Goal: Ask a question: Seek information or help from site administrators or community

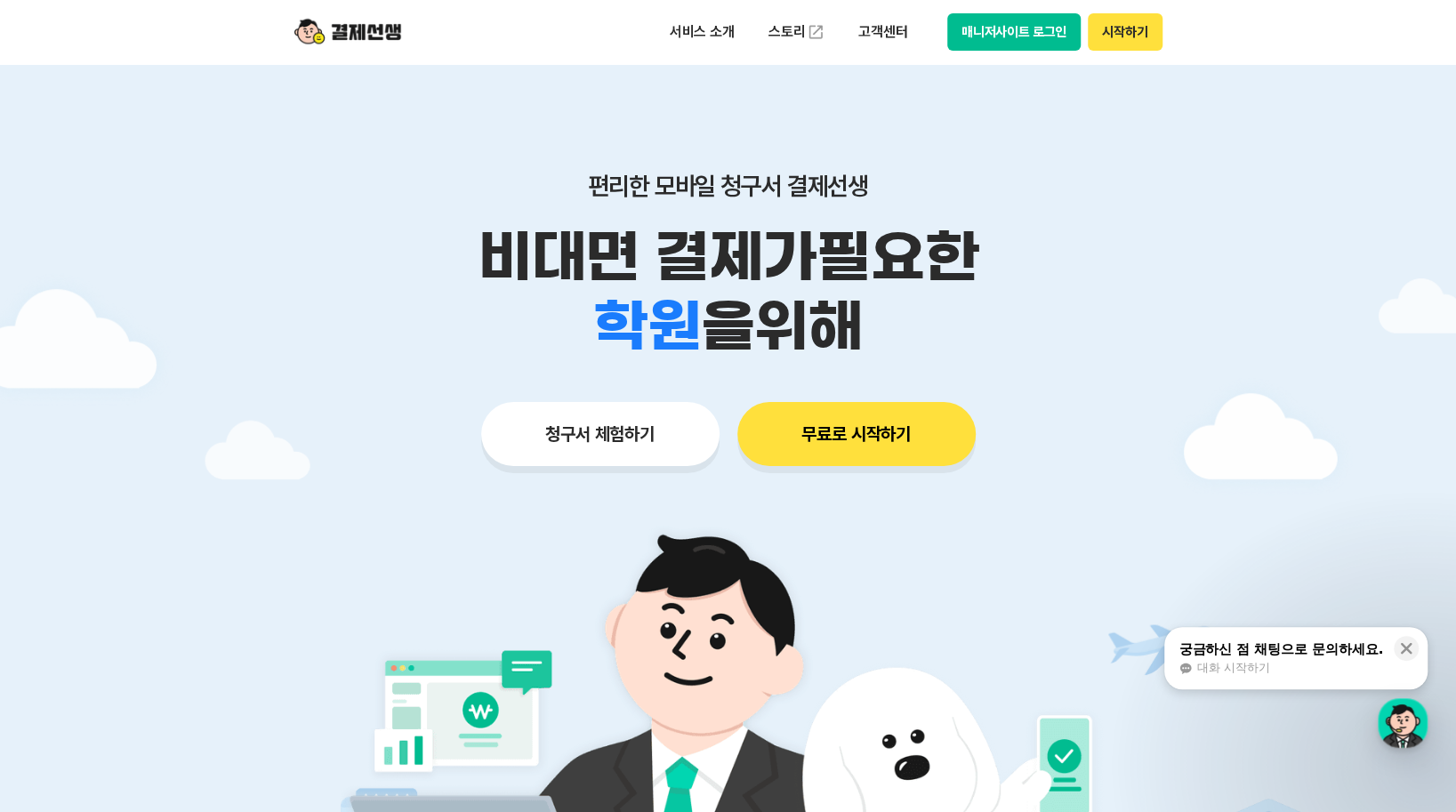
scroll to position [296, 0]
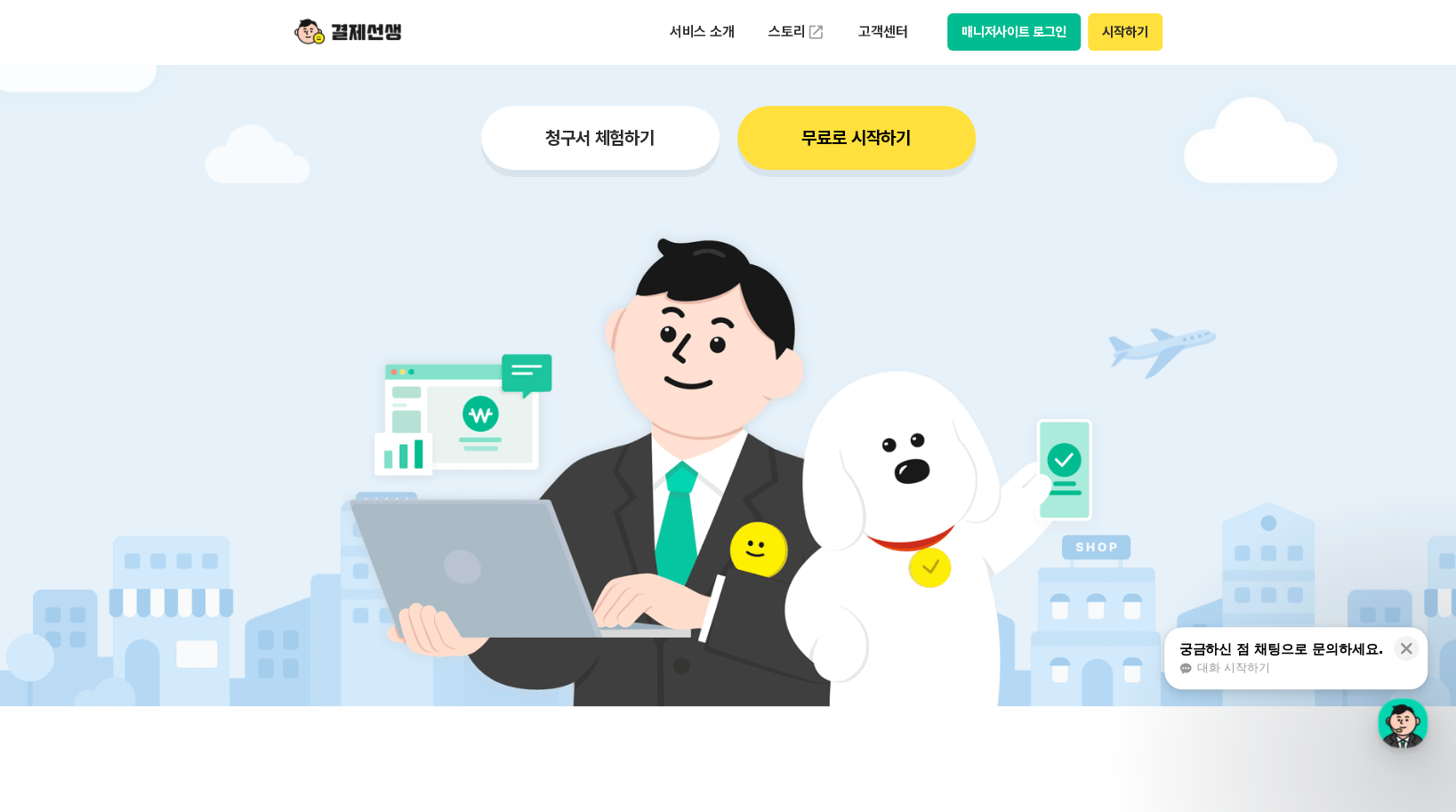
click at [1208, 645] on div "궁금하신 점 채팅으로 문의하세요." at bounding box center [1281, 650] width 204 height 18
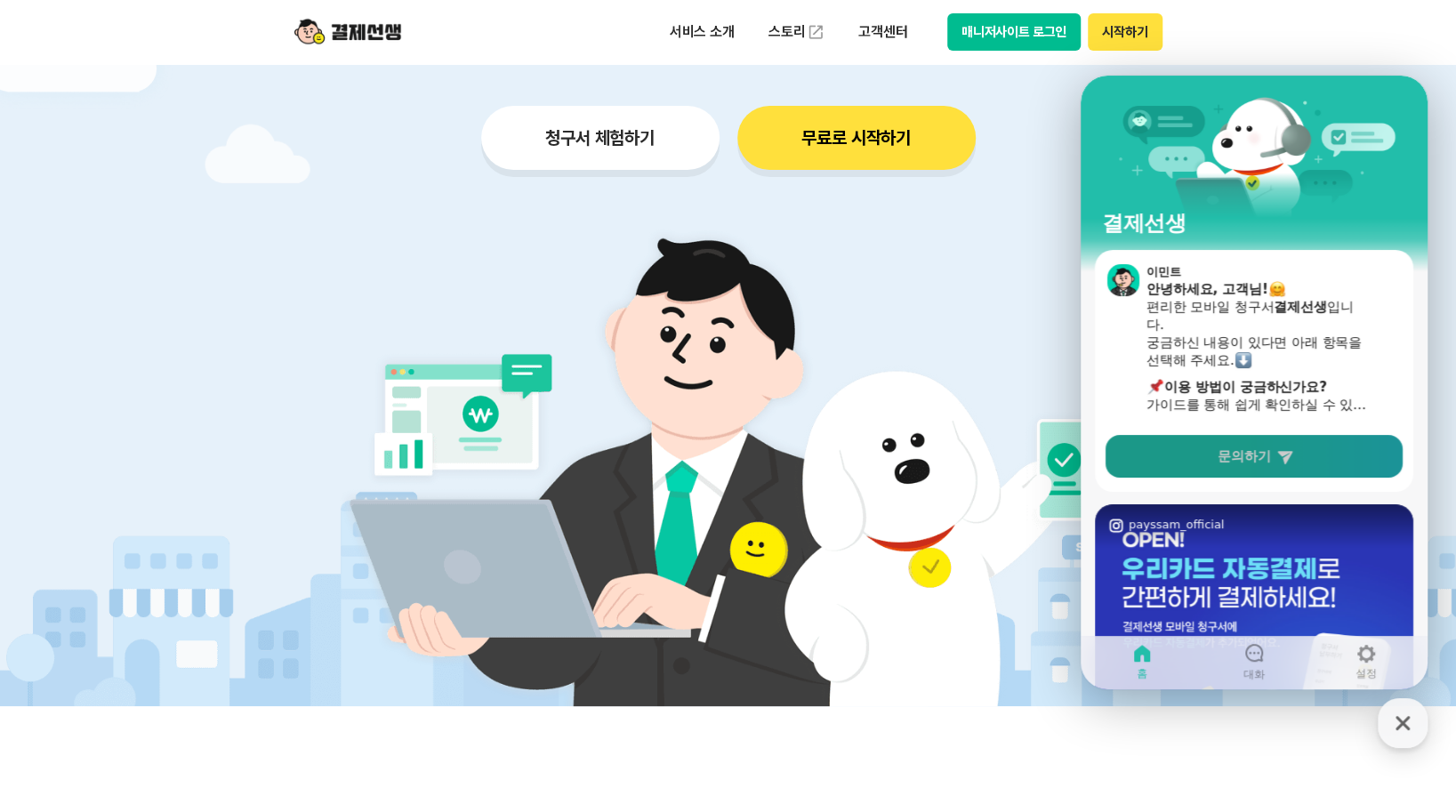
click at [1205, 460] on link "문의하기" at bounding box center [1255, 456] width 297 height 43
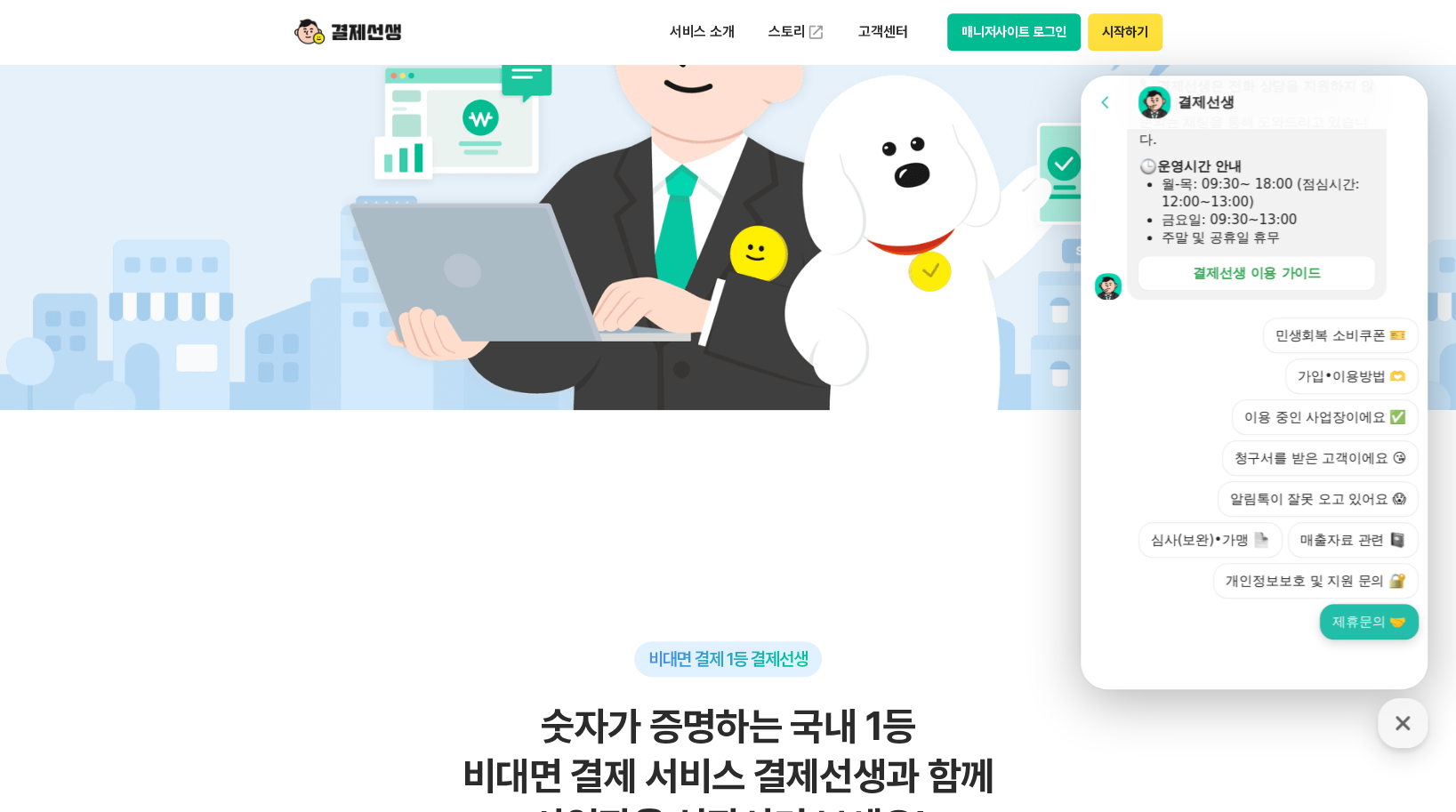
scroll to position [890, 0]
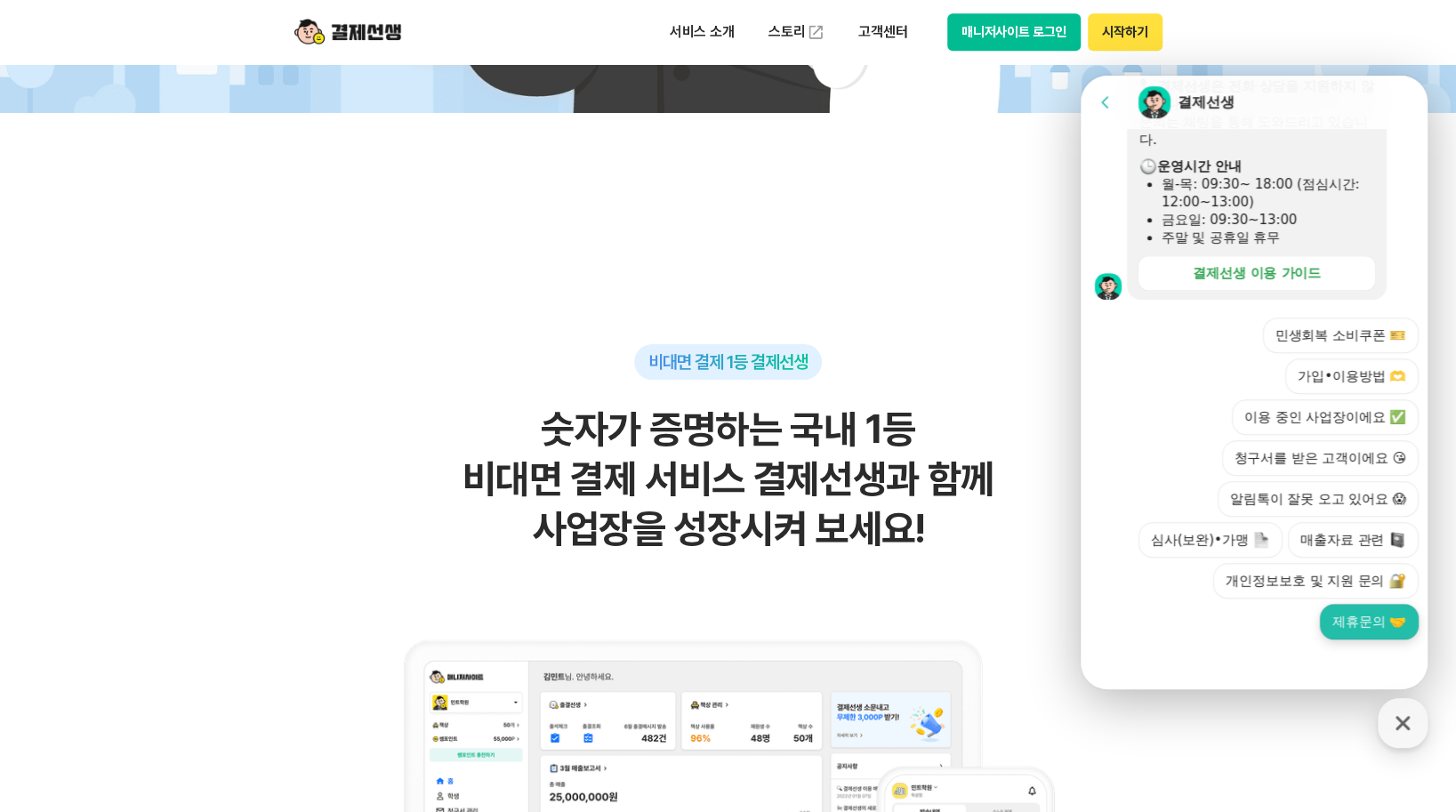
click at [1336, 625] on button "제휴문의 🤝" at bounding box center [1369, 622] width 99 height 36
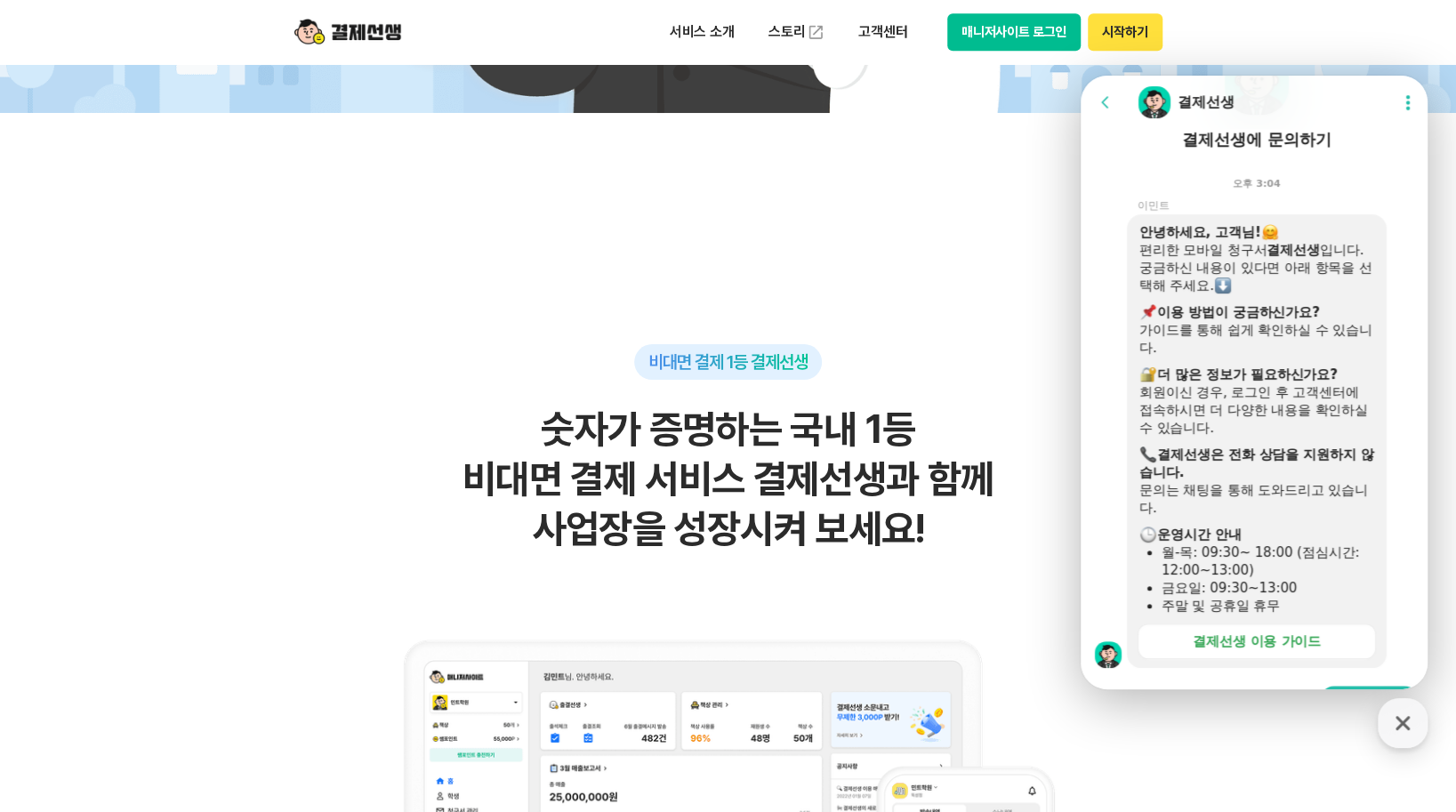
scroll to position [150, 0]
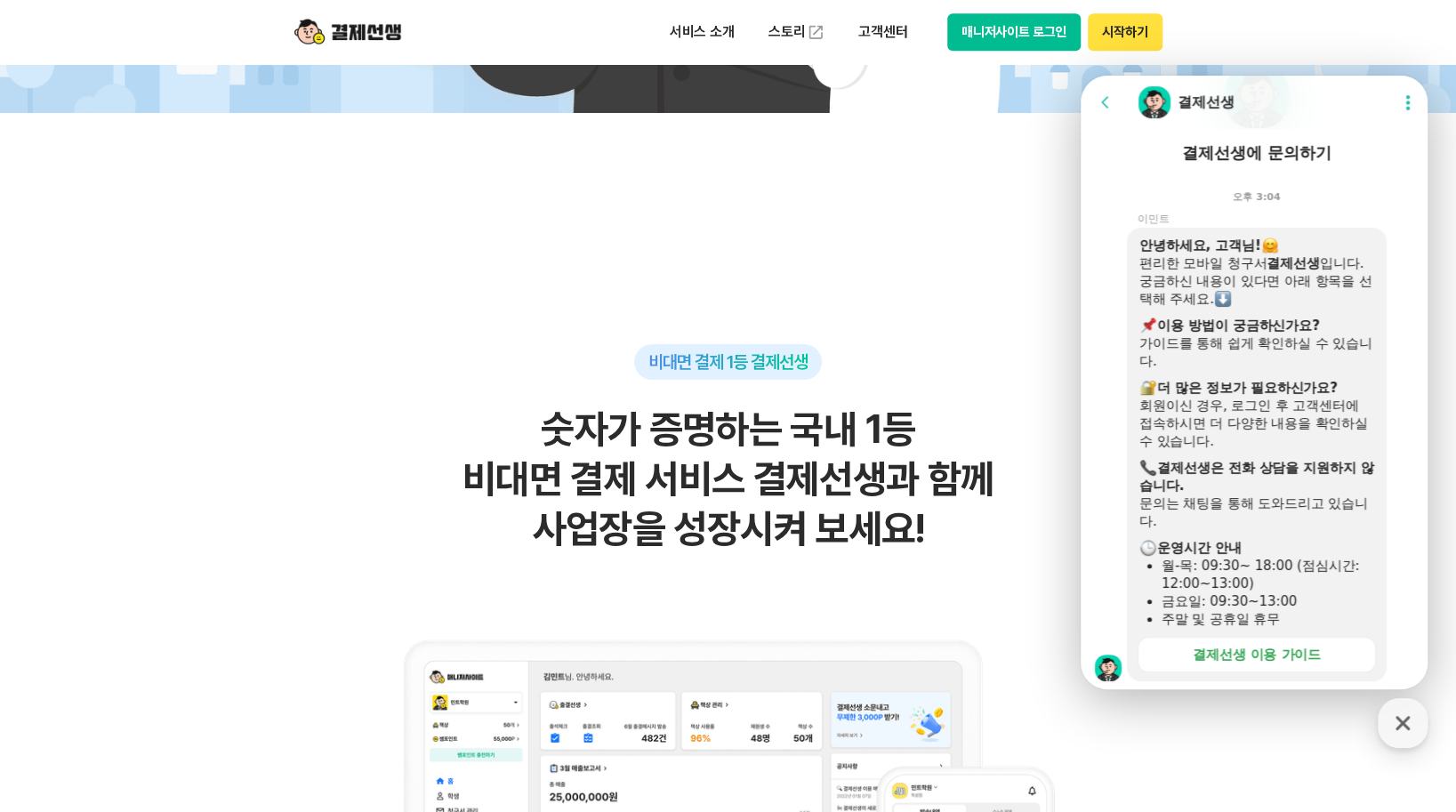
click at [1107, 103] on icon at bounding box center [1106, 103] width 18 height 18
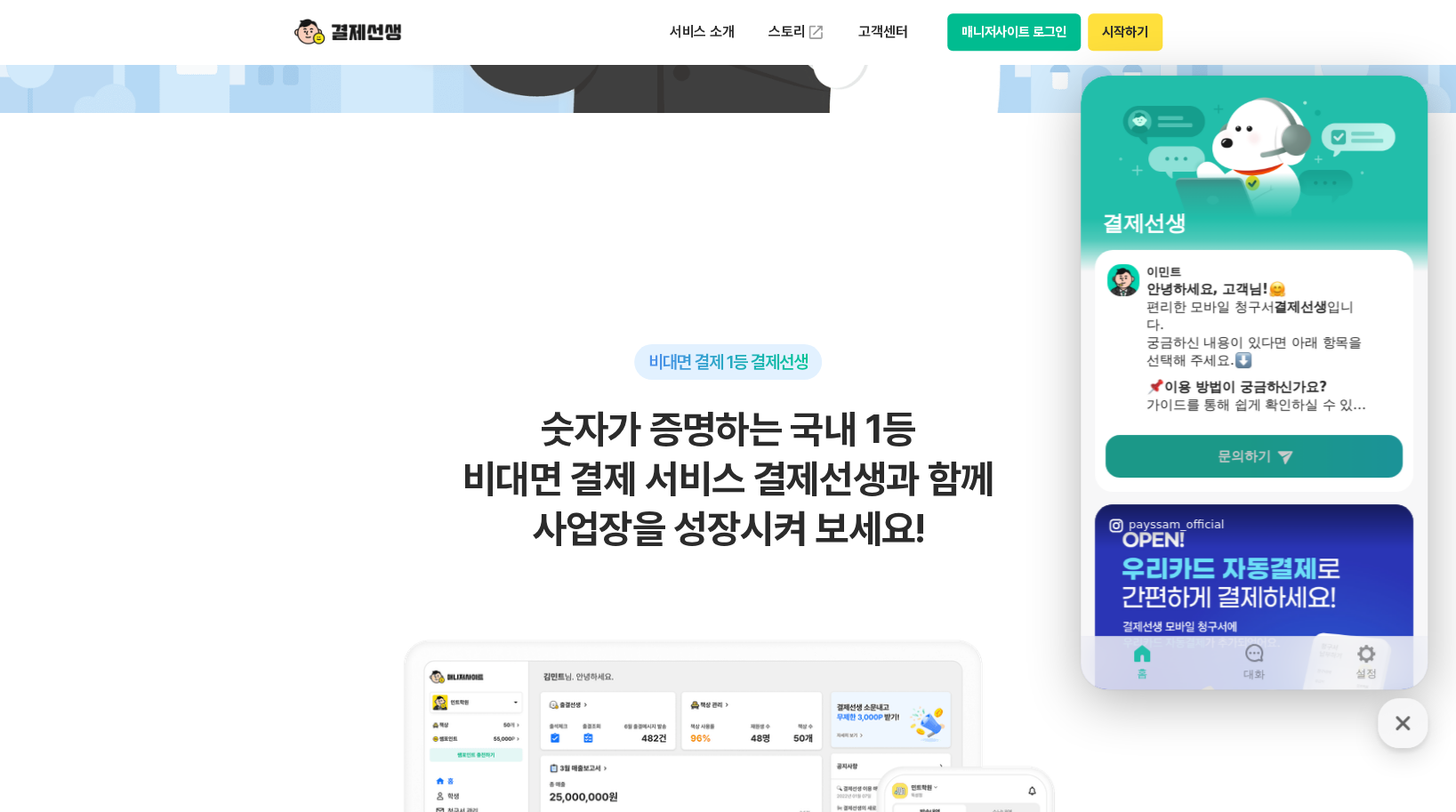
click at [1273, 456] on link "문의하기" at bounding box center [1255, 456] width 297 height 43
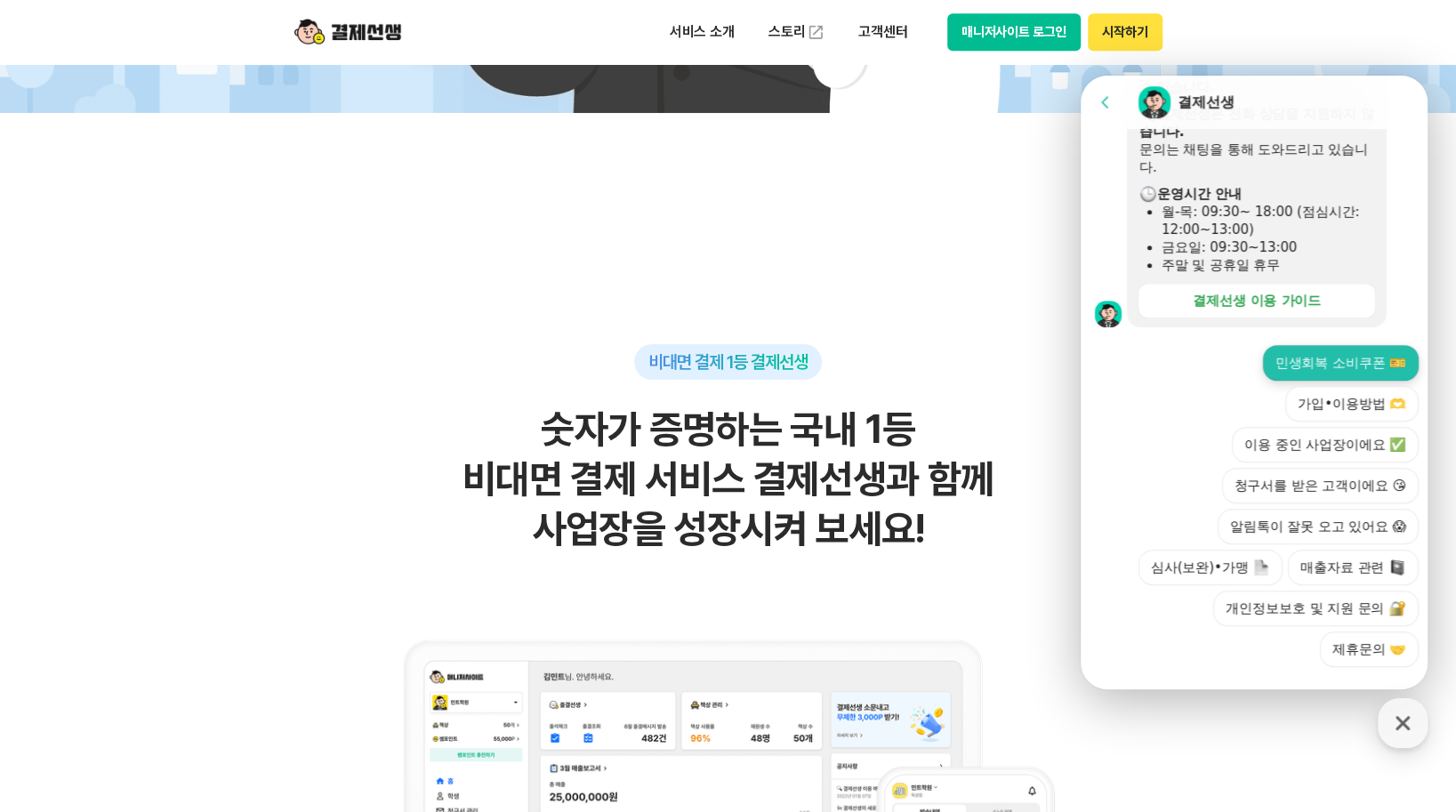
scroll to position [532, 0]
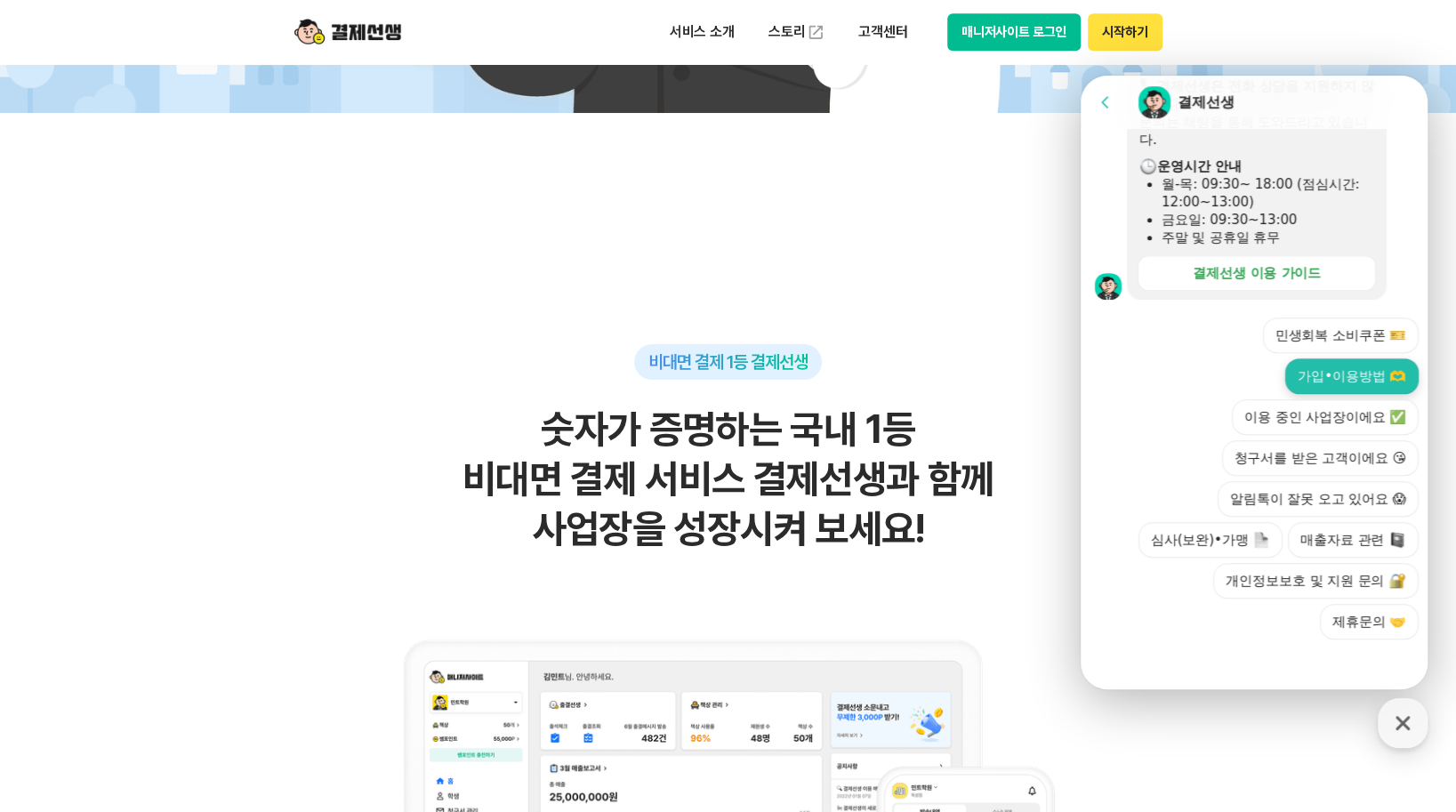
click at [1316, 387] on button "가입•이용방법 🫶" at bounding box center [1352, 377] width 134 height 36
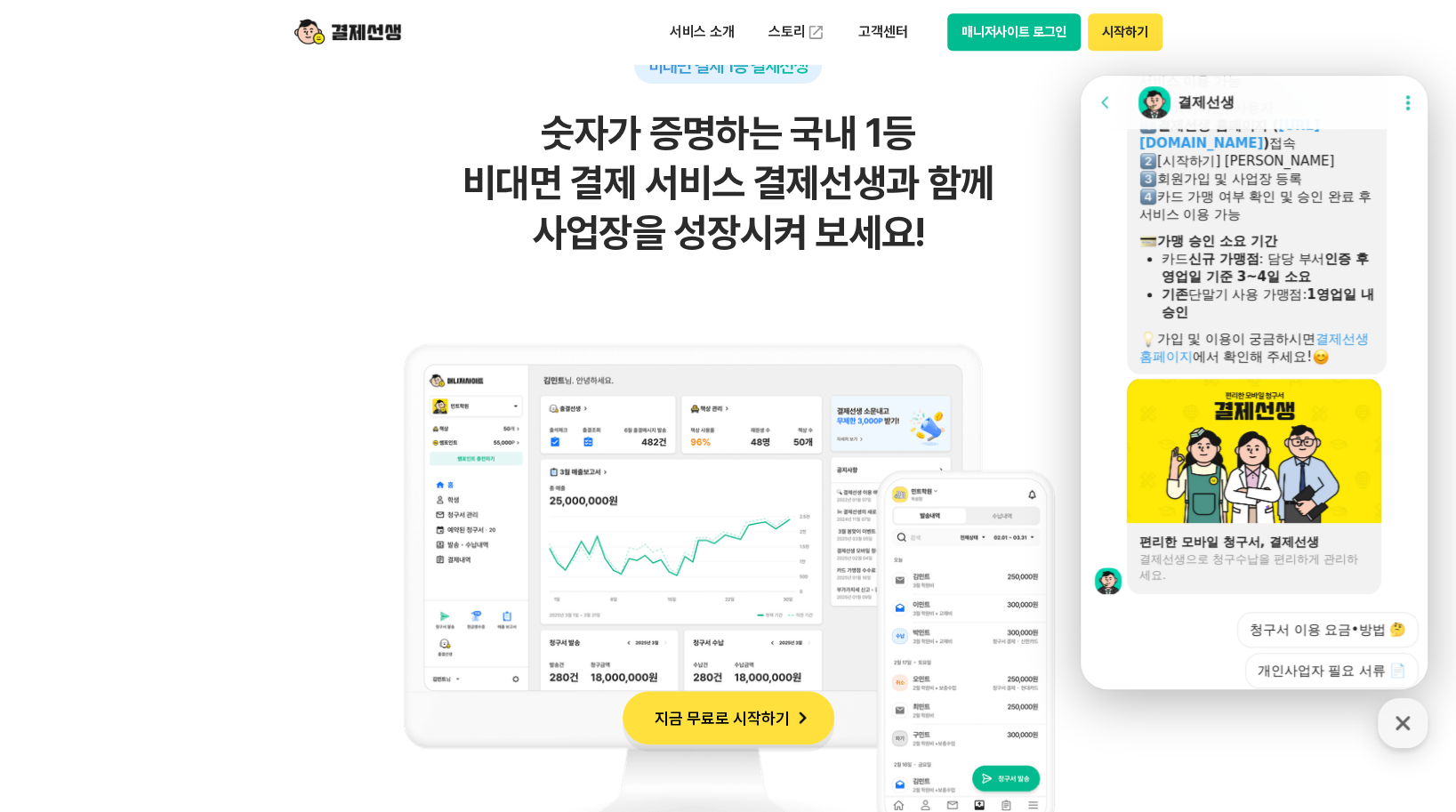
scroll to position [1299, 0]
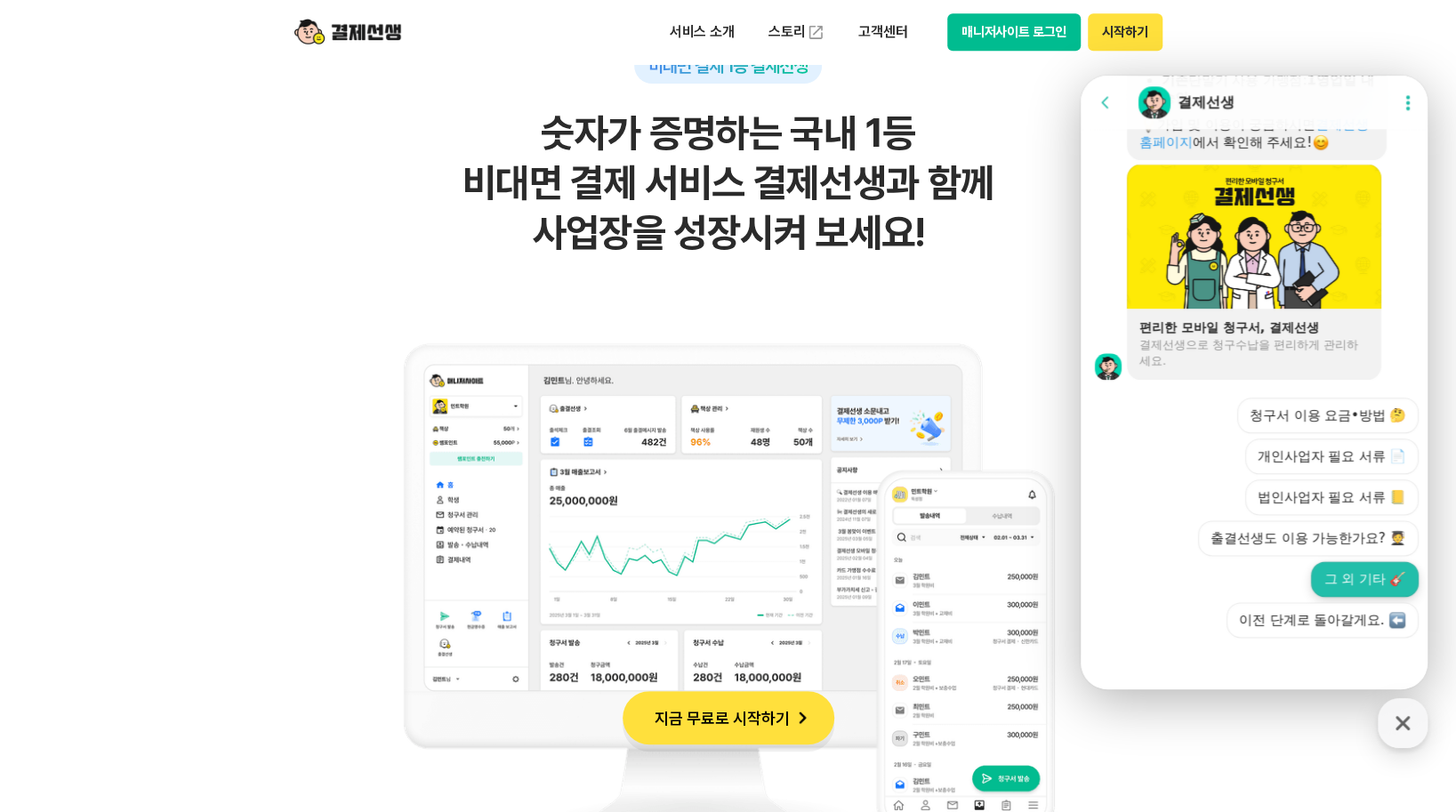
click at [1311, 582] on button "그 외 기타 🎸" at bounding box center [1365, 579] width 108 height 36
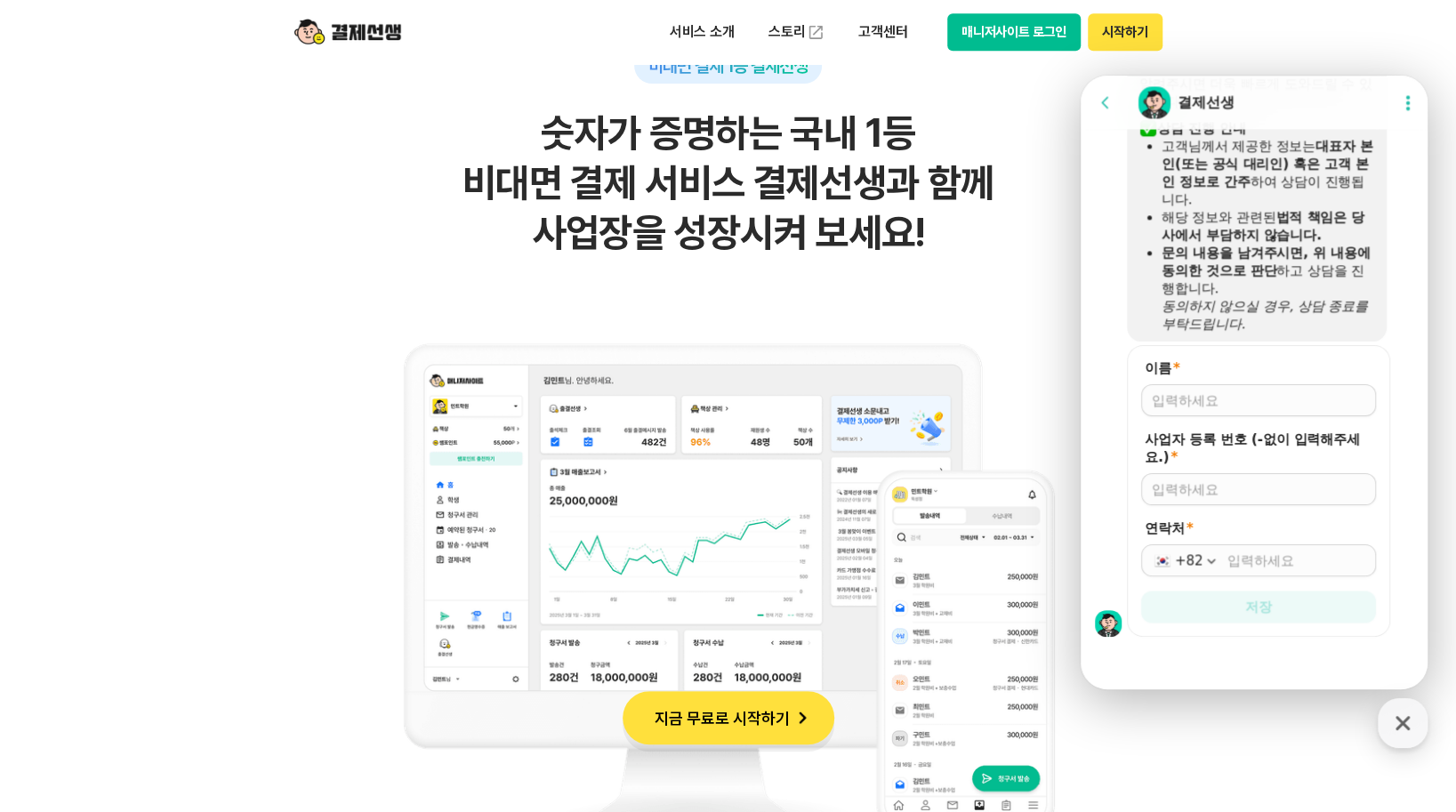
scroll to position [1738, 0]
click at [1214, 402] on input "이름 *" at bounding box center [1259, 398] width 213 height 18
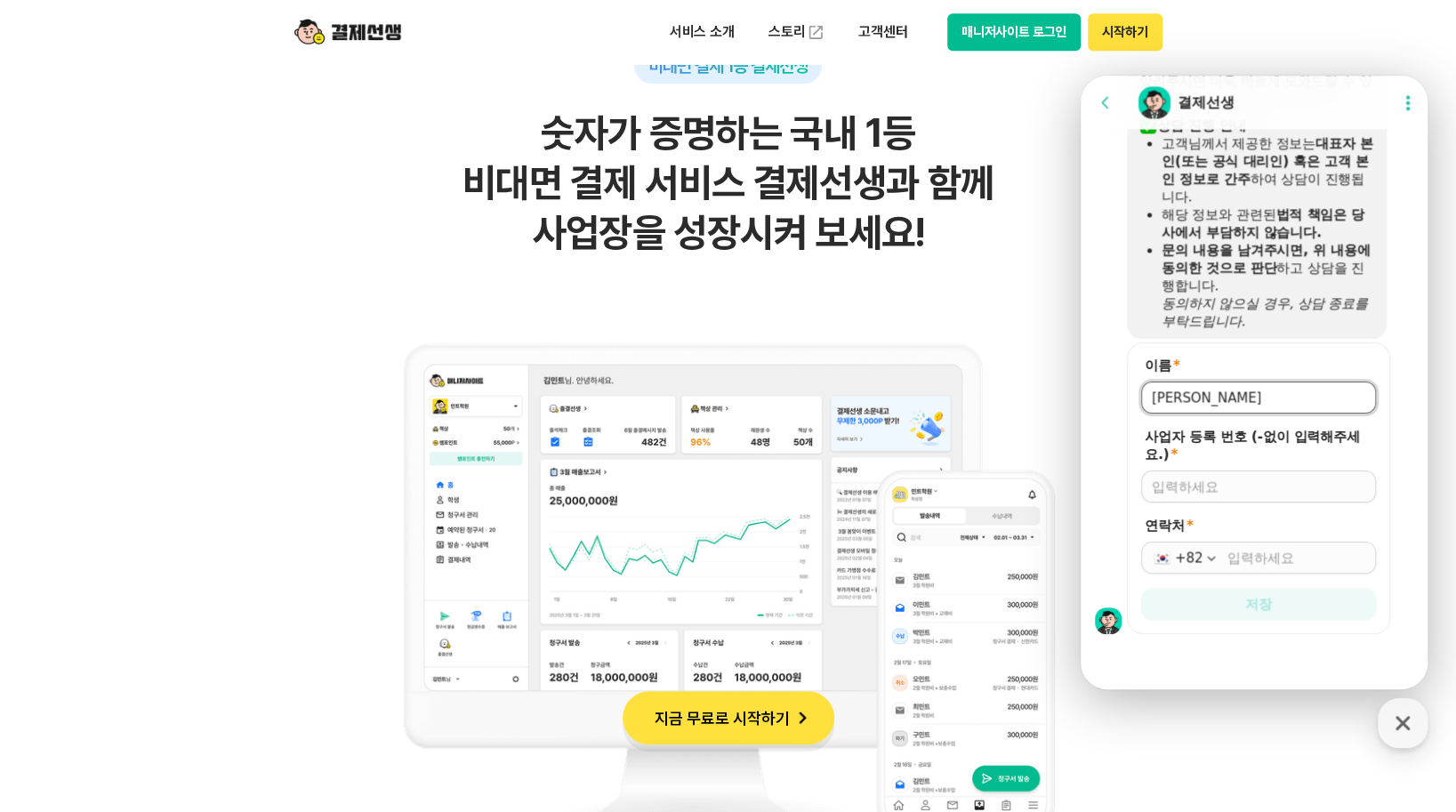
type input "[PERSON_NAME]"
click at [1215, 481] on input "사업자 등록 번호 (-없이 입력해주세요.) *" at bounding box center [1259, 486] width 213 height 18
type input "4"
type input "2306500478"
click at [1228, 554] on input "연락처 *" at bounding box center [1297, 558] width 138 height 18
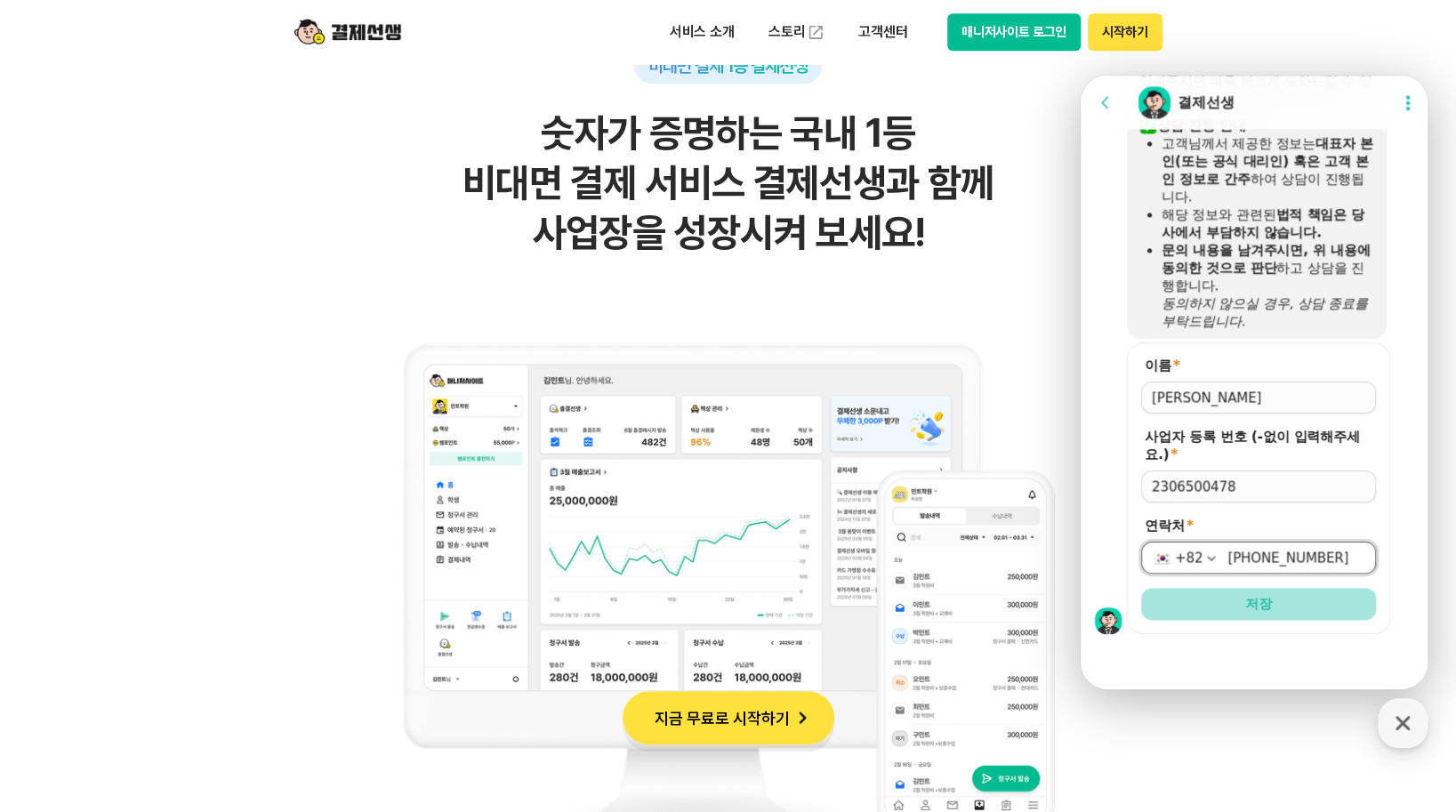
type input "[PHONE_NUMBER]"
click at [1210, 596] on button "저장" at bounding box center [1259, 604] width 235 height 32
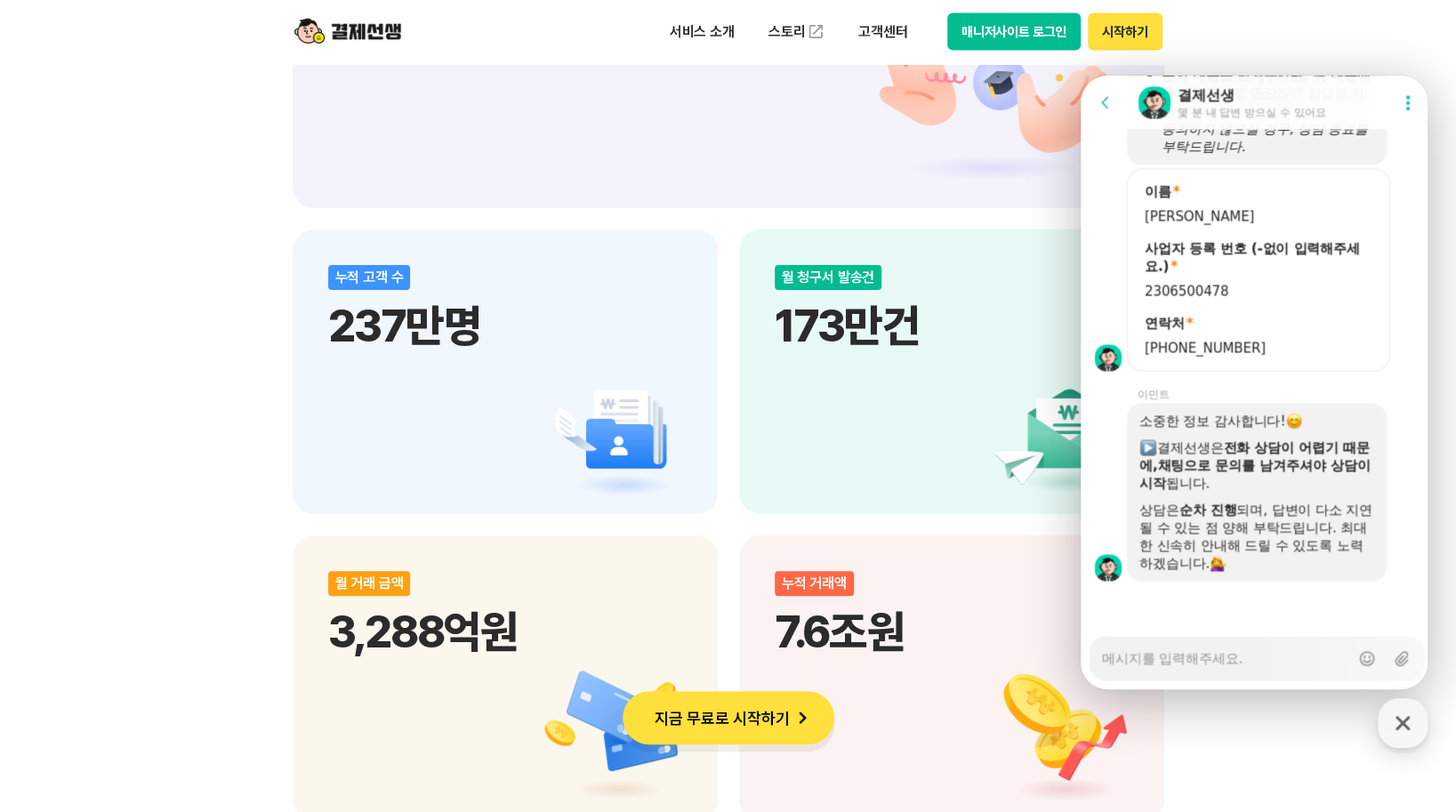
scroll to position [2224, 0]
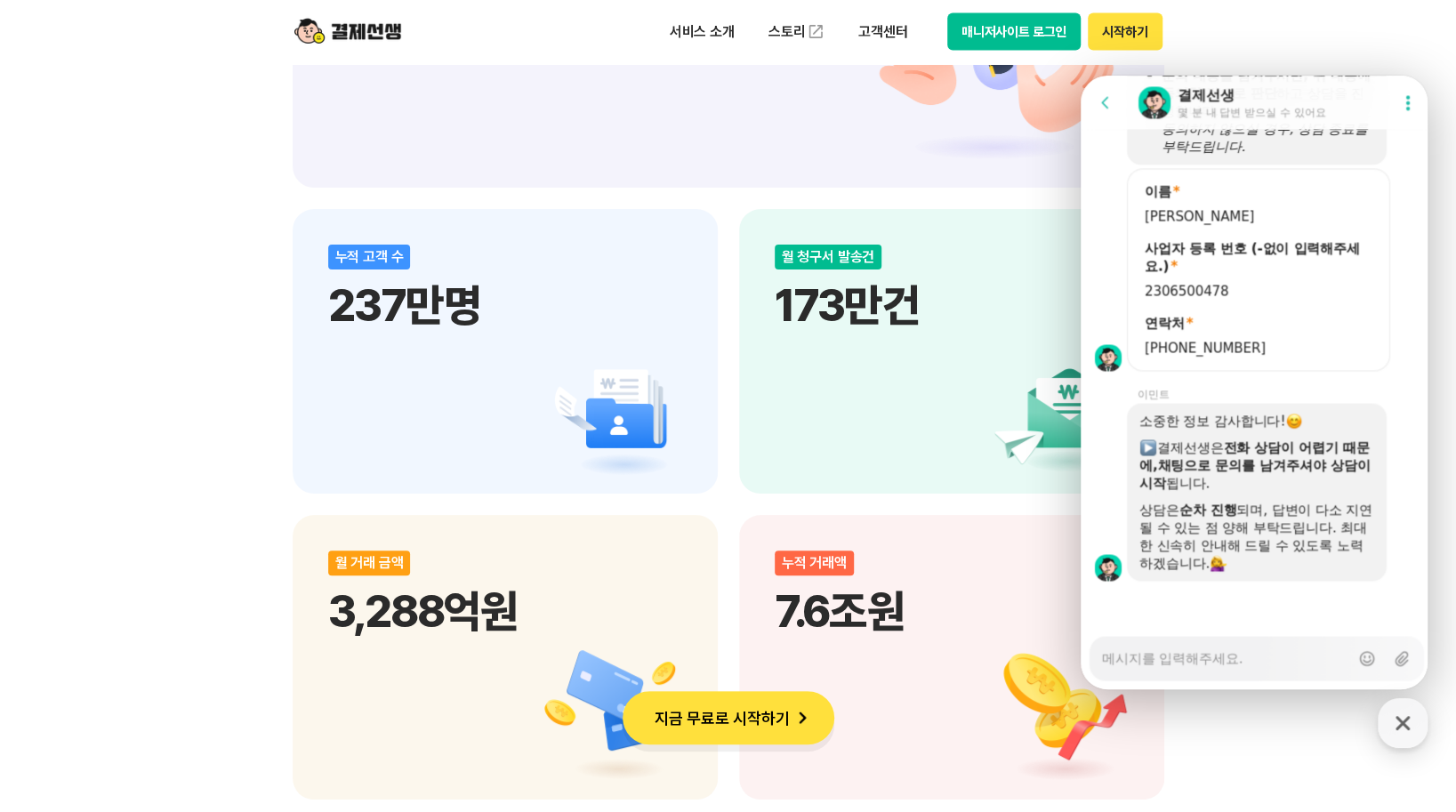
click at [1215, 659] on textarea "Messenger Input Textarea" at bounding box center [1226, 652] width 247 height 30
type textarea "x"
type textarea "a"
type textarea "x"
type textarea "an"
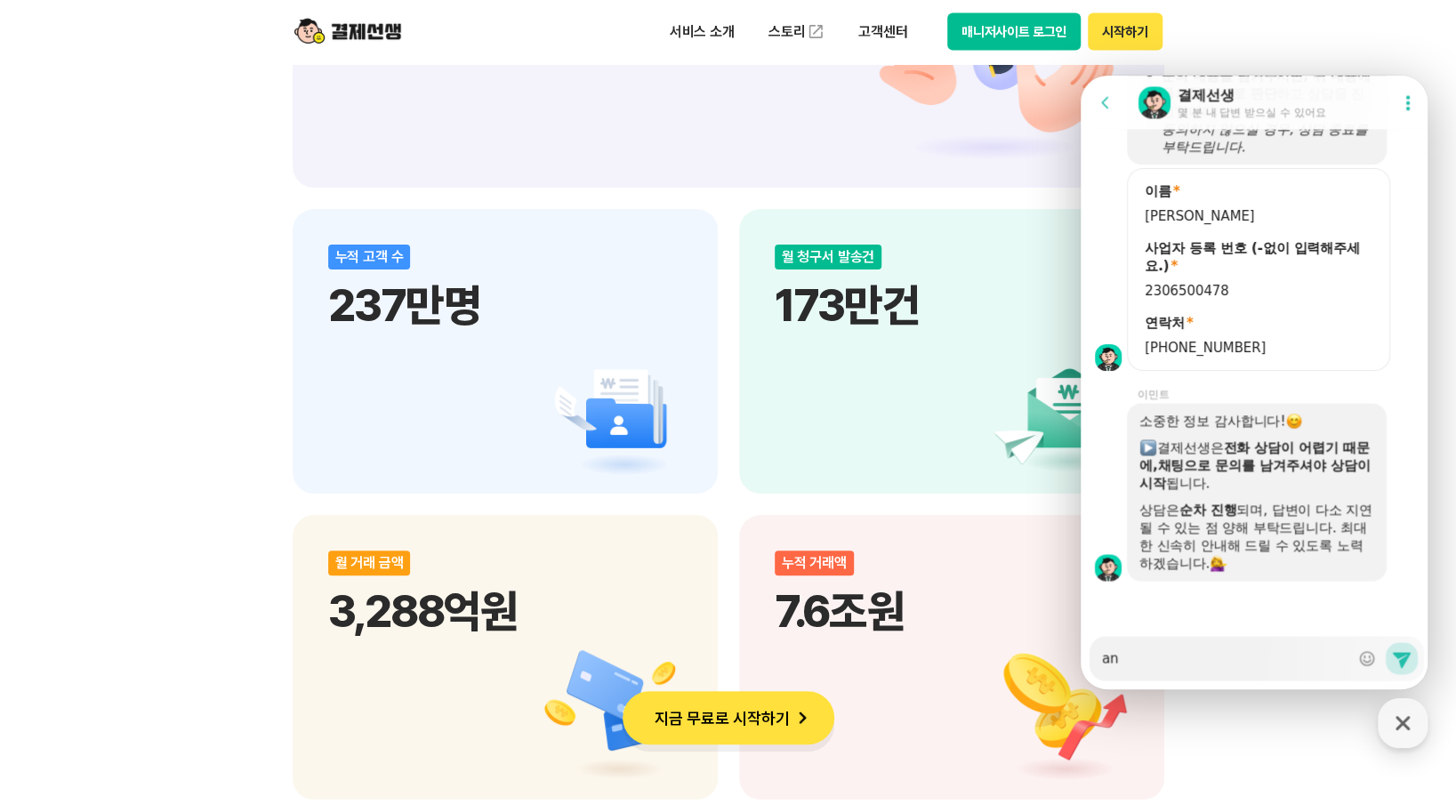
type textarea "x"
type textarea "and"
type textarea "x"
type textarea "andl"
type textarea "x"
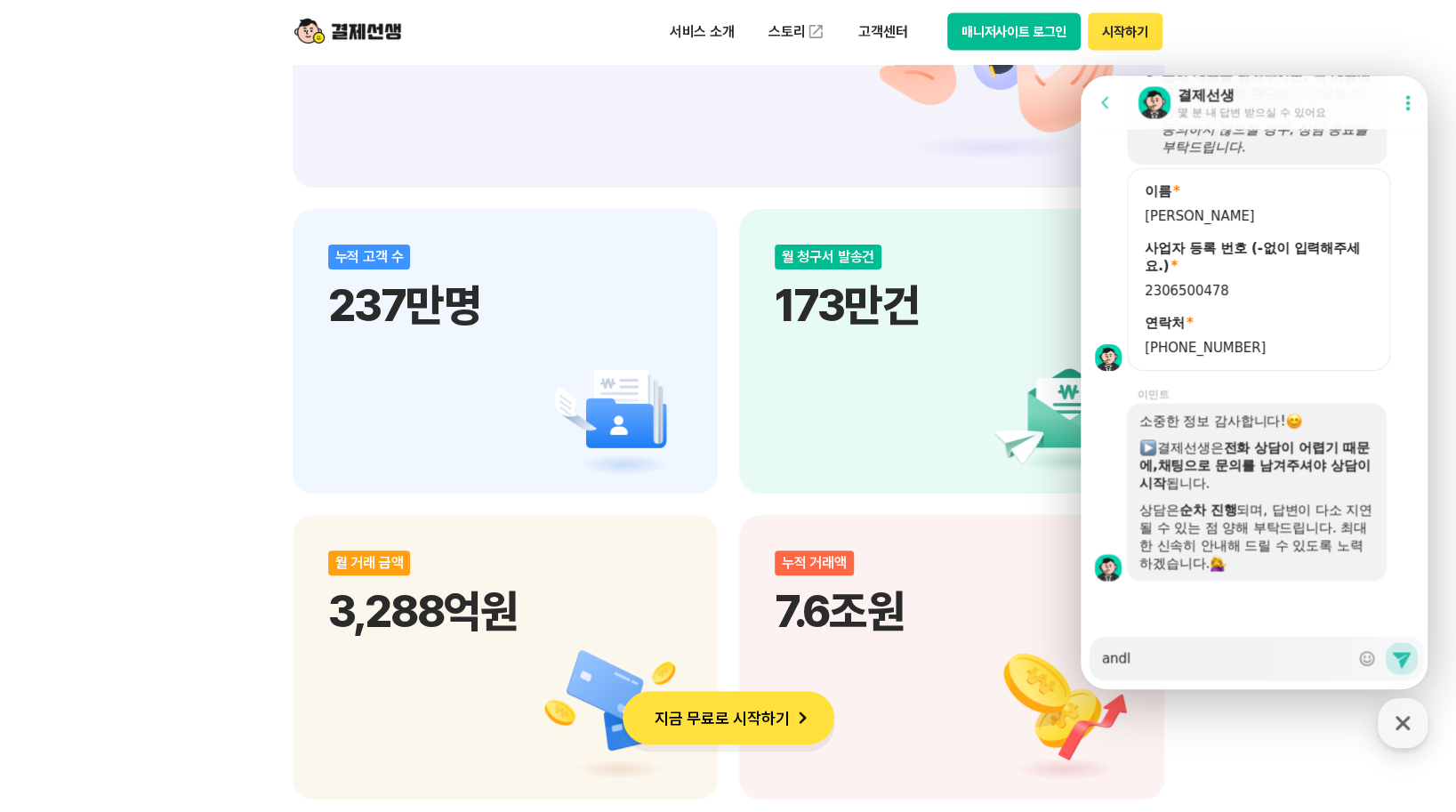
type textarea "andlt"
type textarea "x"
type textarea "andl"
type textarea "x"
type textarea "and"
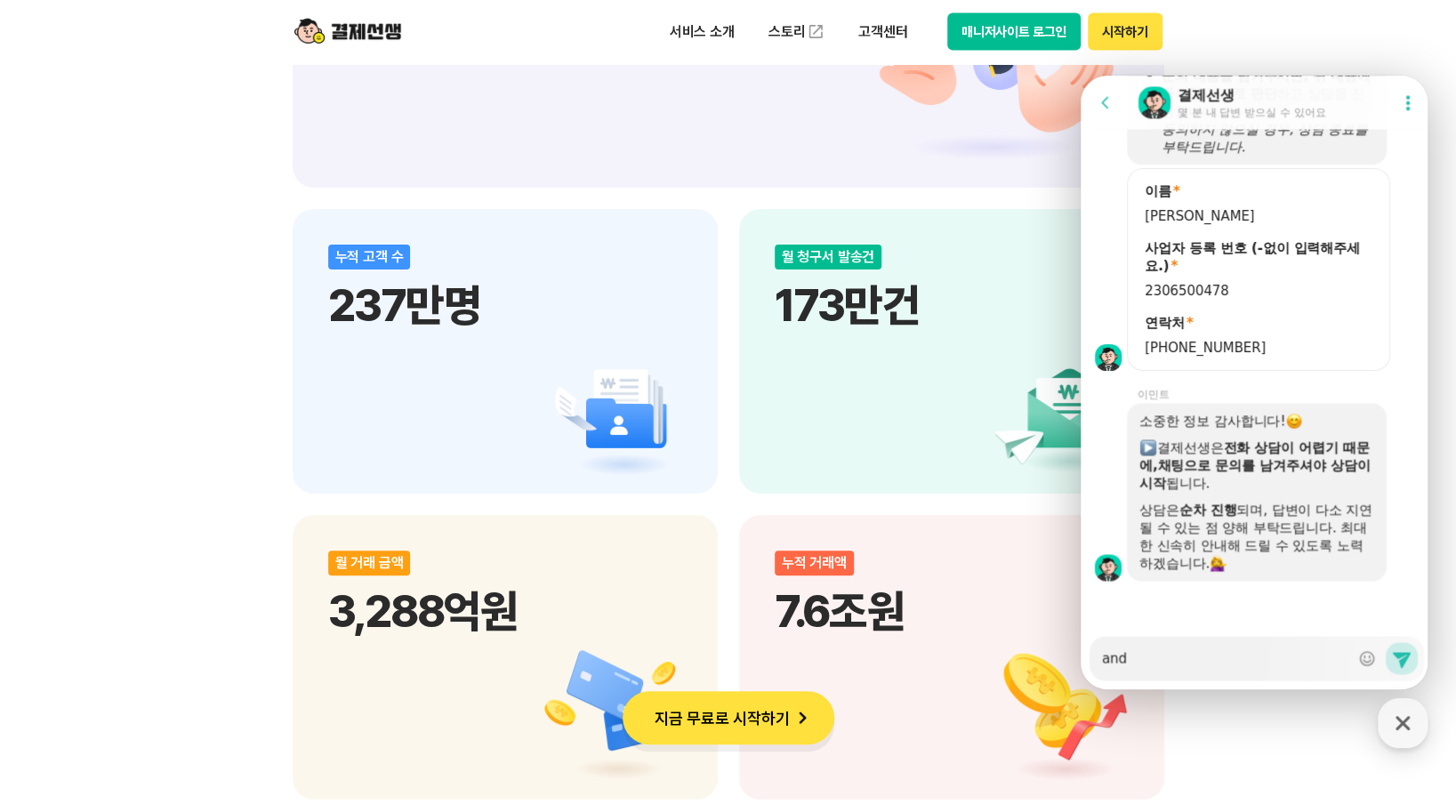
type textarea "x"
type textarea "an"
type textarea "x"
type textarea "a"
type textarea "x"
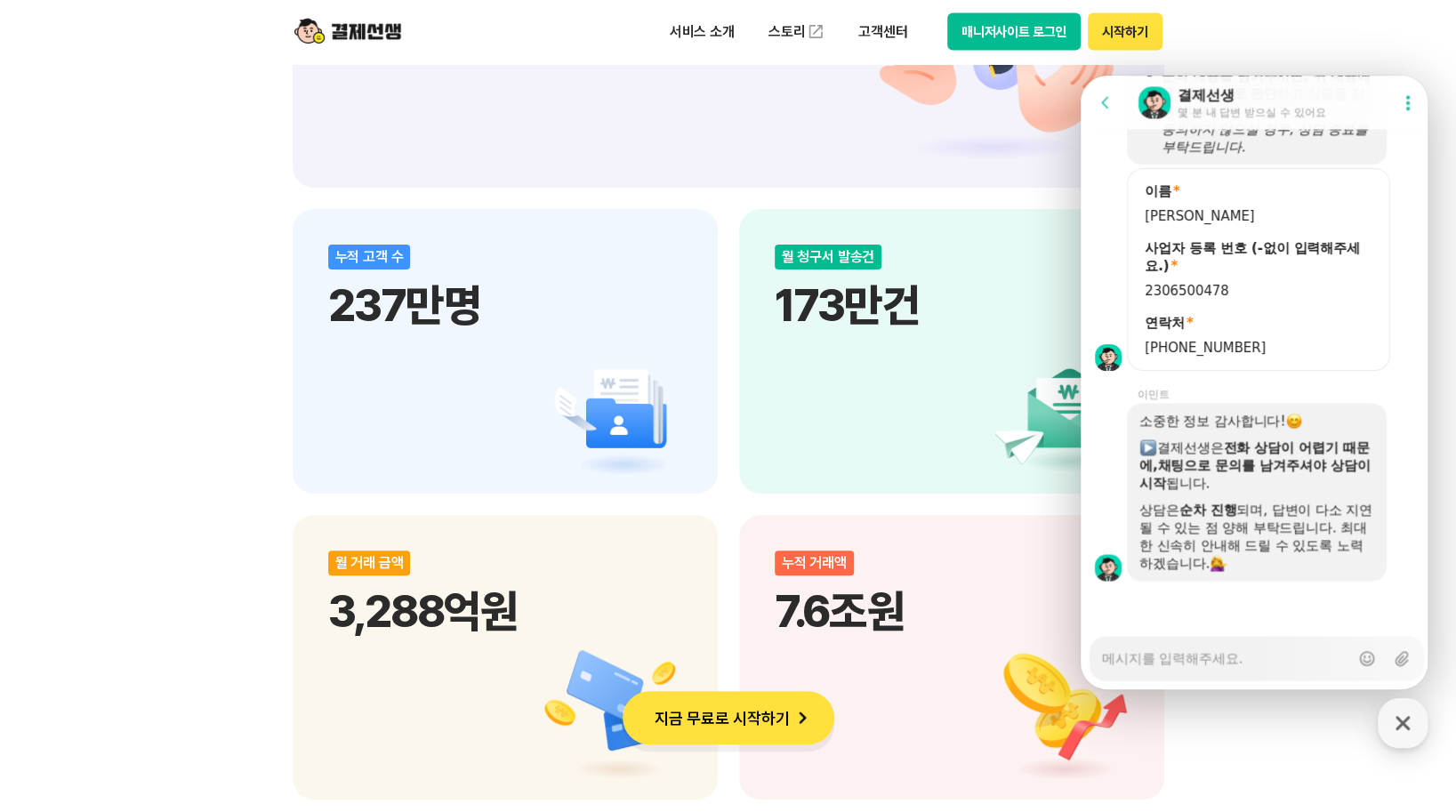
type textarea "x"
type textarea "ㅁ"
type textarea "x"
type textarea "무"
type textarea "x"
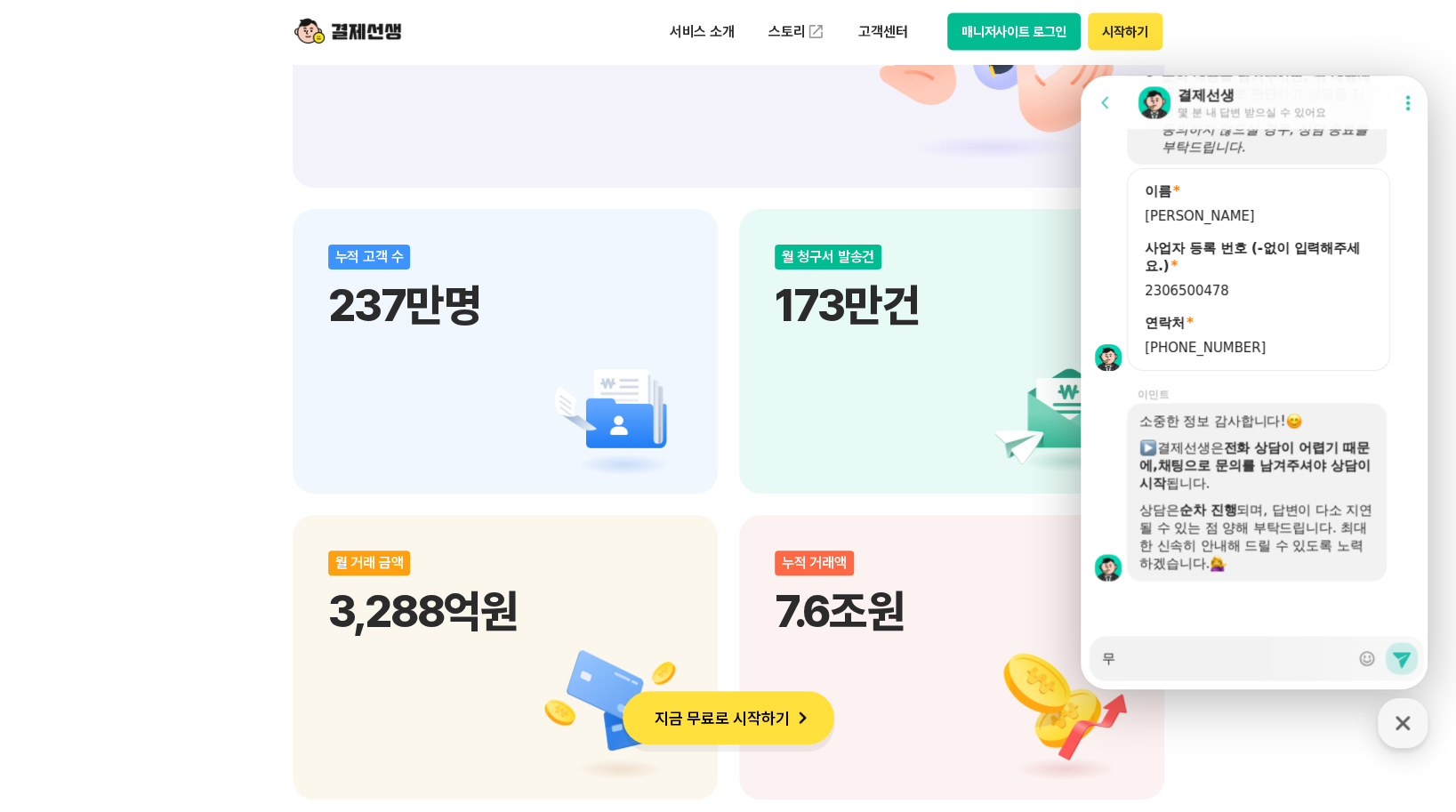
type textarea "뭉"
type textarea "x"
type textarea "무이"
type textarea "x"
type textarea "무잊"
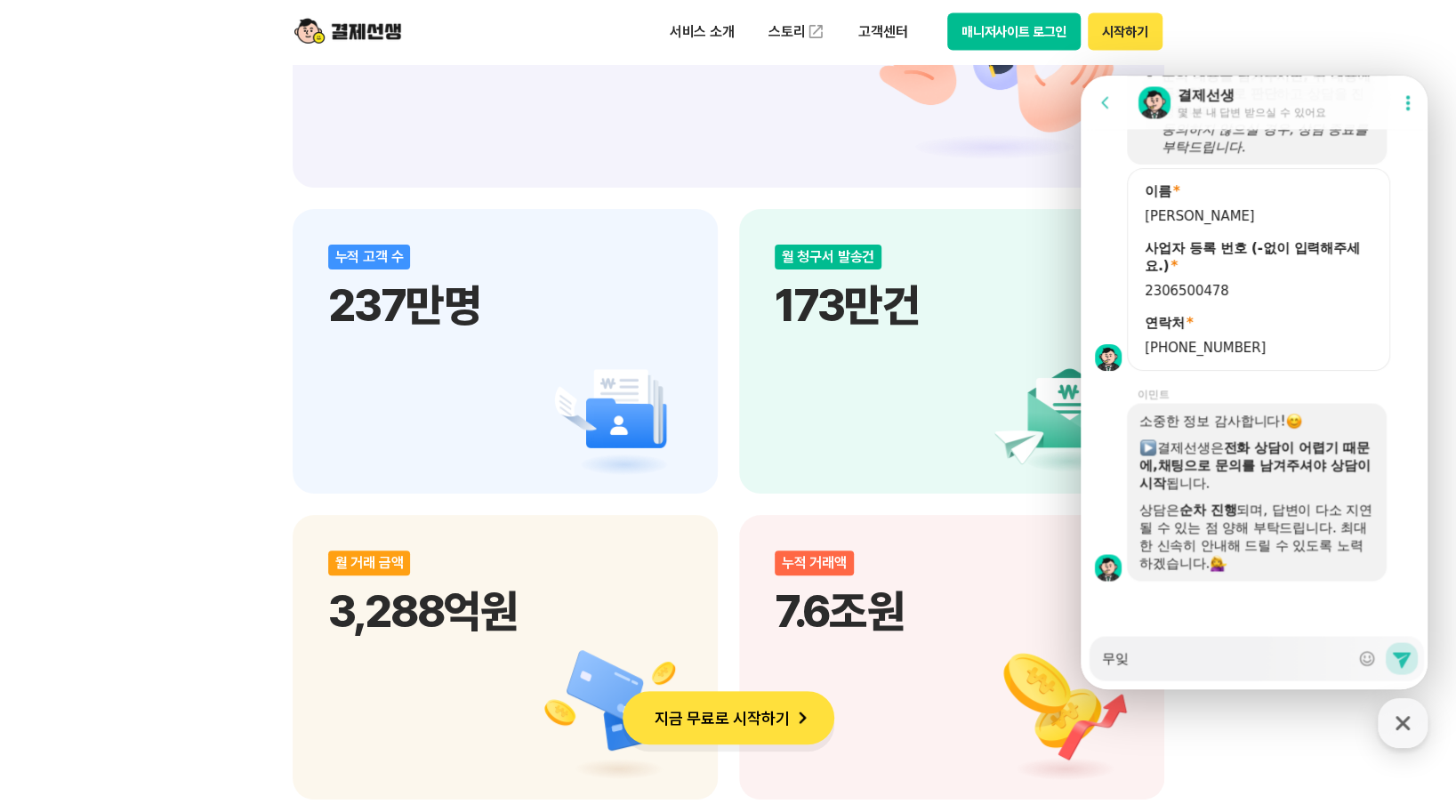
type textarea "x"
type textarea "무이자"
type textarea "x"
type textarea "무이잫"
type textarea "x"
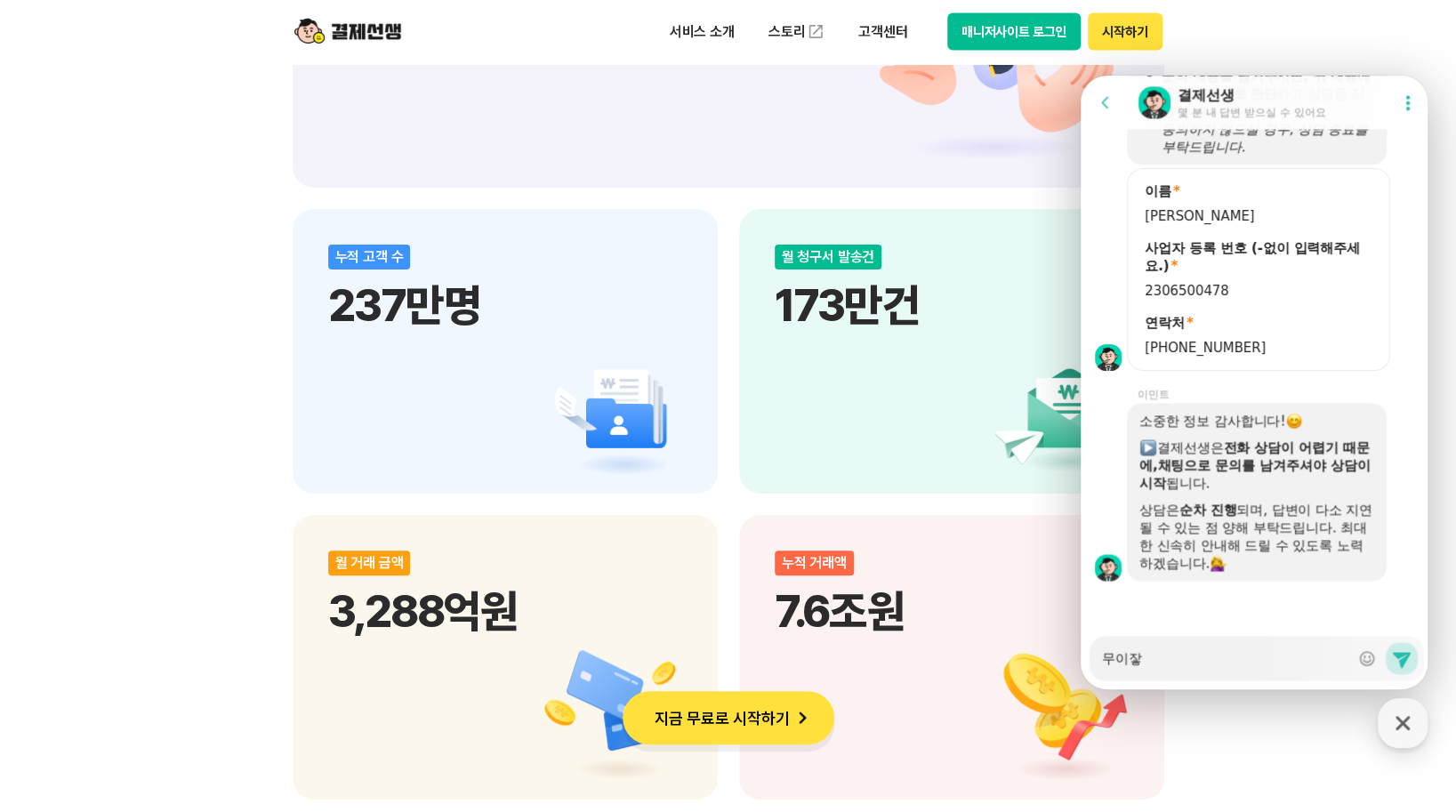
type textarea "무이자하"
type textarea "x"
type textarea "무이자할"
type textarea "x"
type textarea "무이자핤"
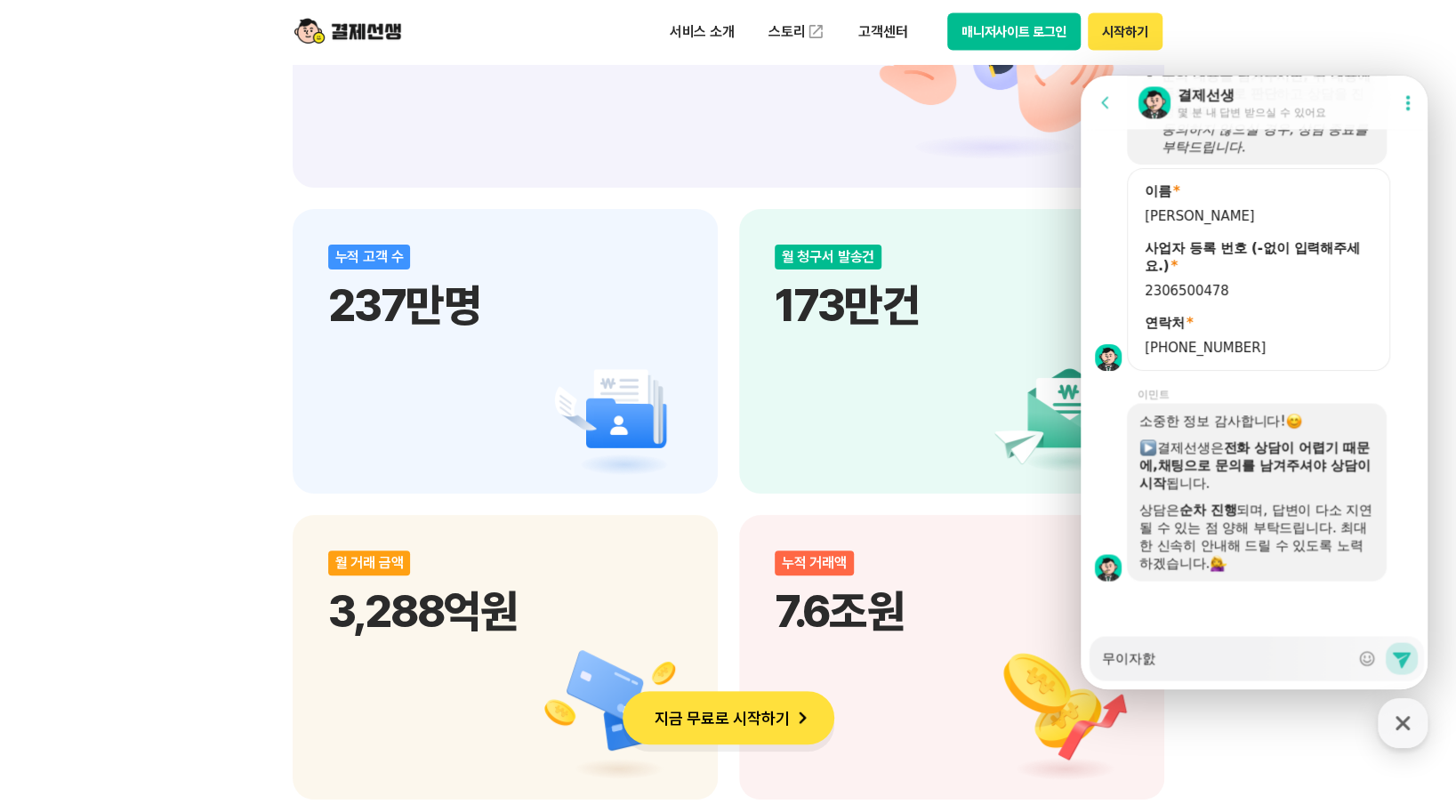
type textarea "x"
type textarea "무이자할수"
type textarea "x"
type textarea "무이자할ㅅ"
type textarea "x"
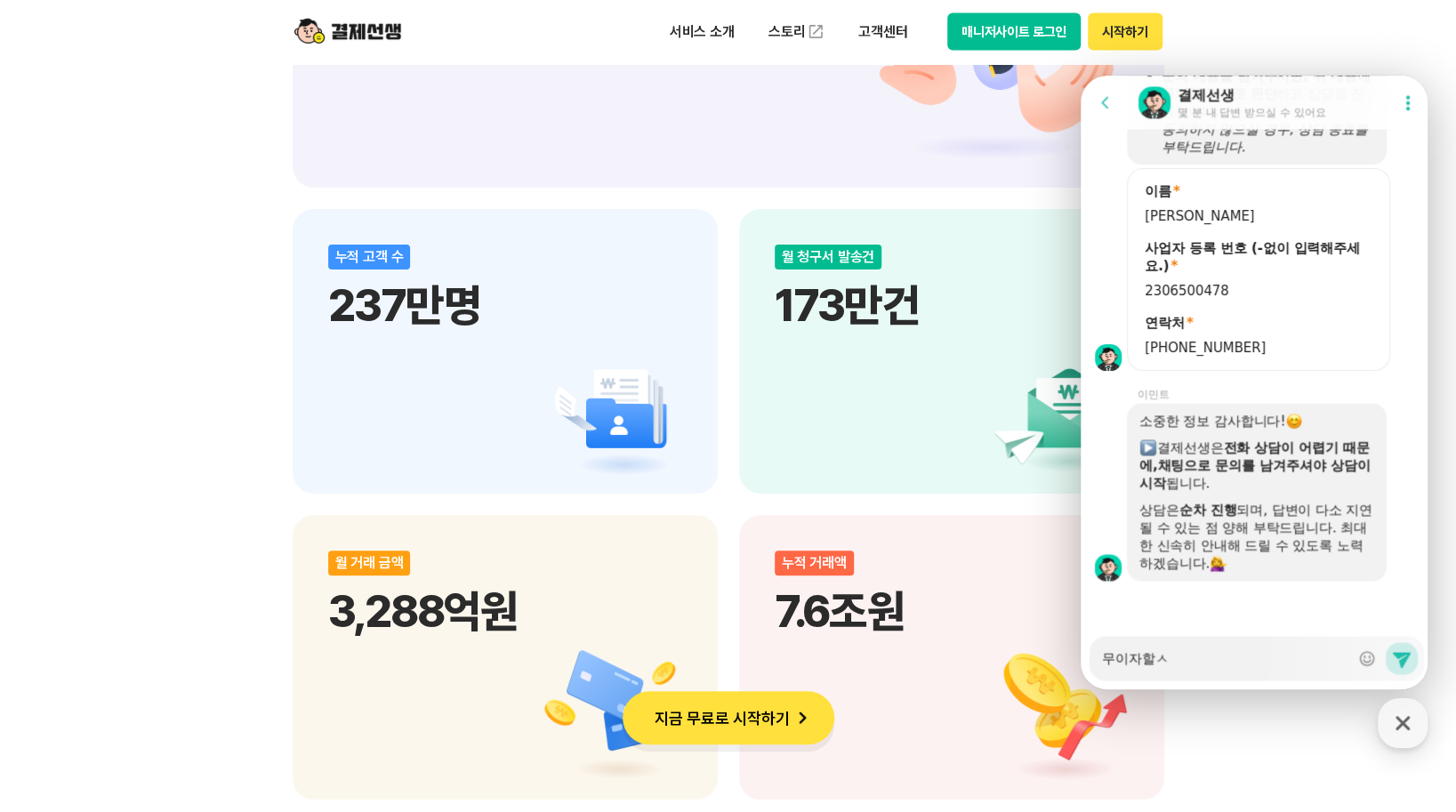
type textarea "무이자할"
type textarea "x"
type textarea "무이자할ㅂ"
type textarea "x"
type textarea "무이자할부"
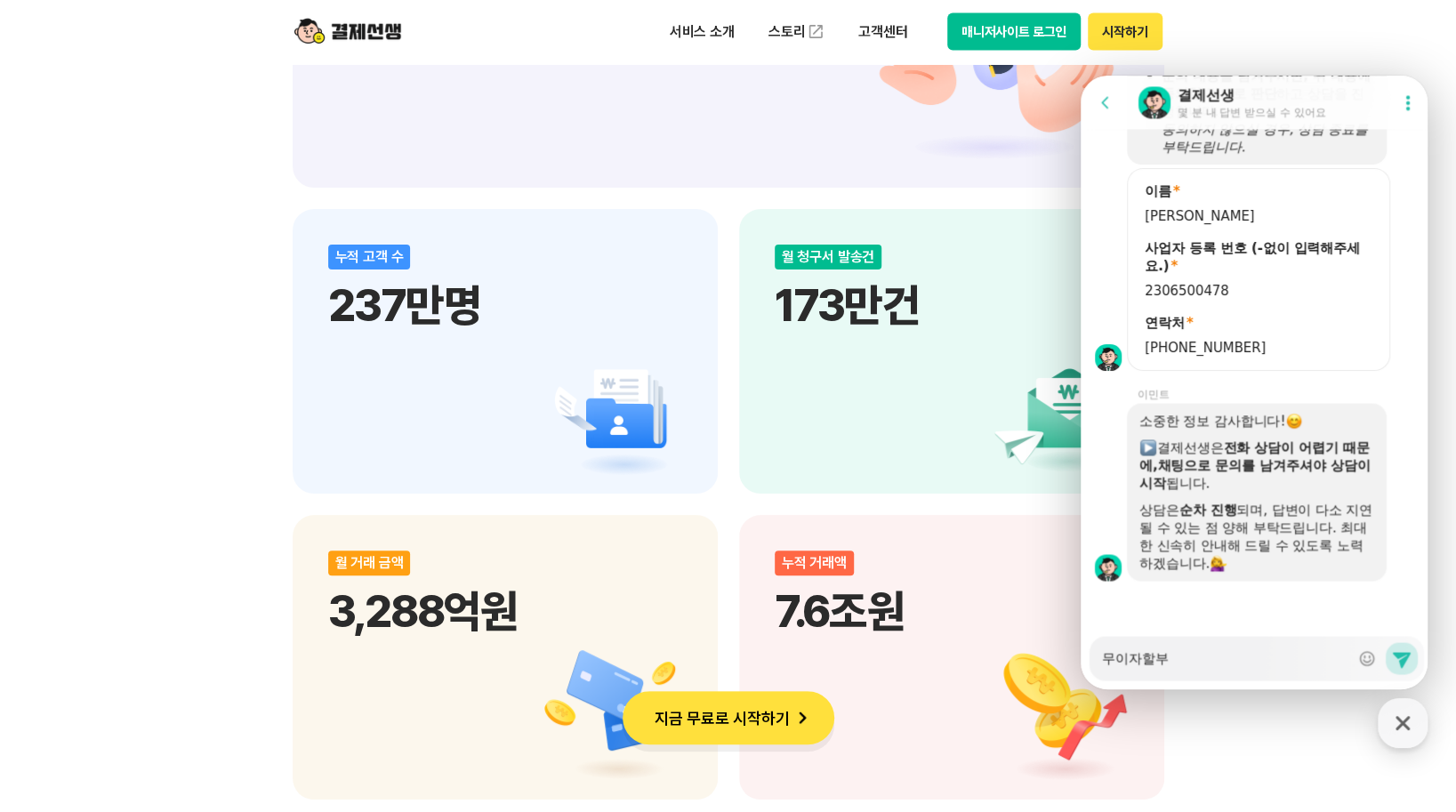
type textarea "x"
type textarea "무이자할부"
type textarea "x"
type textarea "무이자할부 2"
type textarea "x"
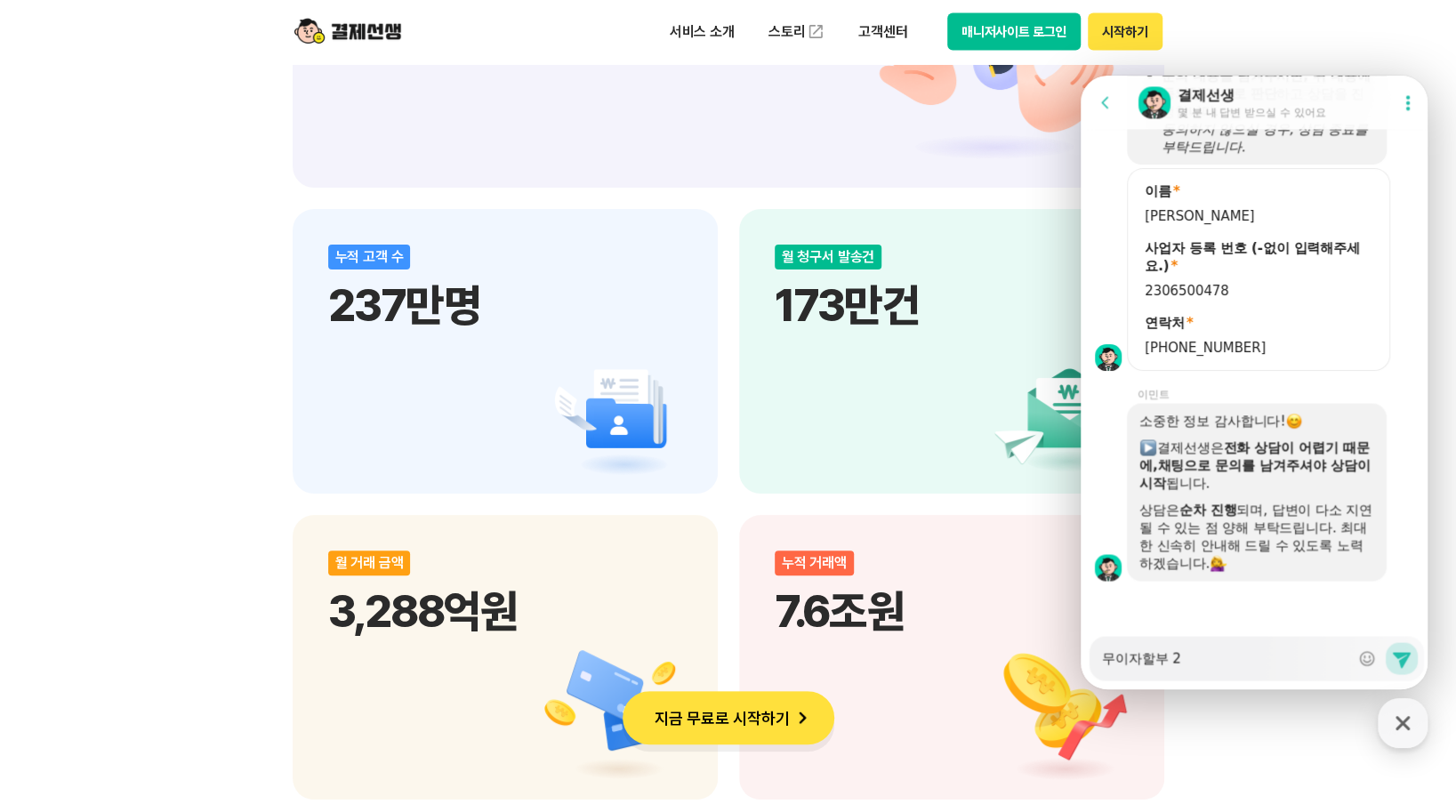
type textarea "무이자할부 2,"
type textarea "x"
type textarea "무이자할부 2,3"
type textarea "x"
type textarea "무이자할부 2,3,"
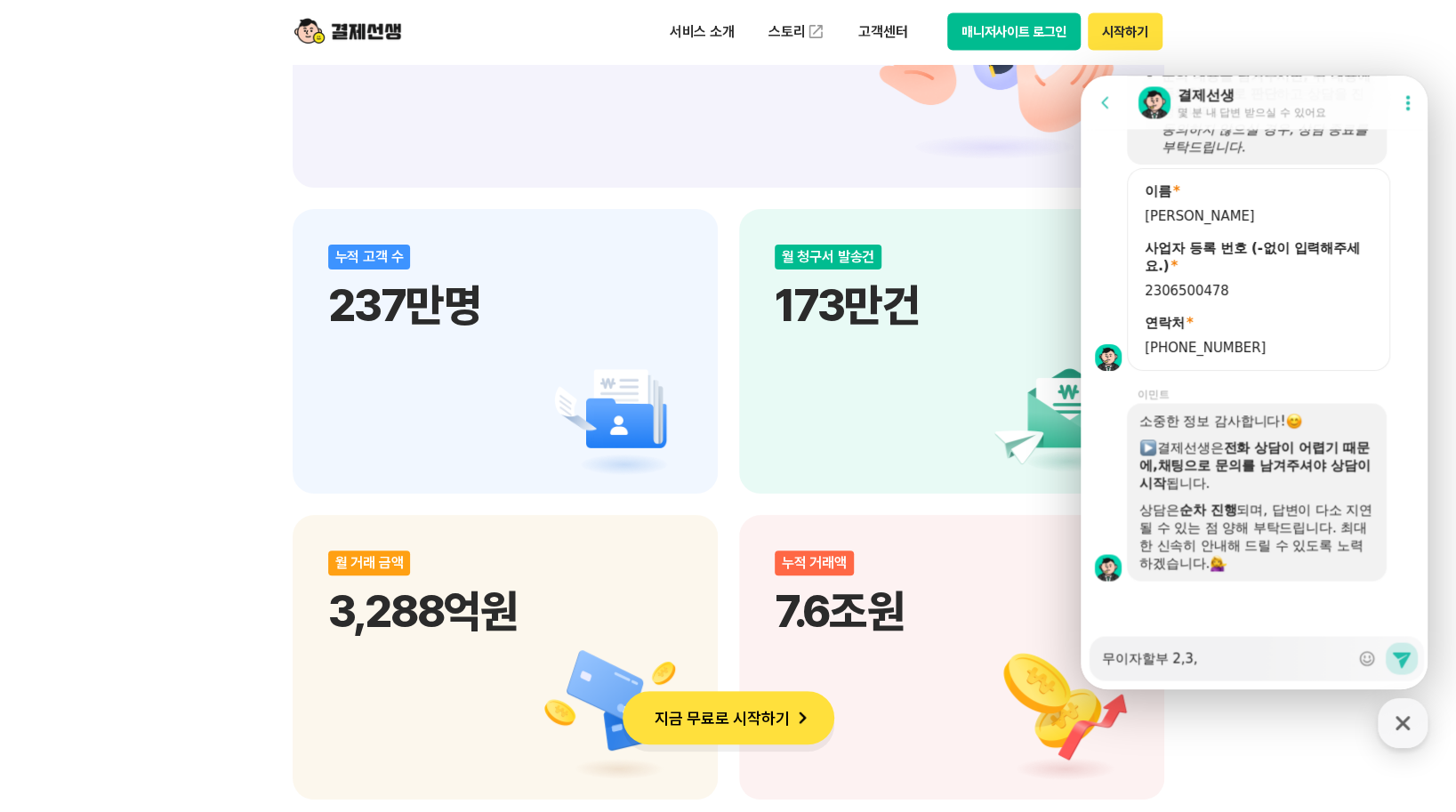
type textarea "x"
type textarea "무이자할부 2,3,6"
type textarea "x"
type textarea "무이자할부 2,3,6,"
type textarea "x"
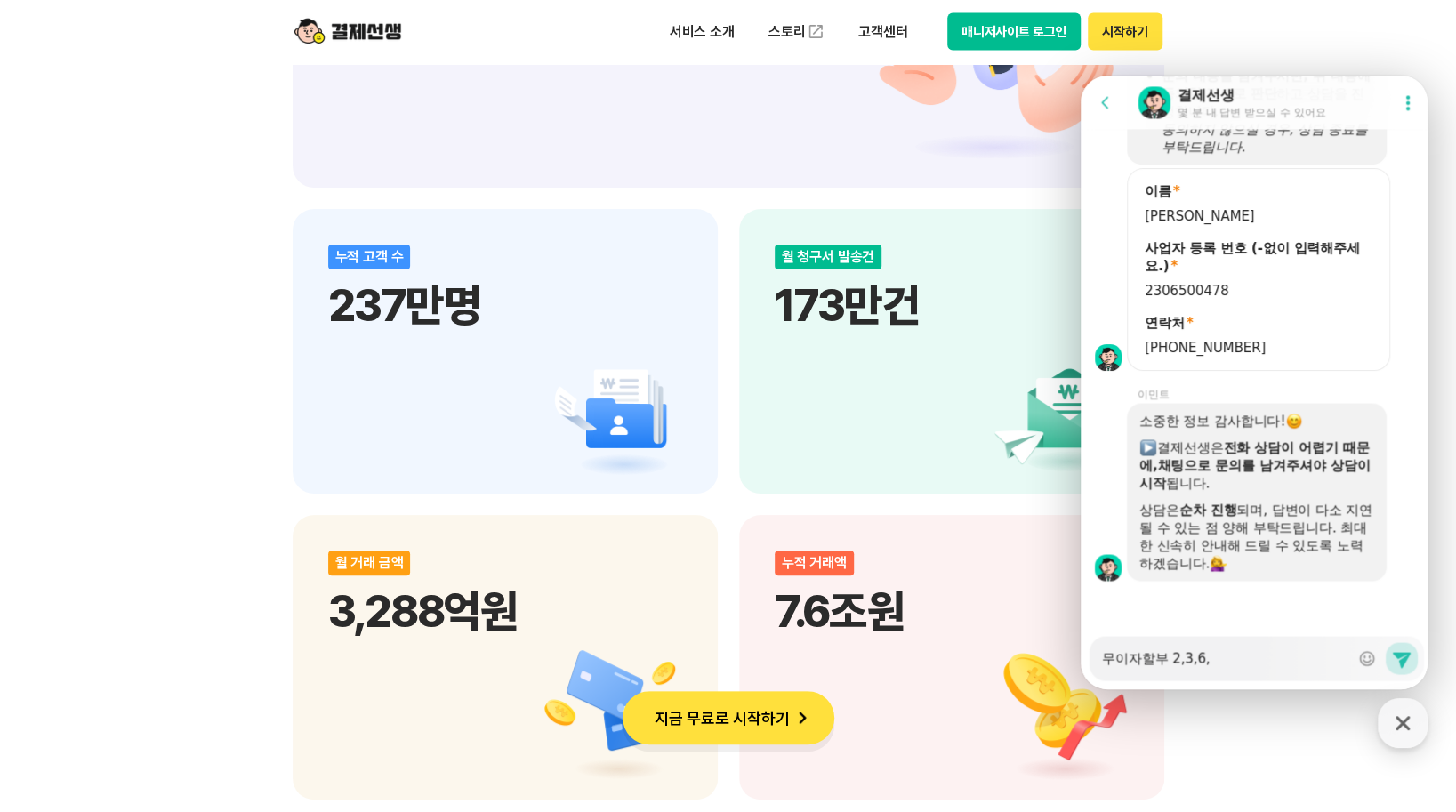
type textarea "무이자할부 2,3,6,9"
type textarea "x"
type textarea "무이자할부 2,3,6,9,"
type textarea "x"
type textarea "무이자할부 2,3,6,9,1"
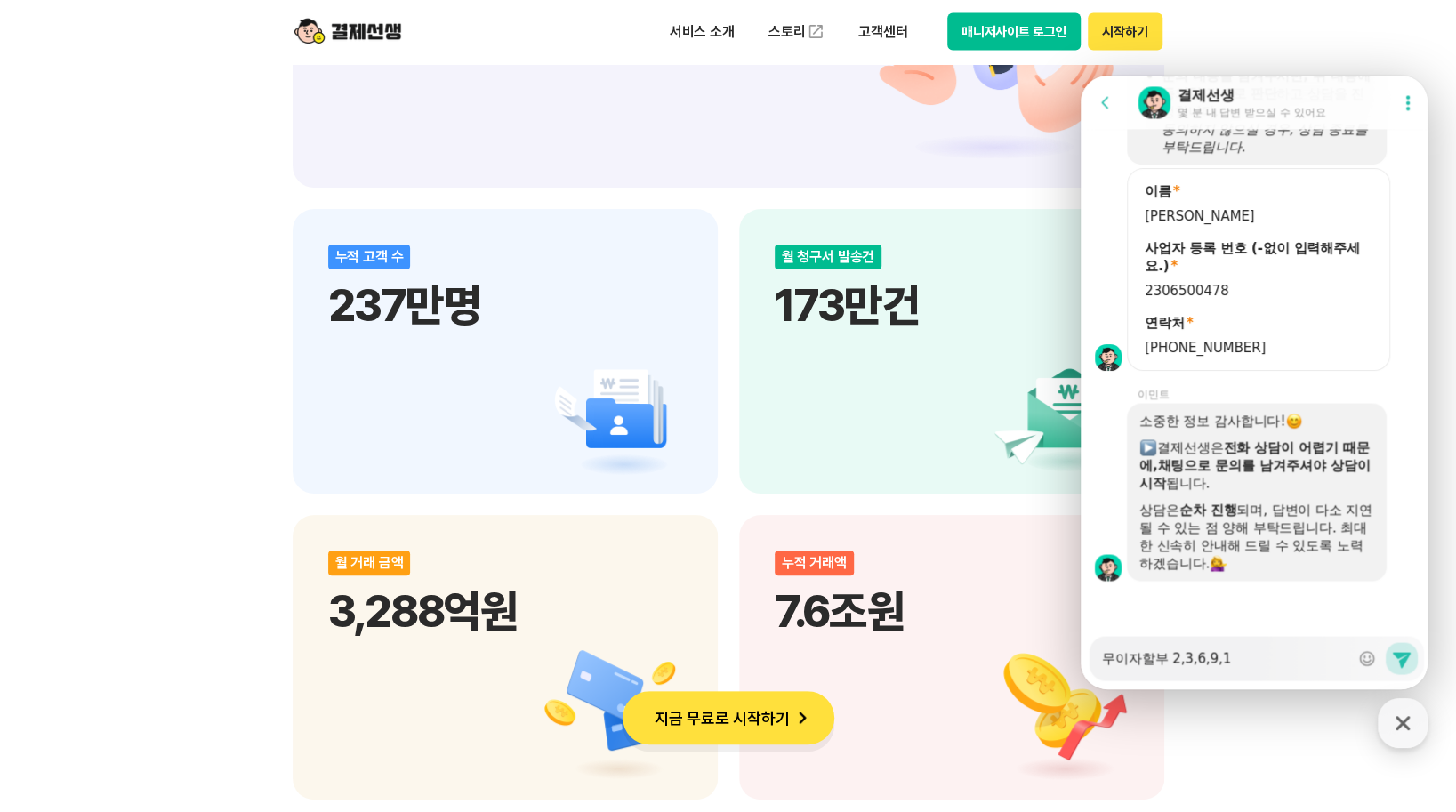
type textarea "x"
type textarea "무이자할부 2,3,6,9,12"
type textarea "x"
type textarea "무이자할부 2,3,6,9,12ㄱ"
type textarea "x"
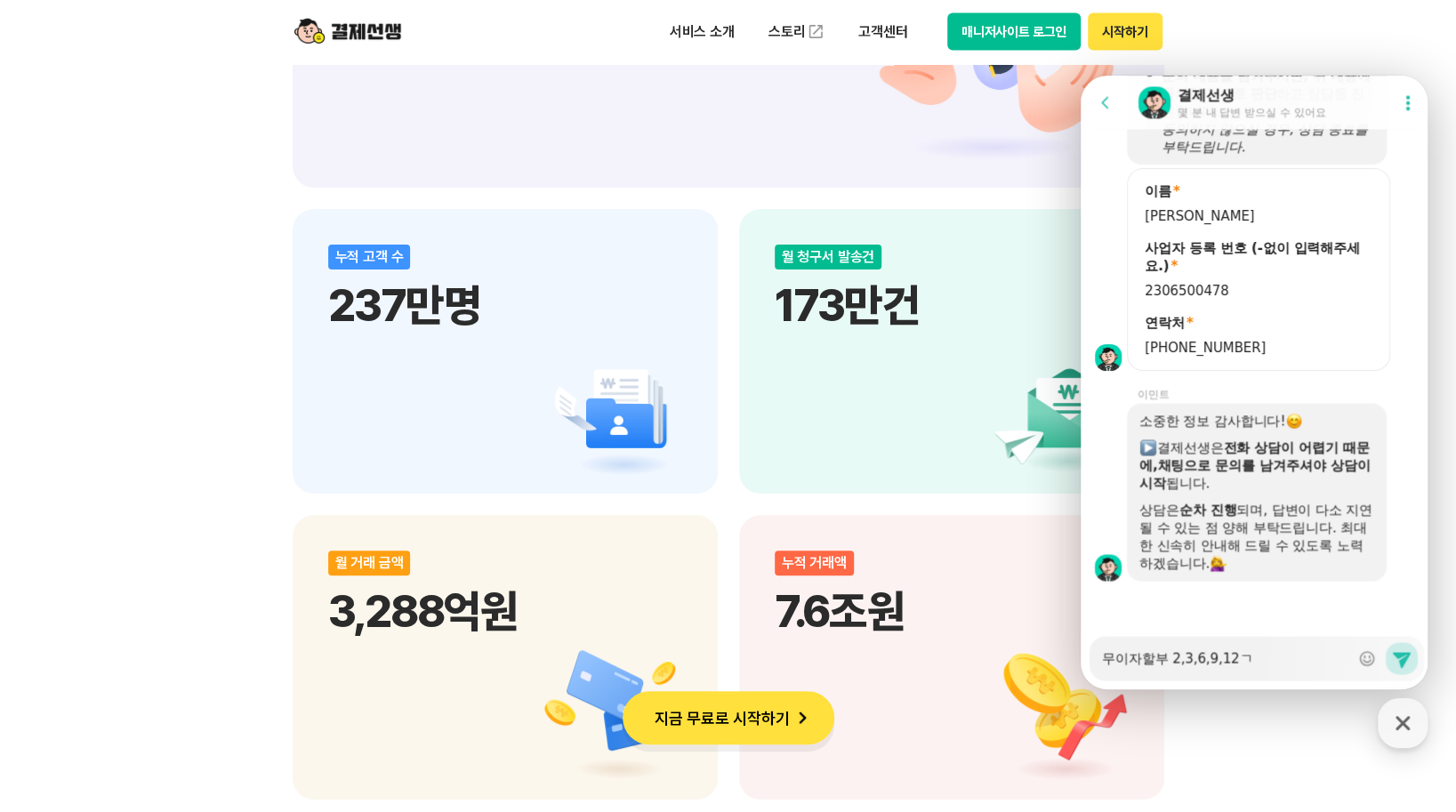
type textarea "무이자할부 2,3,6,9,12개"
type textarea "x"
type textarea "무이자할부 2,3,6,9,12갱"
type textarea "x"
type textarea "무이자할부 2,3,6,9,12개우"
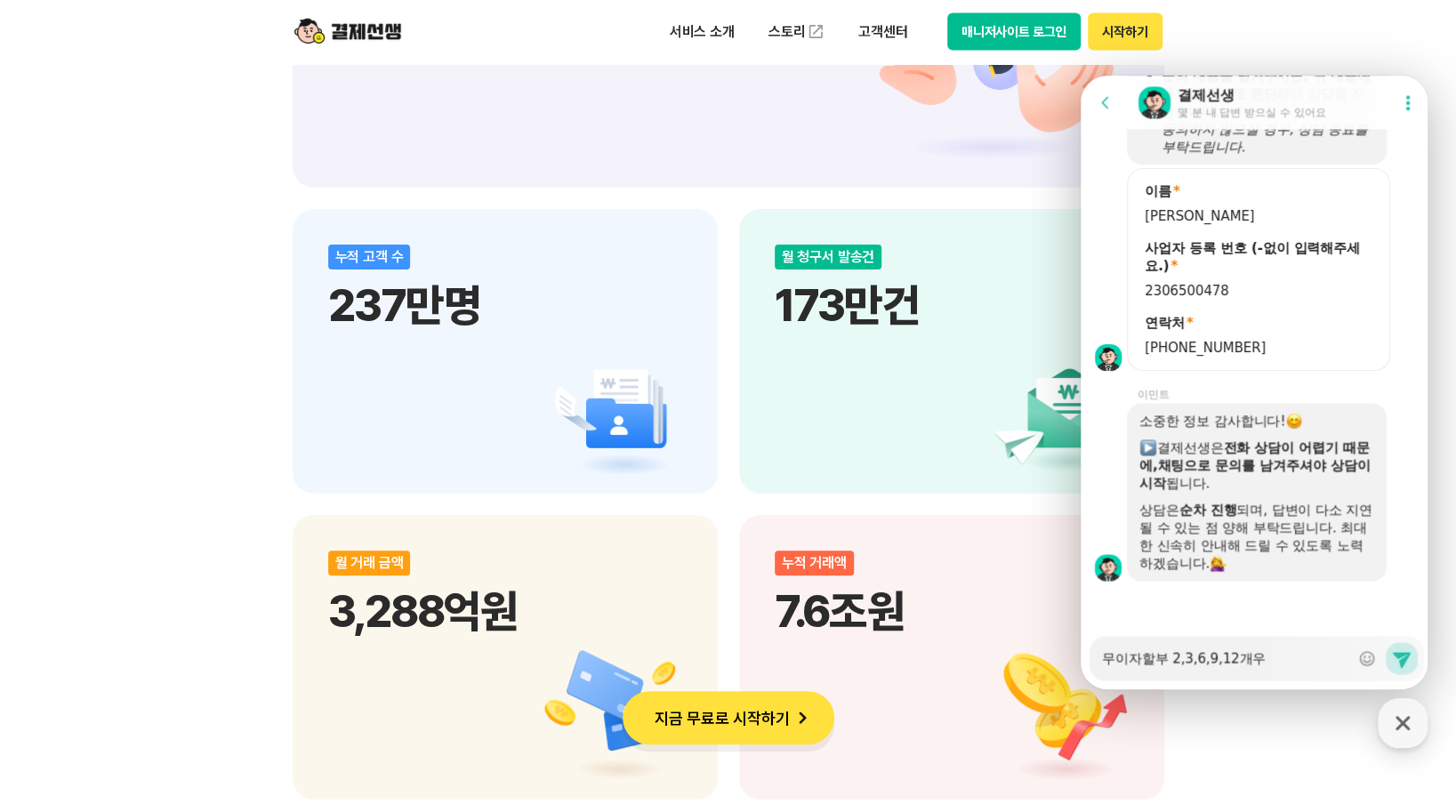
type textarea "x"
type textarea "무이자할부 2,3,6,9,12개워"
type textarea "x"
type textarea "무이자할부 2,3,6,9,12개월"
type textarea "x"
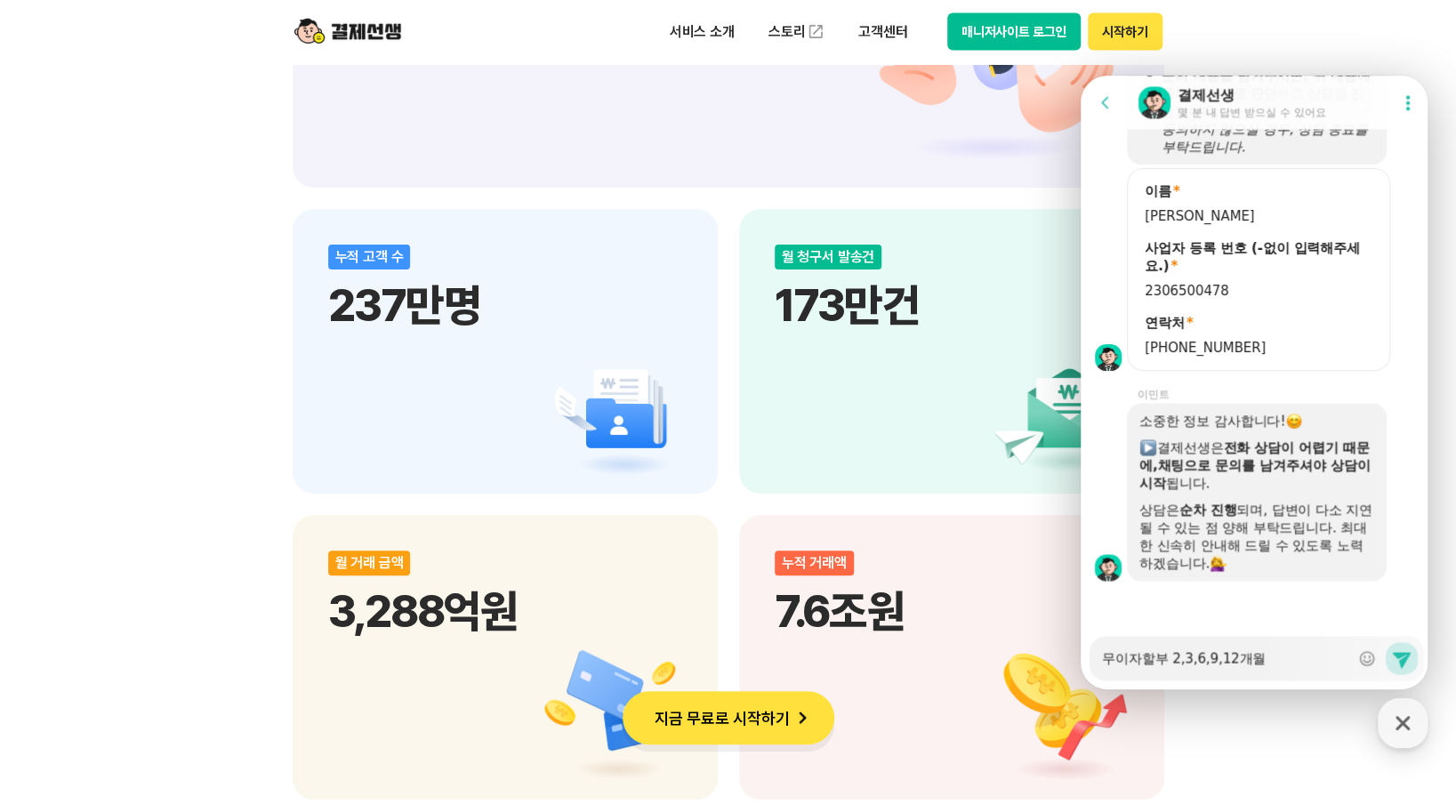
type textarea "무이자할부 2,3,6,9,12개월"
type textarea "x"
type textarea "무이자할부 2,3,6,9,12개월 ㅅ"
type textarea "x"
type textarea "무이자할부 2,3,6,9,12개월 수"
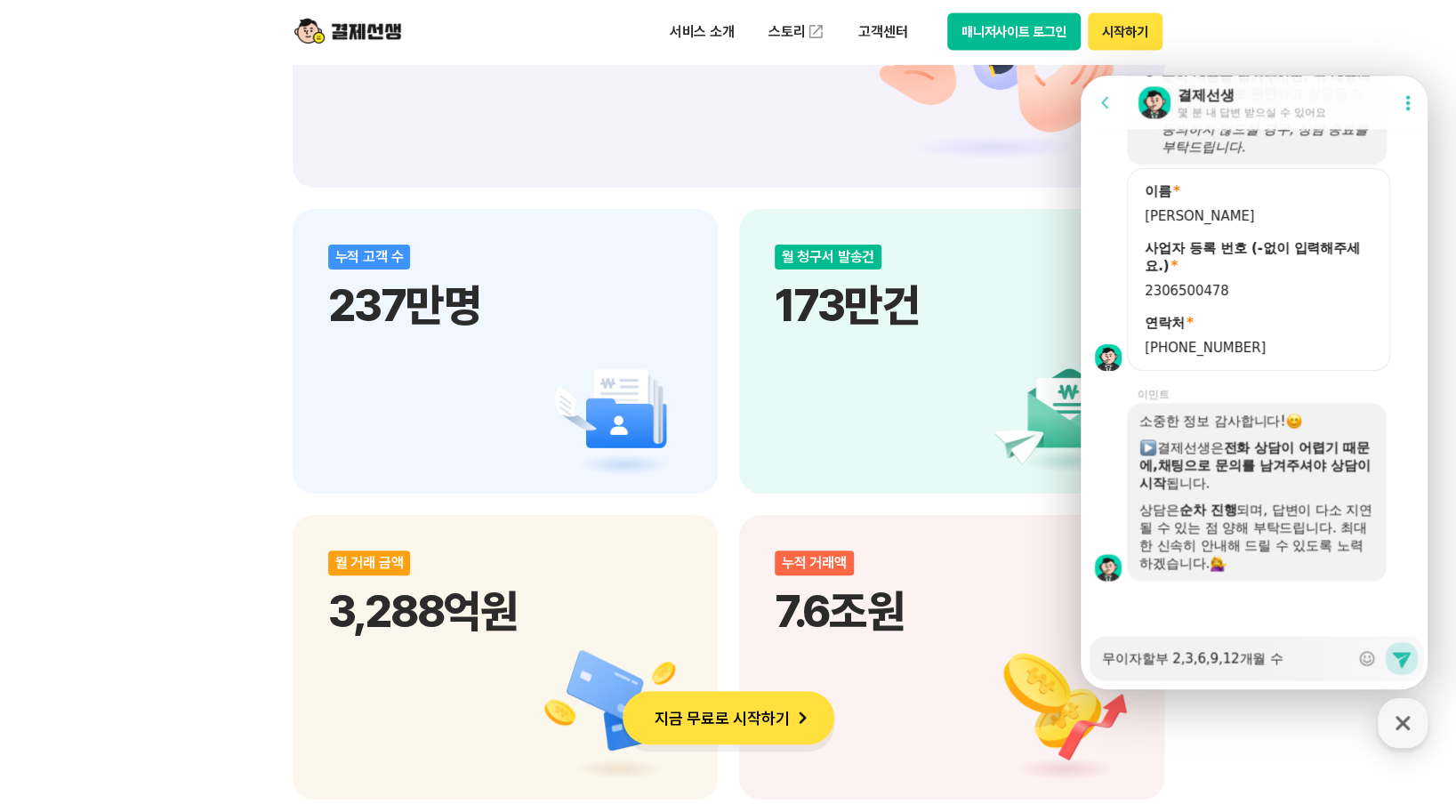
type textarea "x"
type textarea "무이자할부 2,3,6,9,12개월 수ㅜ"
type textarea "x"
type textarea "무이자할부 2,3,6,9,12개월 수ㅜㅅ"
type textarea "x"
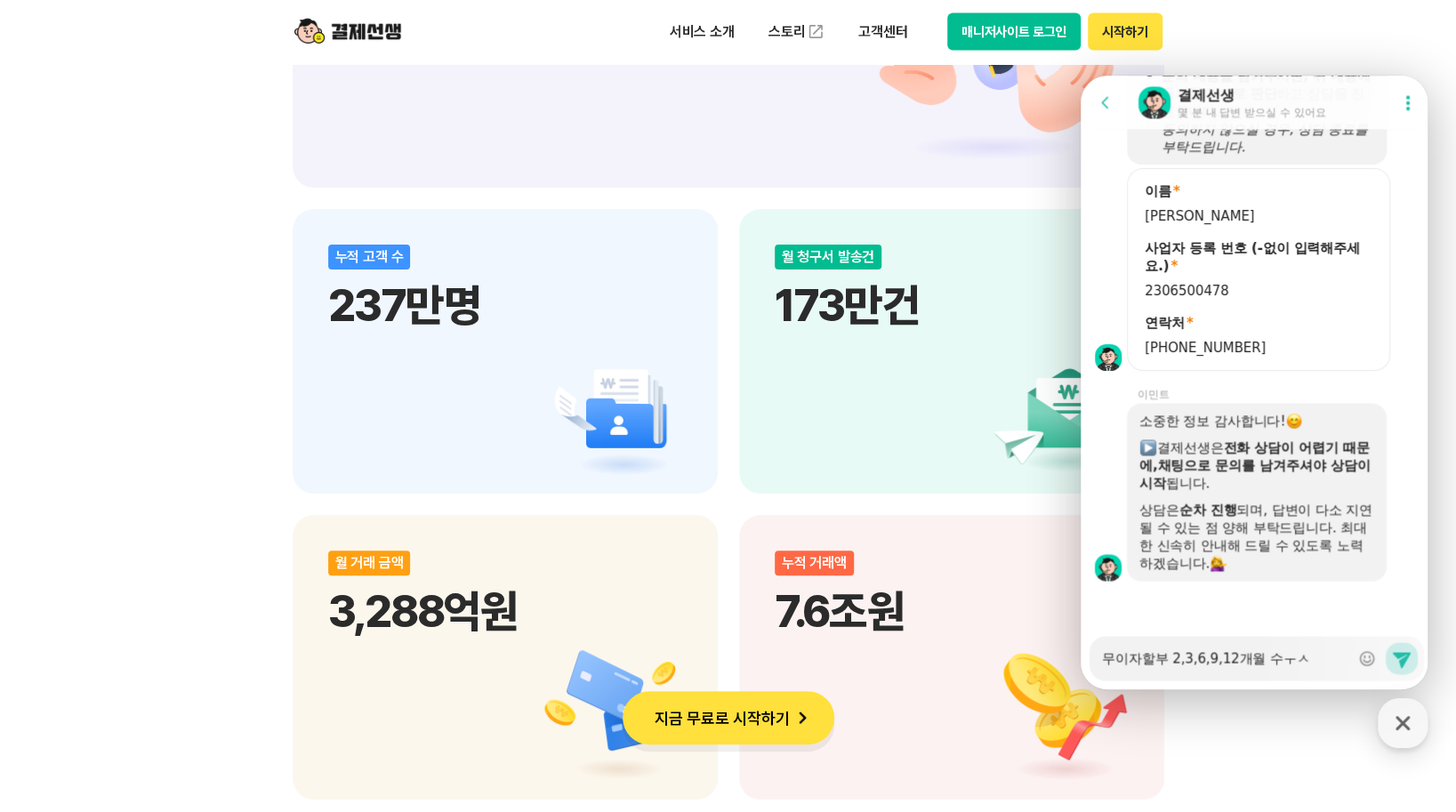
type textarea "무이자할부 2,3,6,9,12개월 수ㅜㅅㄹ"
type textarea "x"
type textarea "무이자할부 2,3,6,9,12개월 수ㅜㅅ료"
type textarea "x"
type textarea "무이자할부 2,3,6,9,12개월 수ㅜㅅ룡"
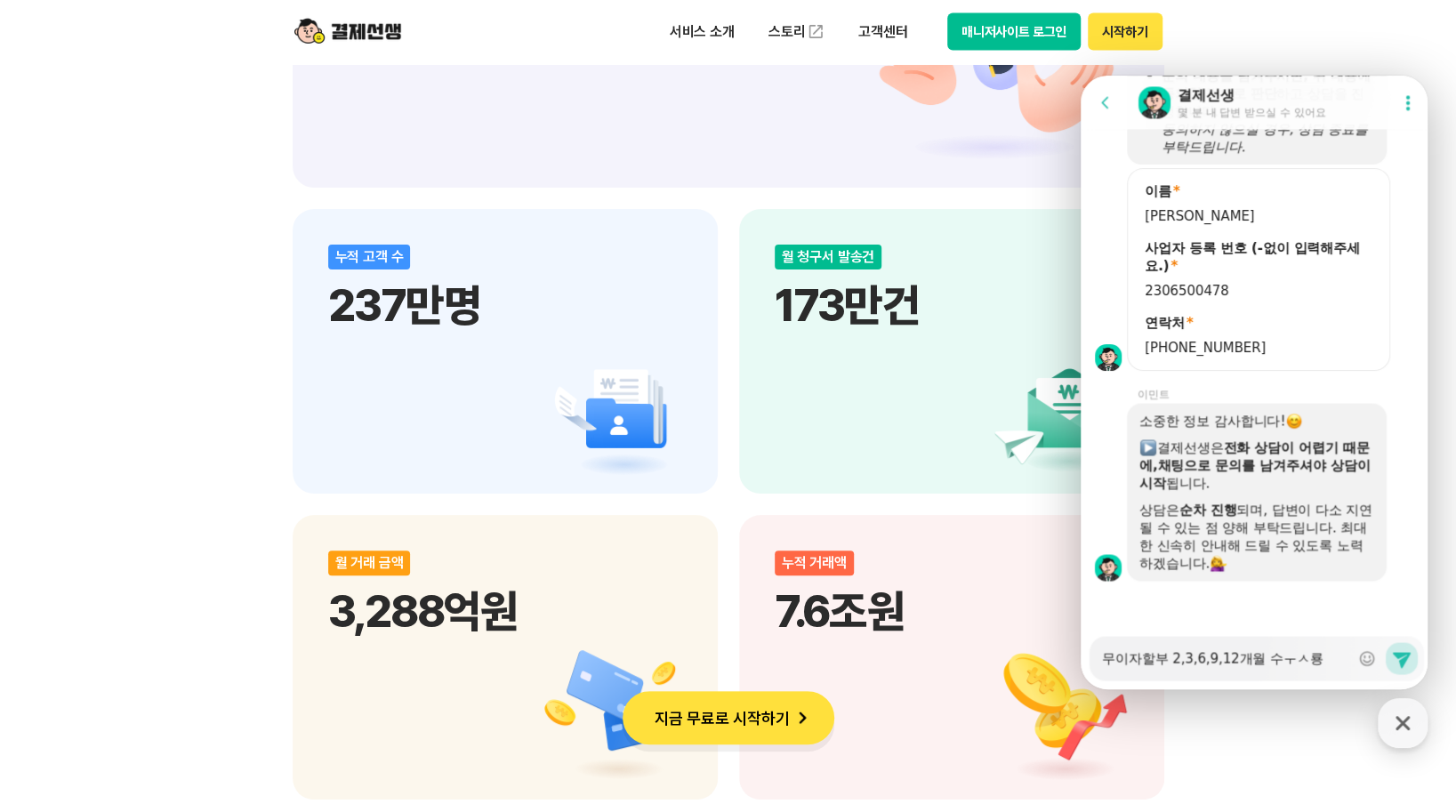
type textarea "x"
type textarea "무이자할부 2,3,6,9,12개월 수ㅜㅅ료유"
type textarea "x"
type textarea "무이자할부 2,3,6,9,12개월 수ㅜㅅ료율"
type textarea "x"
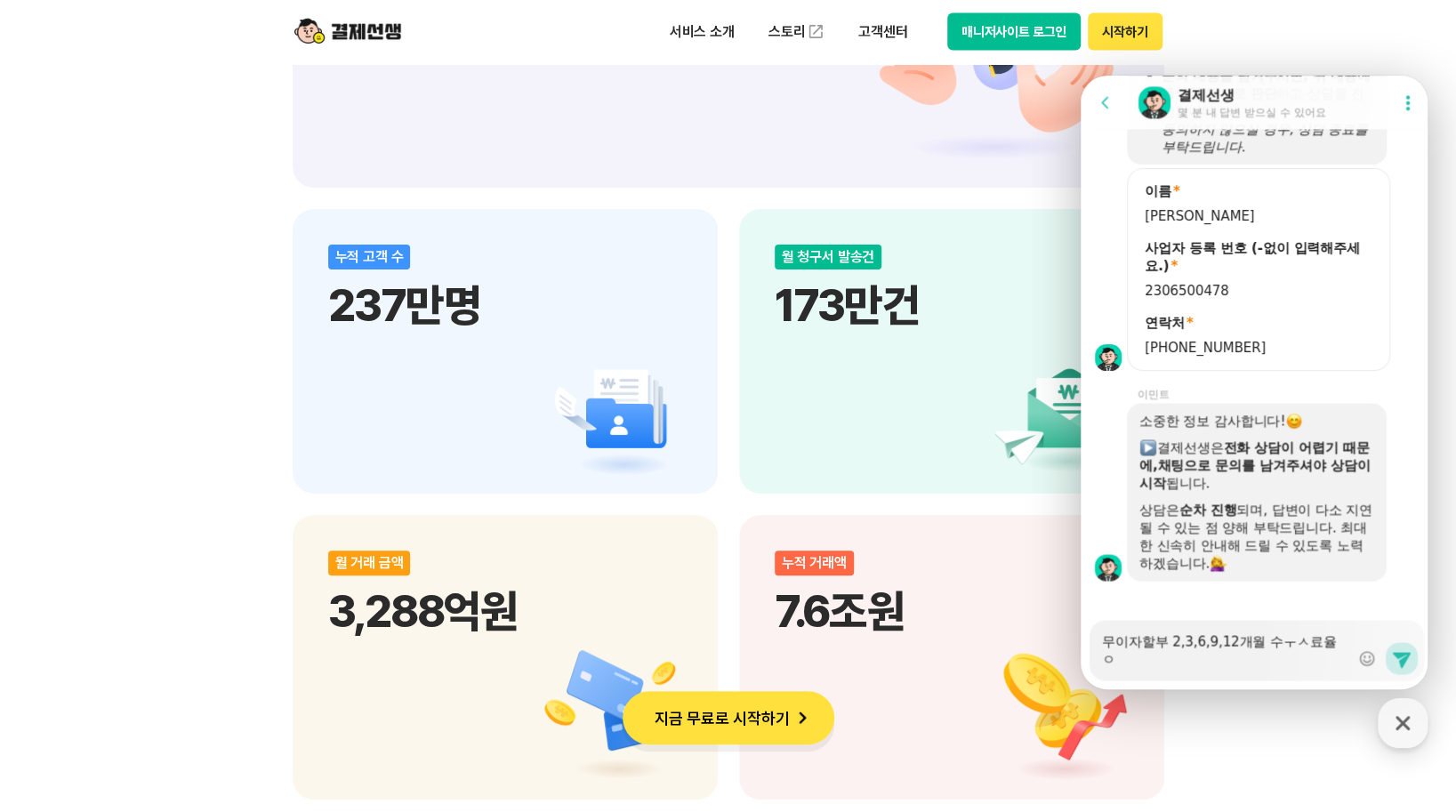
type textarea "무이자할부 2,3,6,9,12개월 수ㅜㅅ료율아"
type textarea "x"
type textarea "무이자할부 2,3,6,9,12개월 수ㅜㅅ료율아"
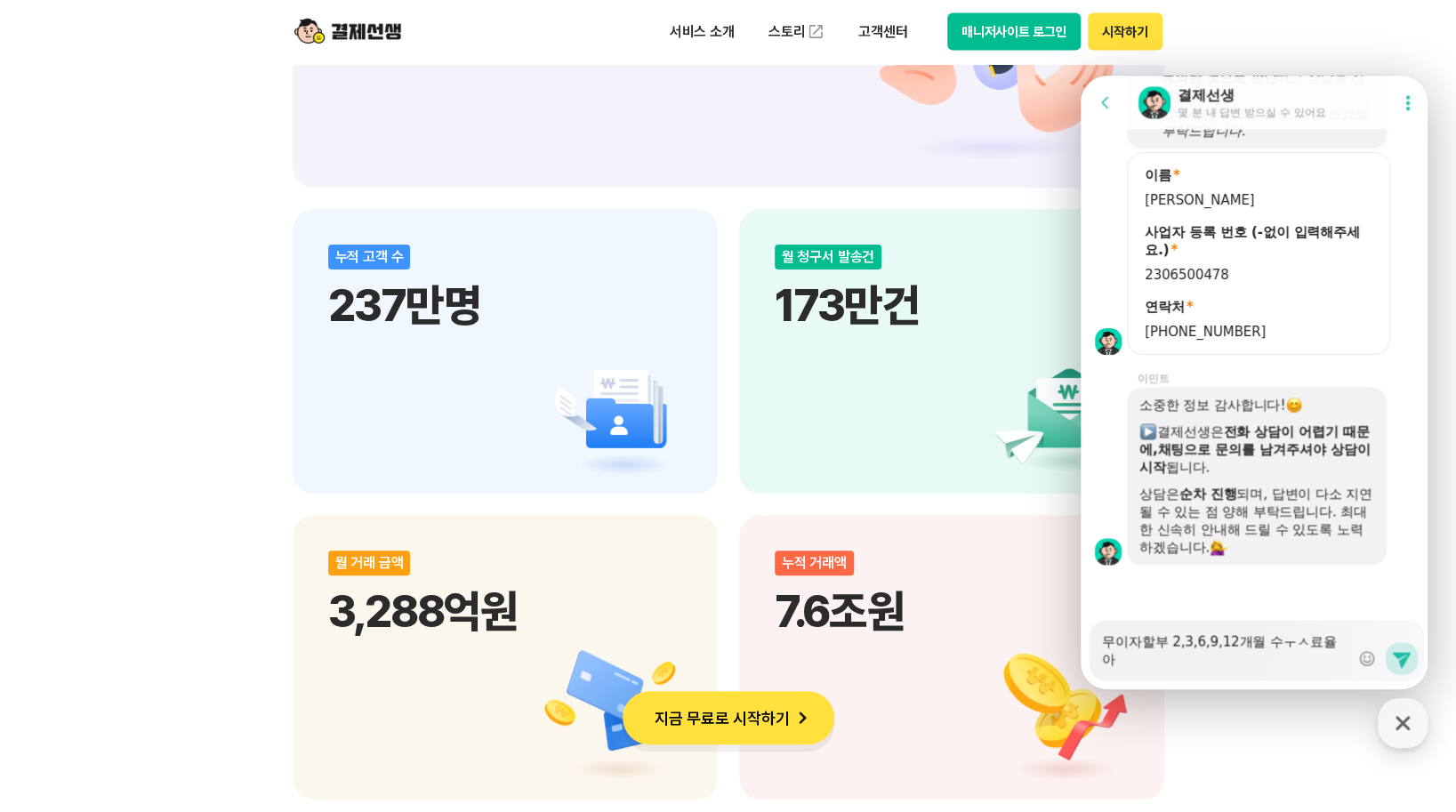
type textarea "x"
type textarea "무이자할부 2,3,6,9,12개월 수ㅜㅅ료율아"
type textarea "x"
type textarea "무이자할부 2,3,6,9,12개월 수ㅜㅅ료율"
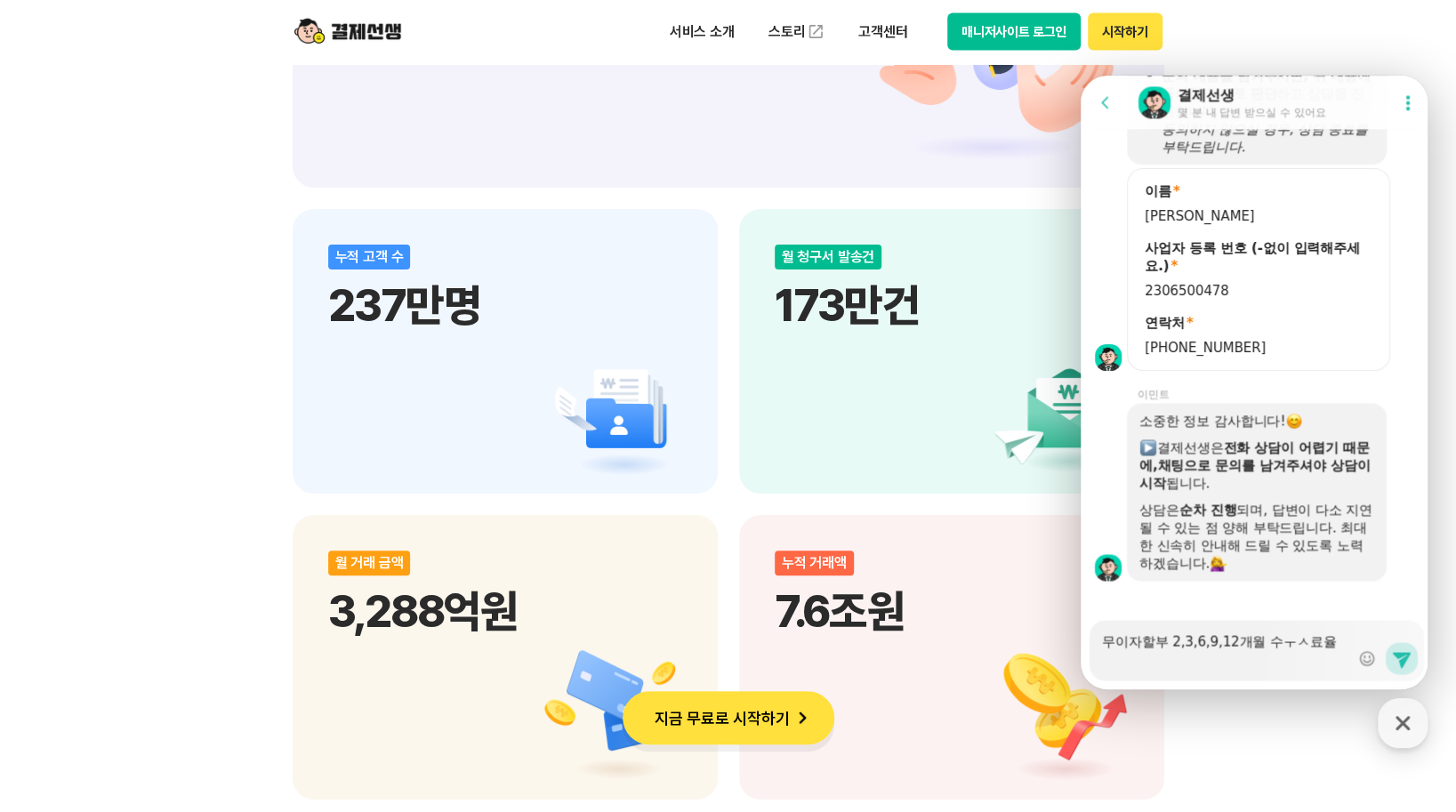
type textarea "x"
type textarea "무이자할부 2,3,6,9,12개월 수ㅜㅅ료"
type textarea "x"
type textarea "무이자할부 2,3,6,9,12개월 수ㅜㅅ"
type textarea "x"
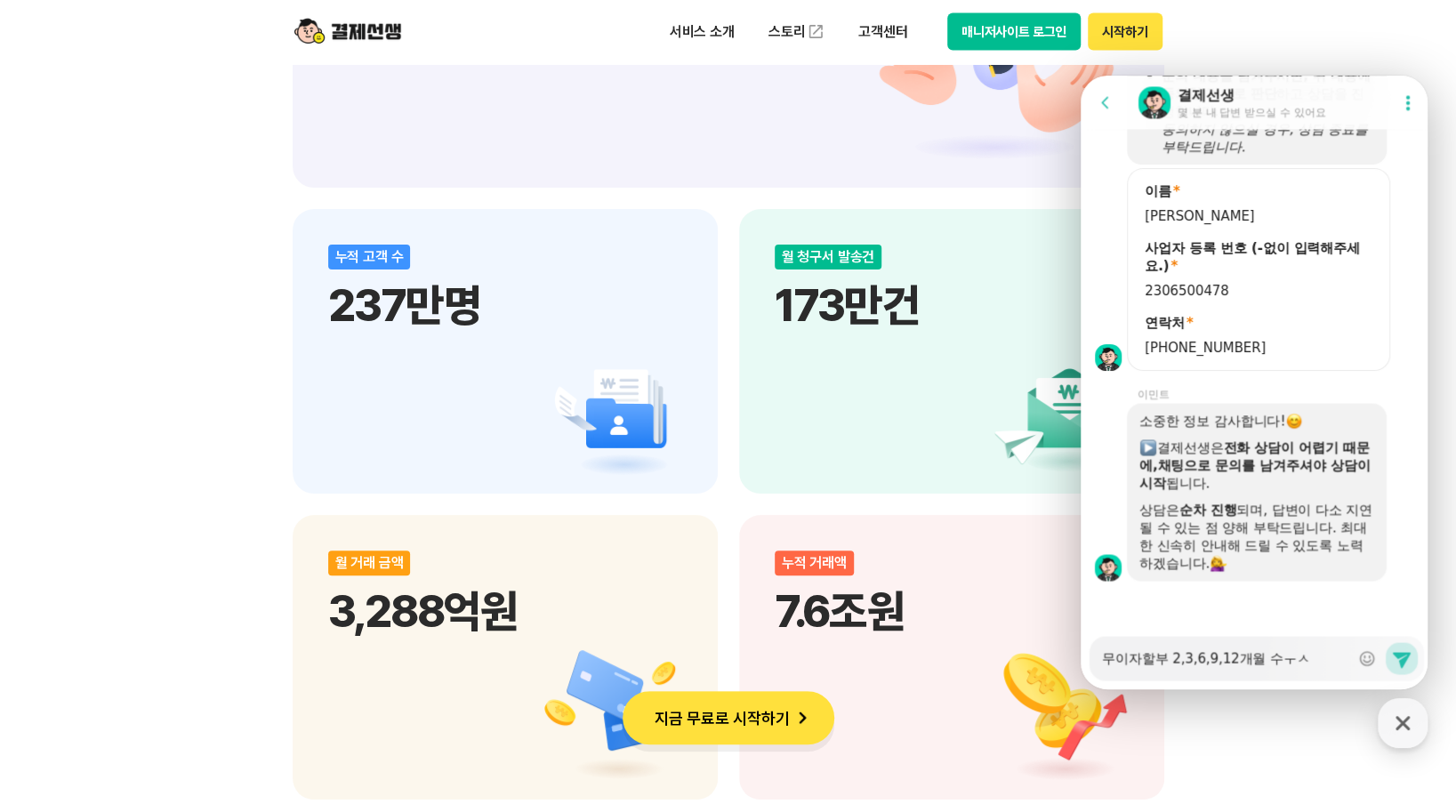
type textarea "무이자할부 2,3,6,9,12개월 수ㅜ"
type textarea "x"
type textarea "무이자할부 2,3,6,9,12개월 수"
type textarea "x"
type textarea "무이자할부 2,3,6,9,12개월 수ㅅ"
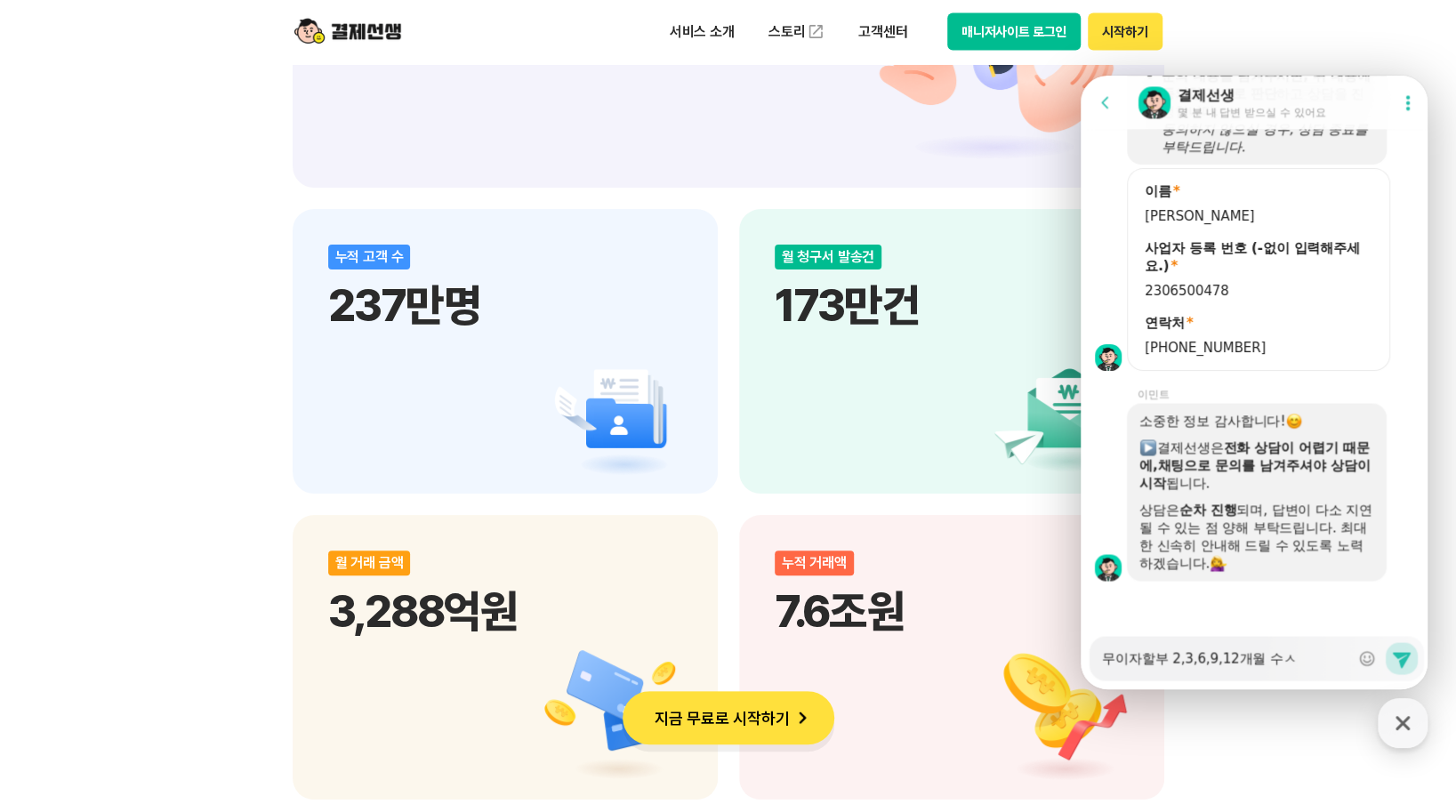
type textarea "x"
type textarea "무이자할부 2,3,6,9,12개월 수수"
type textarea "x"
type textarea "무이자할부 2,3,6,9,12개월 수술"
type textarea "x"
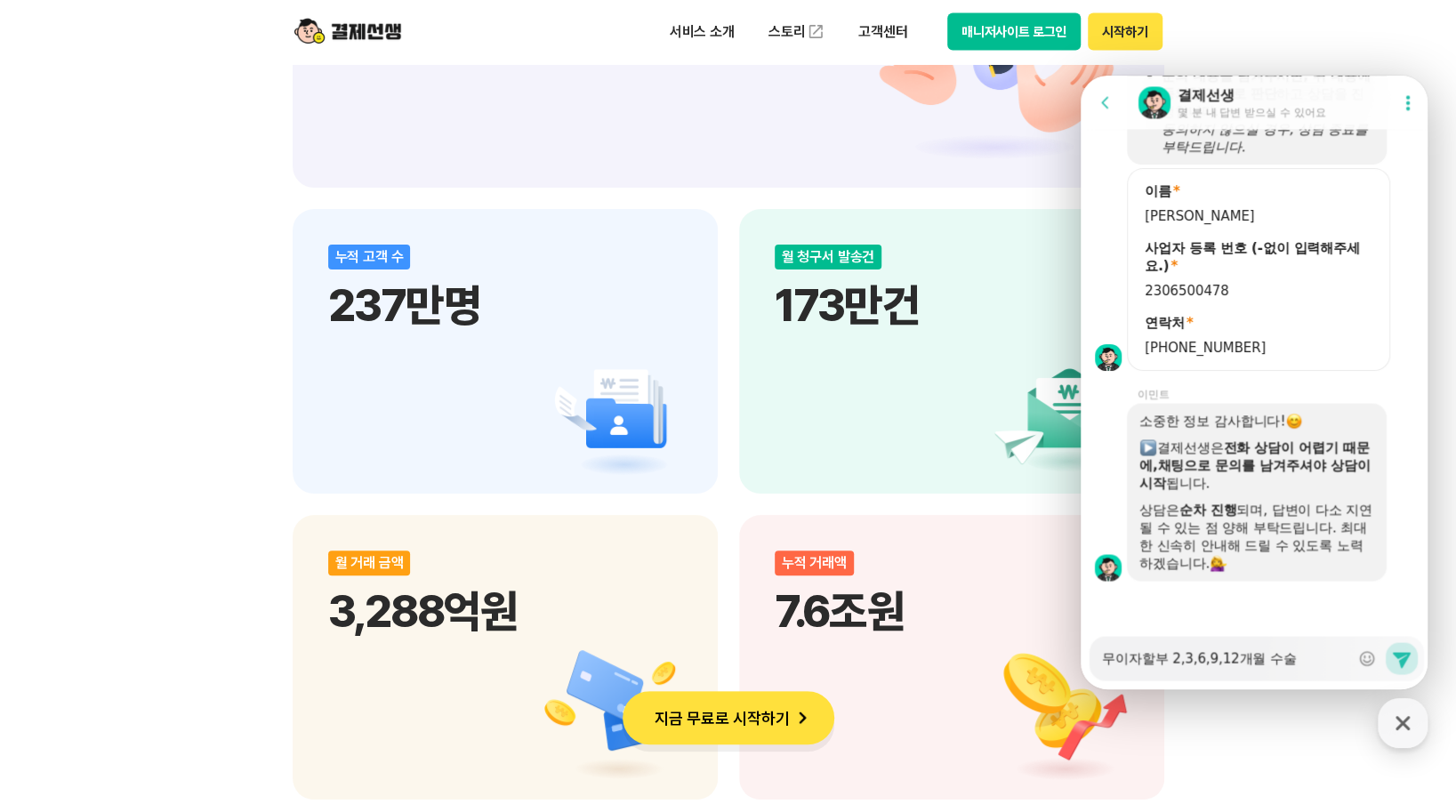
type textarea "무이자할부 2,3,6,9,12개월 수수료"
type textarea "x"
type textarea "무이자할부 2,3,6,9,12개월 수수룡"
type textarea "x"
type textarea "무이자할부 2,3,6,9,12개월 수수료유"
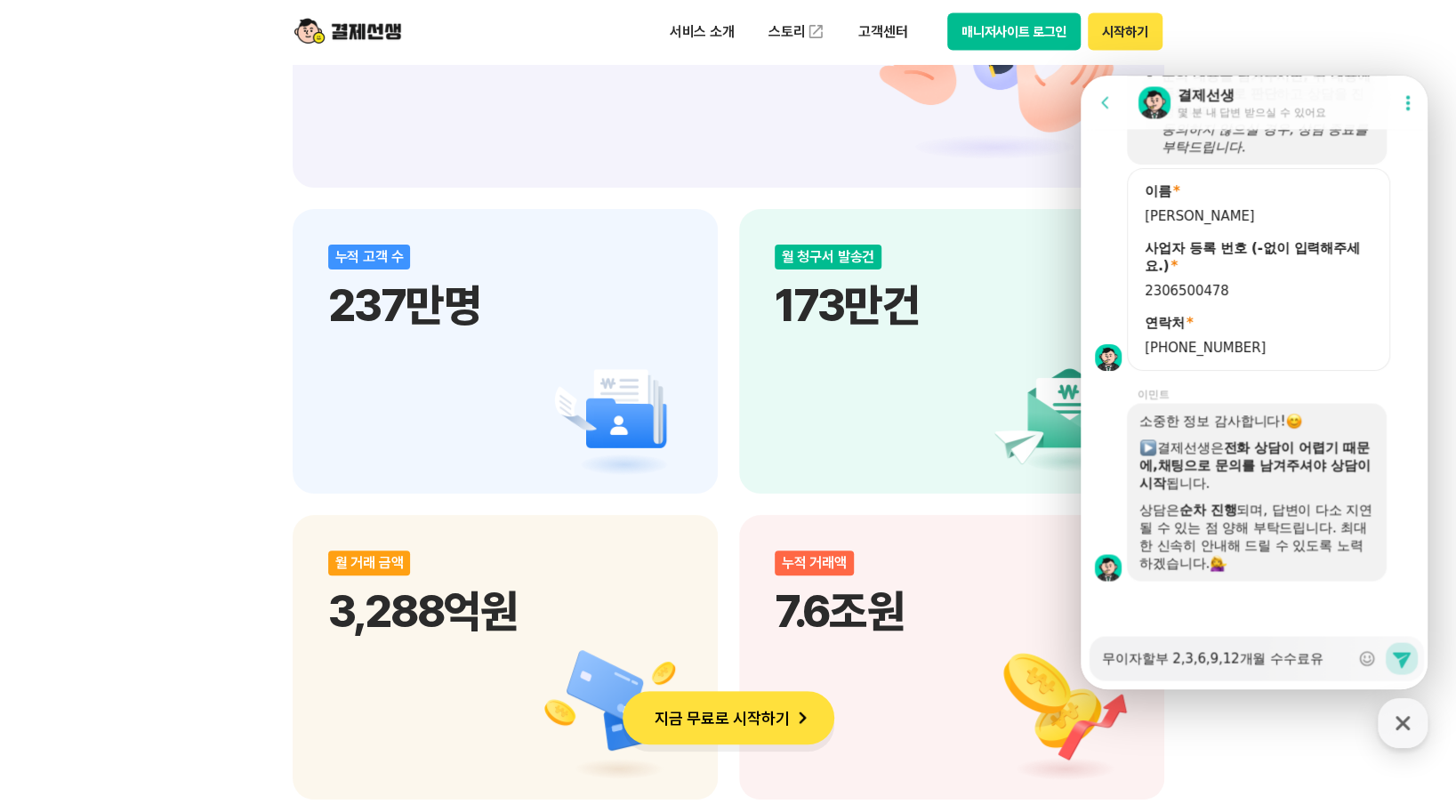
type textarea "x"
type textarea "무이자할부 2,3,6,9,12개월 수수료율"
type textarea "x"
type textarea "무이자할부 2,3,6,9,12개월 수수료율ㅇ"
type textarea "x"
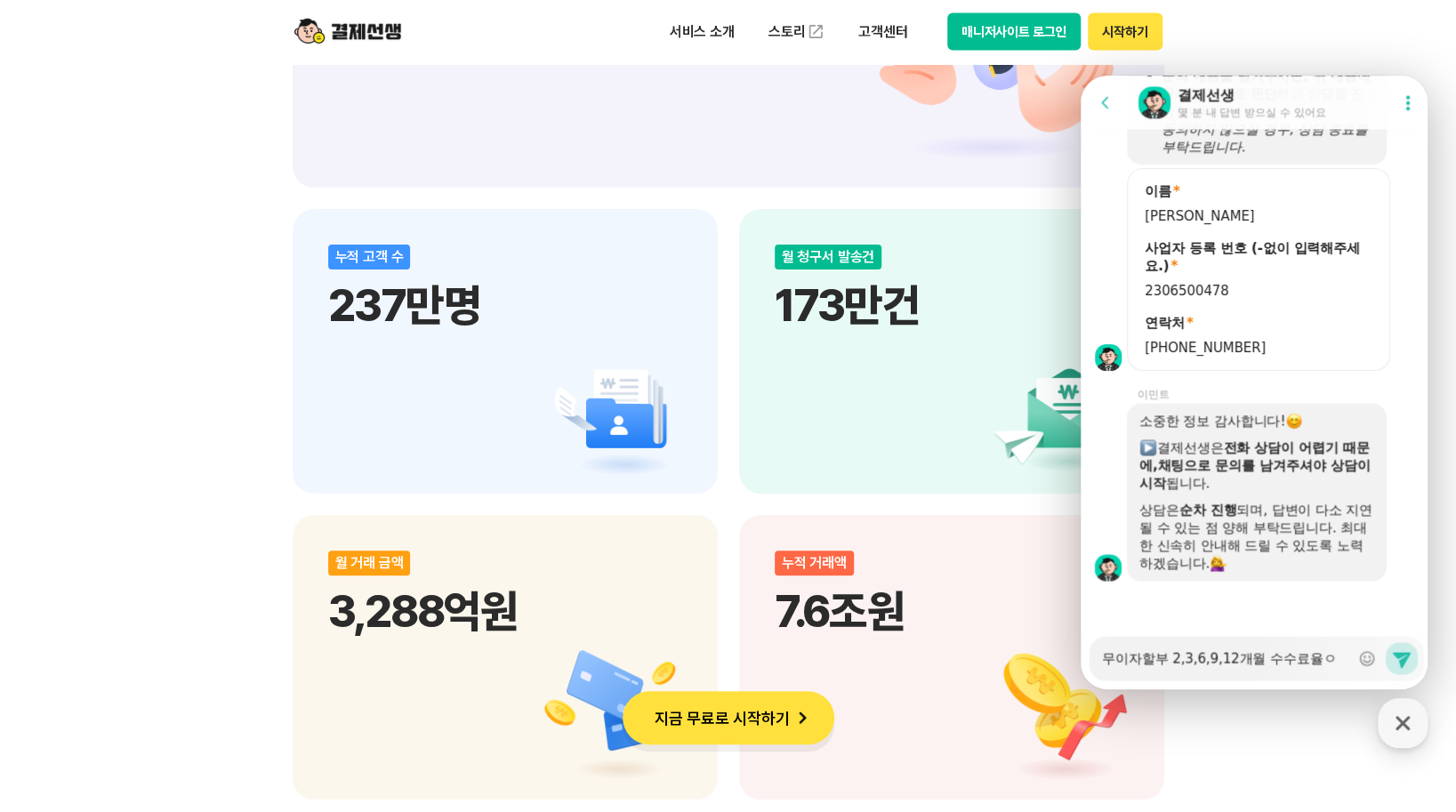
type textarea "무이자할부 2,3,6,9,12개월 수수료율이"
type textarea "x"
type textarea "무이자할부 2,3,6,9,12개월 수수료율이"
type textarea "x"
type textarea "무이자할부 2,3,6,9,12개월 수수료율이 ㄱ"
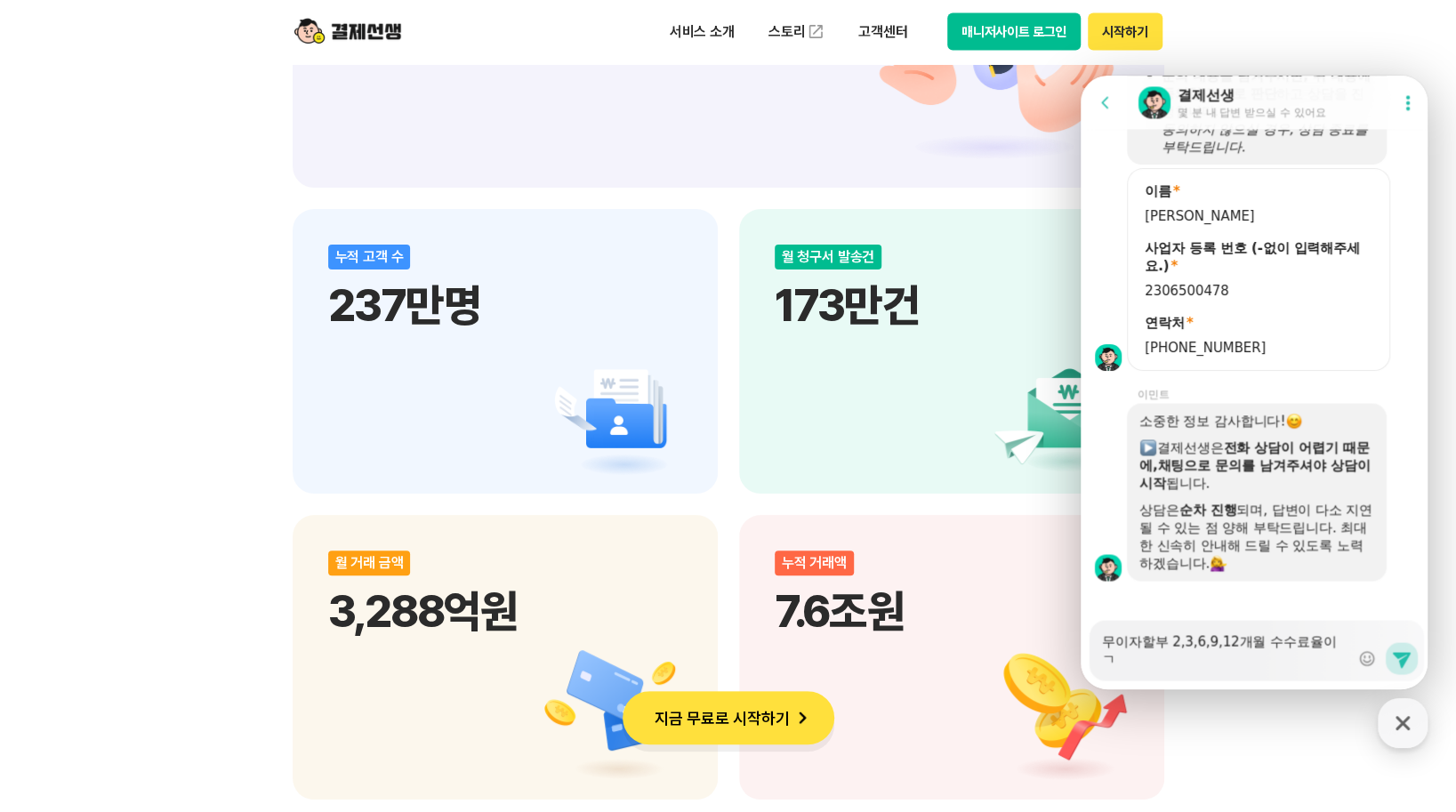
scroll to position [1928, 0]
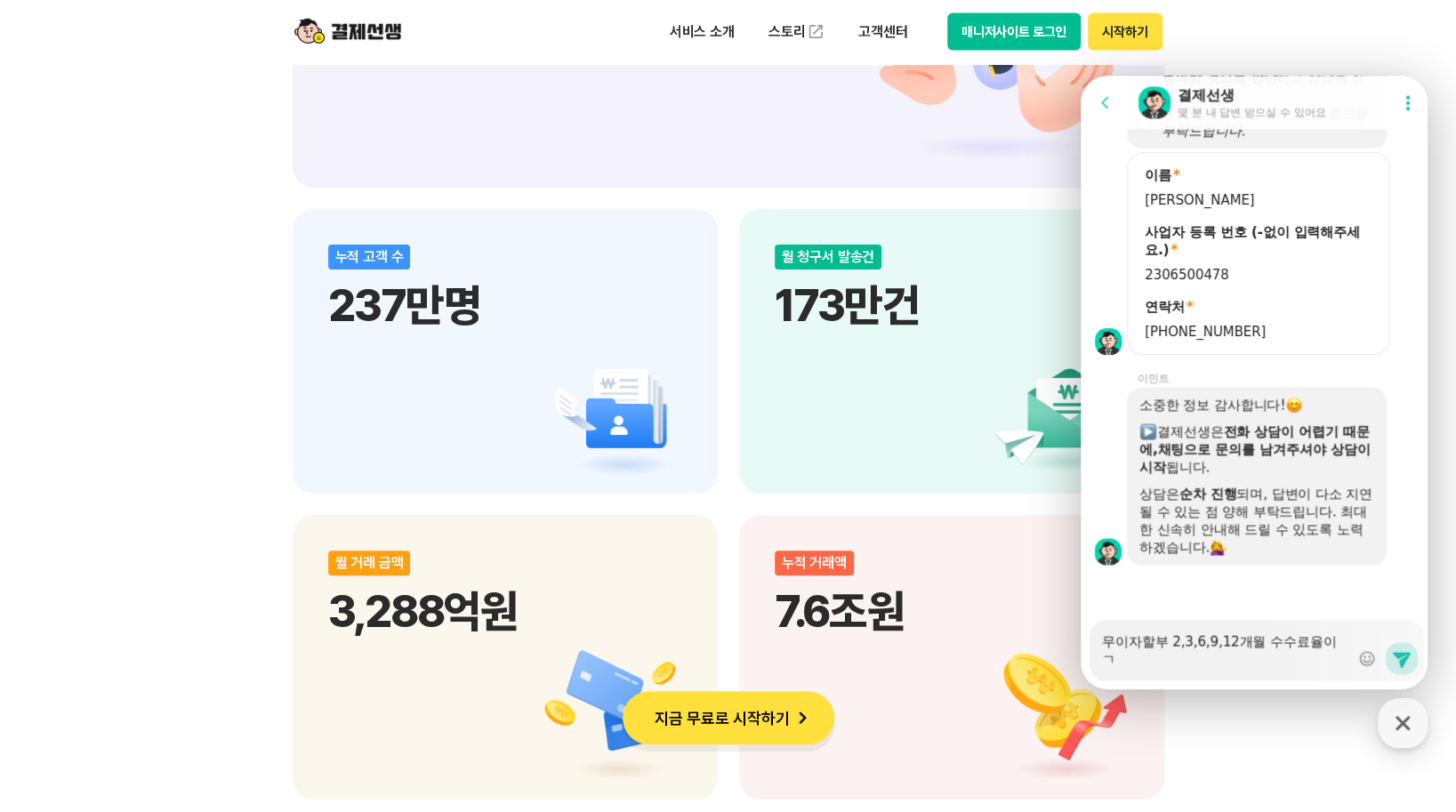
type textarea "x"
type textarea "무이자할부 2,3,6,9,12개월 수수료율이 구"
type textarea "x"
type textarea "무이자할부 2,3,6,9,12개월 수수료율이 궁"
type textarea "x"
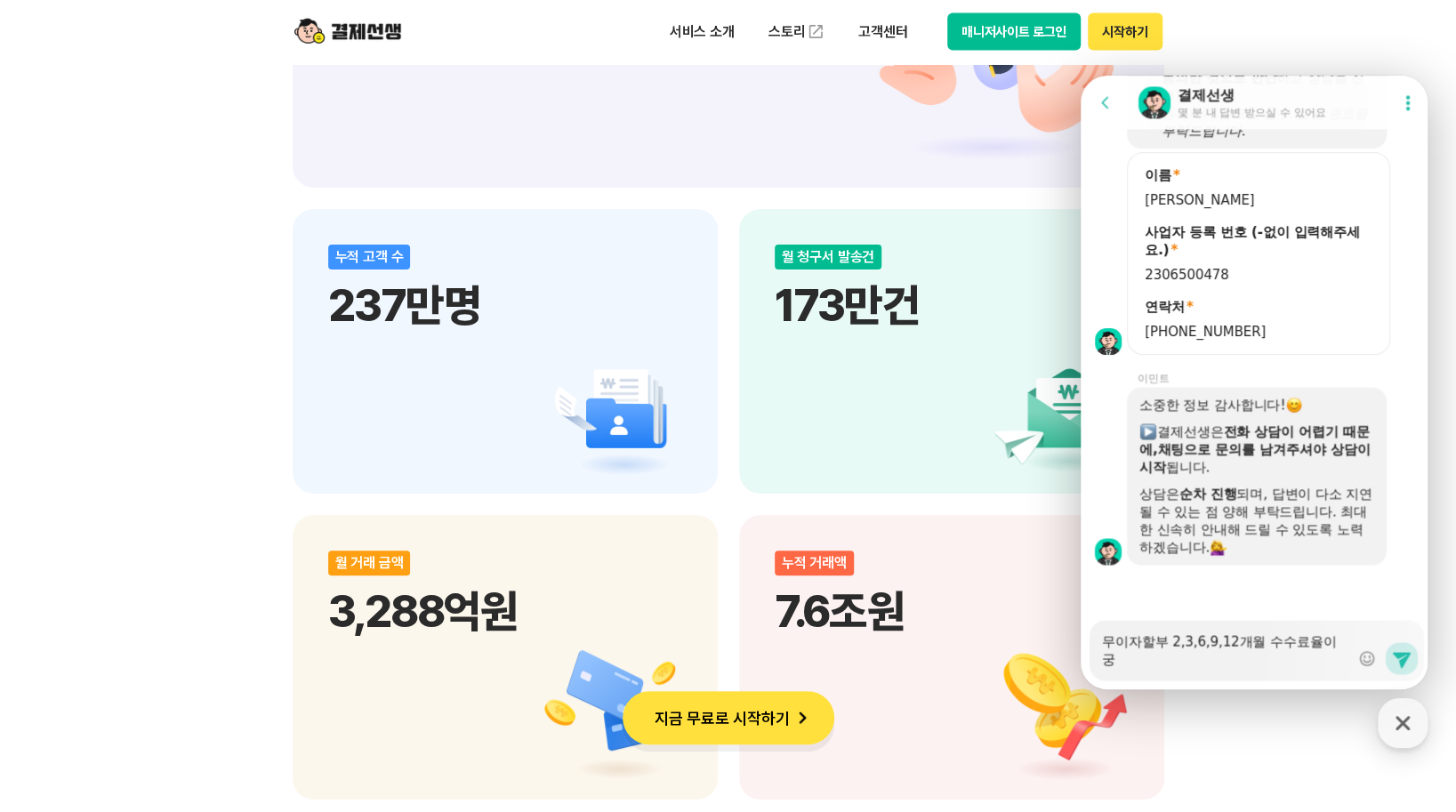
type textarea "무이자할부 2,3,6,9,12개월 수수료율이 궁ㄱ"
type textarea "x"
type textarea "무이자할부 2,3,6,9,12개월 수수료율이 궁그"
type textarea "x"
type textarea "무이자할부 2,3,6,9,12개월 수수료율이 궁금"
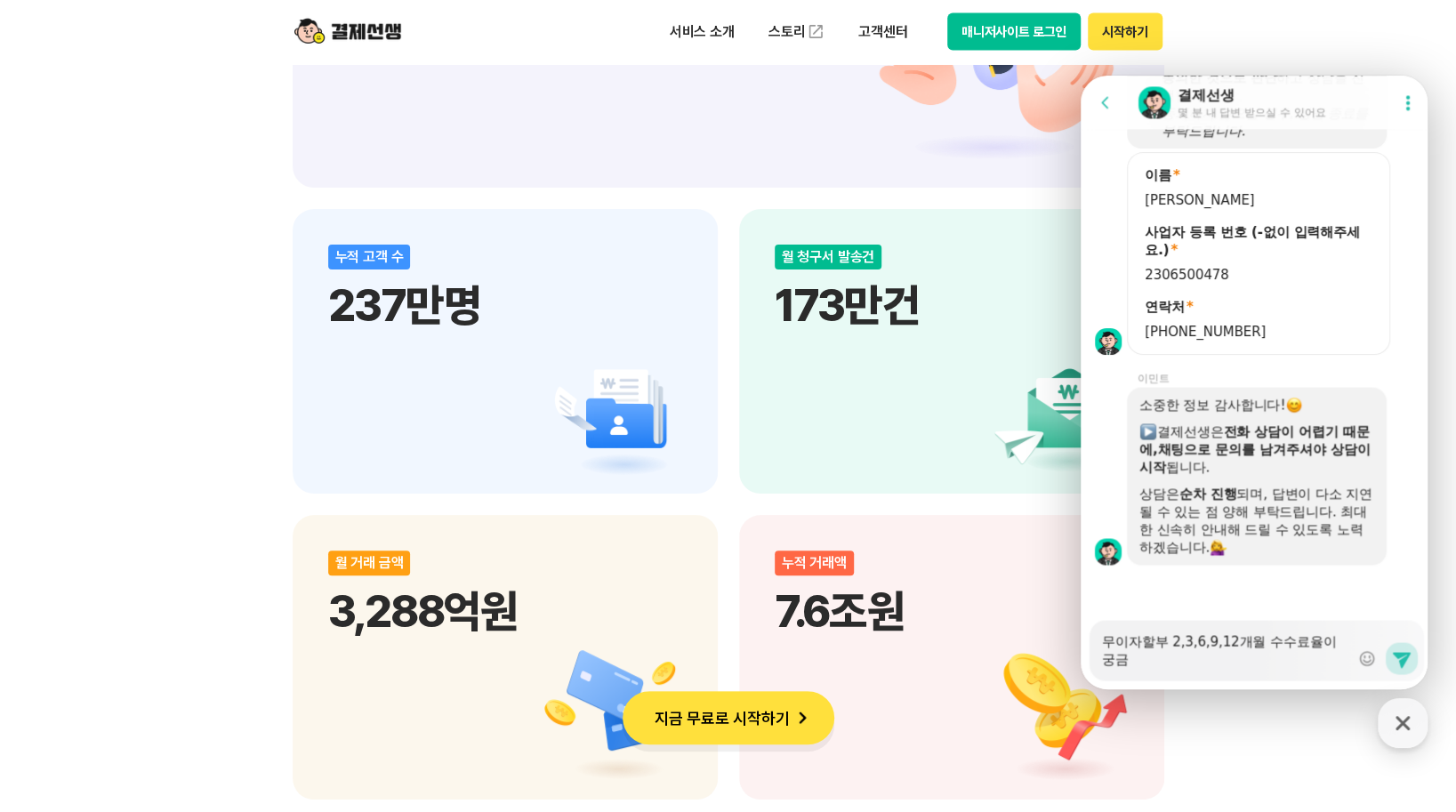
type textarea "x"
type textarea "무이자할부 2,3,6,9,12개월 수수료율이 궁금ㅎ"
type textarea "x"
type textarea "무이자할부 2,3,6,9,12개월 수수료율이 궁금하"
type textarea "x"
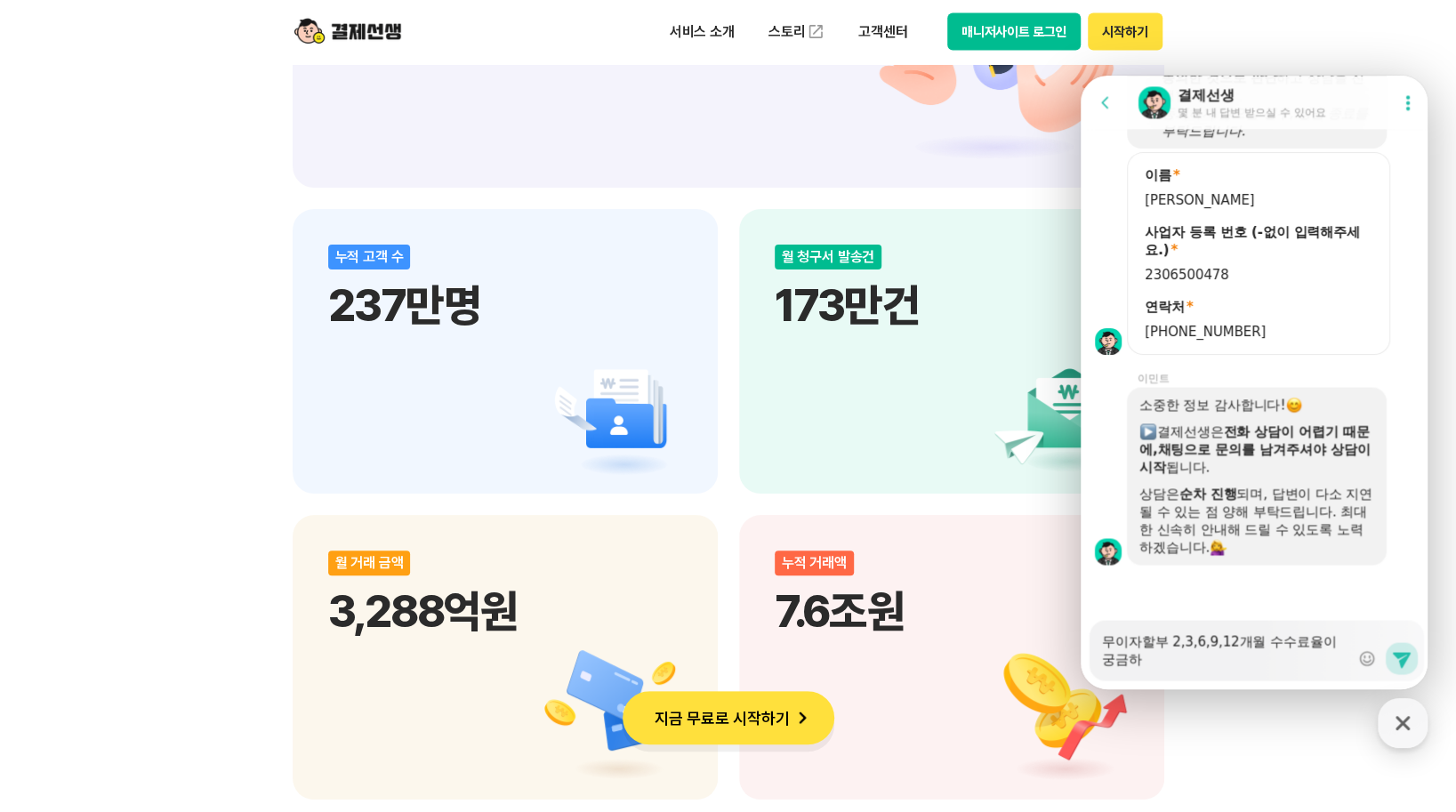
type textarea "무이자할부 2,3,6,9,12개월 수수료율이 궁금합"
type textarea "x"
type textarea "무이자할부 2,3,6,9,12개월 수수료율이 궁금합니"
type textarea "x"
type textarea "무이자할부 2,3,6,9,12개월 수수료율이 궁금합닏"
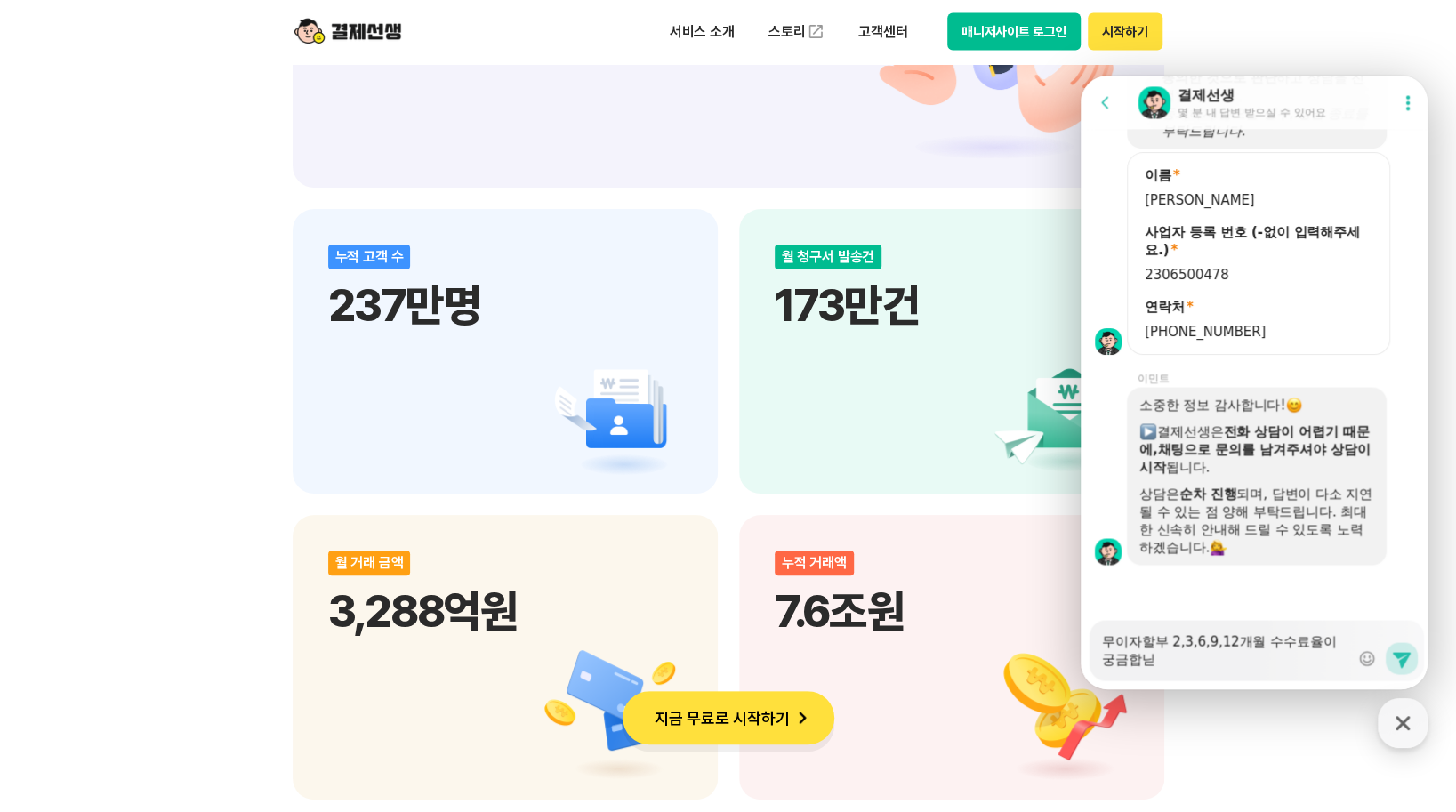
type textarea "x"
type textarea "무이자할부 2,3,6,9,12개월 수수료율이 궁금합니다"
type textarea "x"
type textarea "무이자할부 2,3,6,9,12개월 수수료율이 궁금합니다."
type textarea "x"
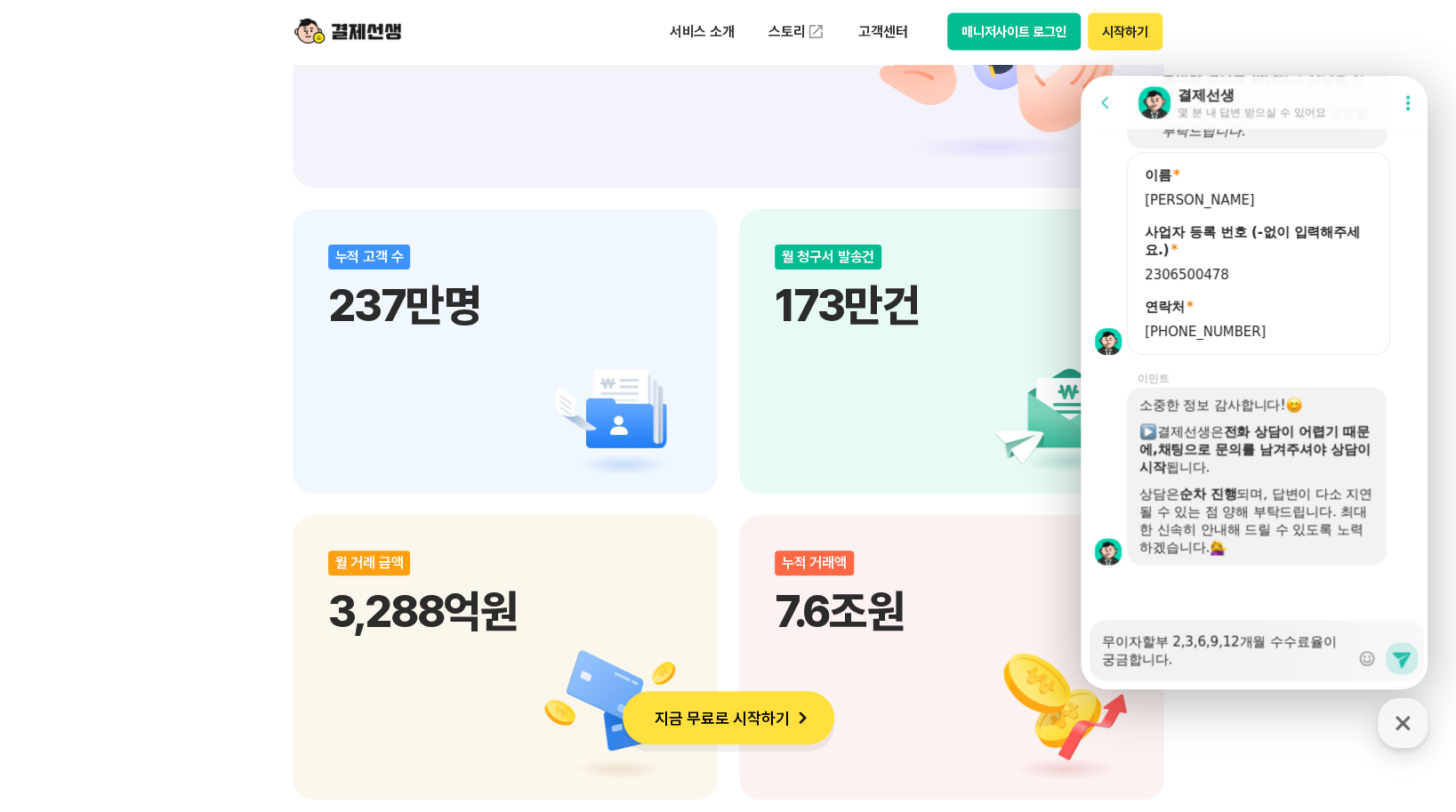
type textarea "무이자할부 2,3,6,9,12개월 수수료율이 궁금합니다."
type textarea "x"
type textarea "무이자할부 2,3,6,9,12개월 수수료율이 궁금합니다. ㅂ"
type textarea "x"
type textarea "무이자할부 2,3,6,9,12개월 수수료율이 궁금합니다. 비"
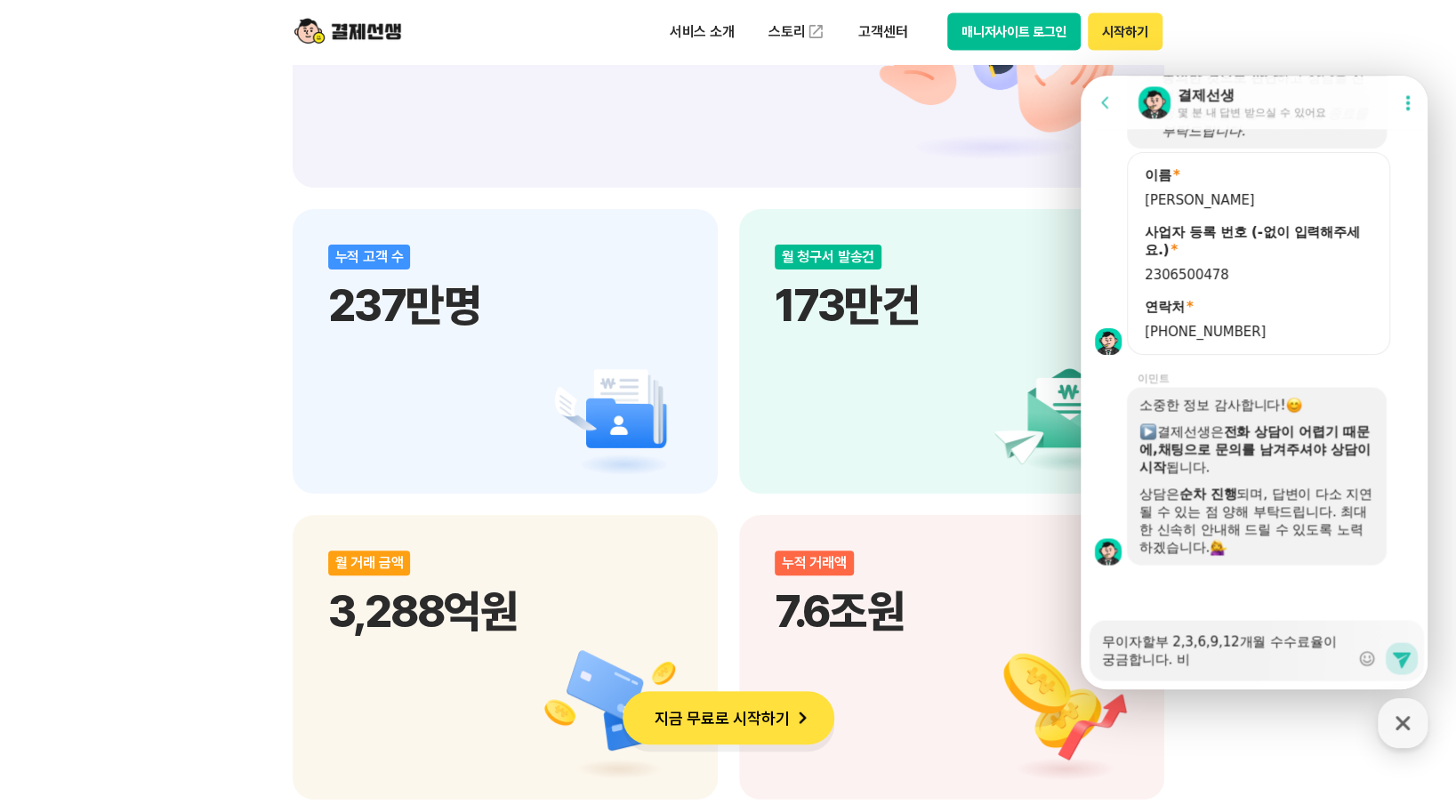
type textarea "x"
type textarea "무이자할부 2,3,6,9,12개월 수수료율이 궁금합니다. 빋"
type textarea "x"
type textarea "무이자할부 2,3,6,9,12개월 수수료율이 궁금합니다. 비대"
type textarea "x"
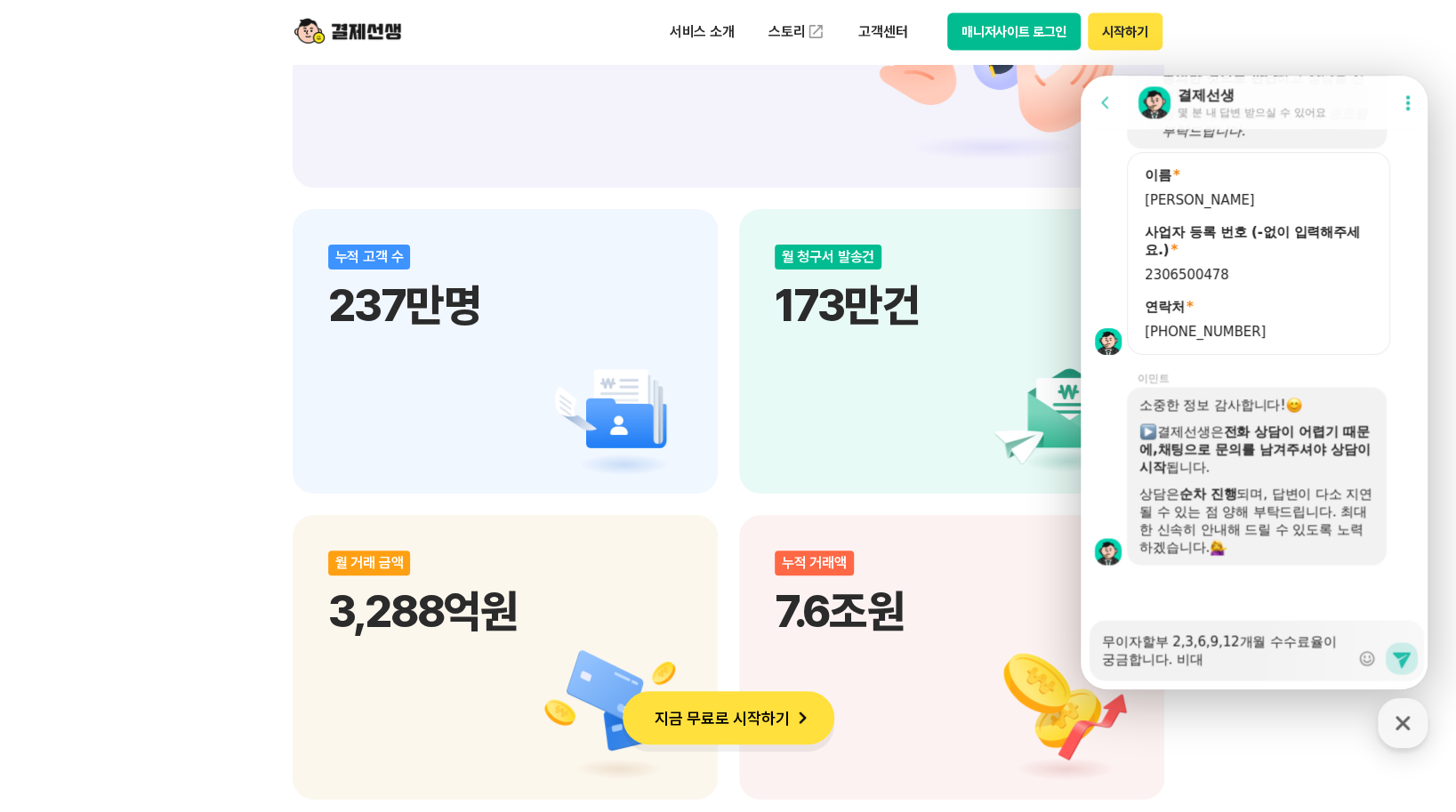
type textarea "무이자할부 2,3,6,9,12개월 수수료율이 궁금합니다. 비댐"
type textarea "x"
type textarea "무이자할부 2,3,6,9,12개월 수수료율이 궁금합니다. 비대며"
type textarea "x"
type textarea "무이자할부 2,3,6,9,12개월 수수료율이 궁금합니다. [GEOGRAPHIC_DATA]"
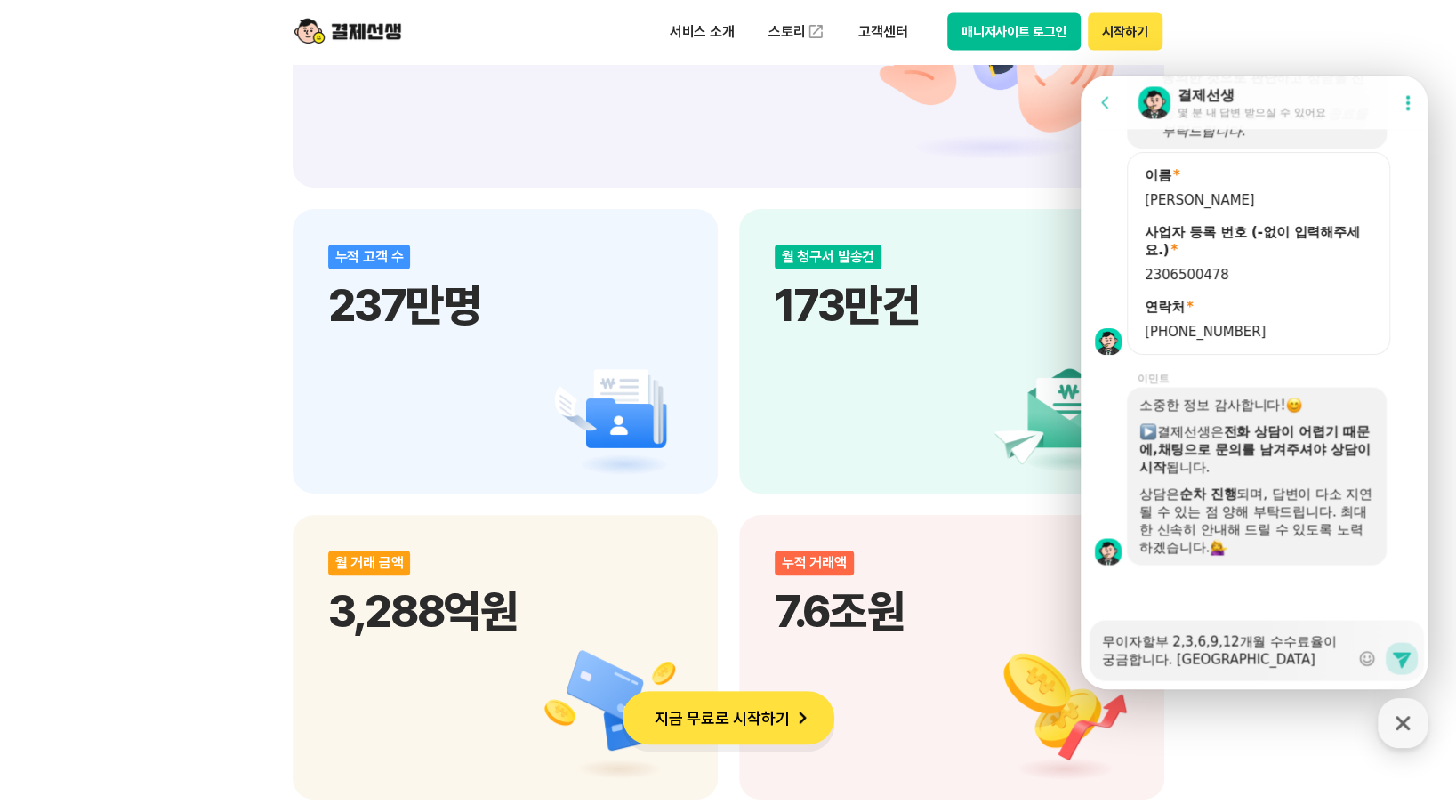
type textarea "x"
type textarea "무이자할부 2,3,6,9,12개월 수수료율이 궁금합니다. [GEOGRAPHIC_DATA]"
type textarea "x"
type textarea "무이자할부 2,3,6,9,12개월 수수료율이 궁금합니다. 비대면 ㅈ"
type textarea "x"
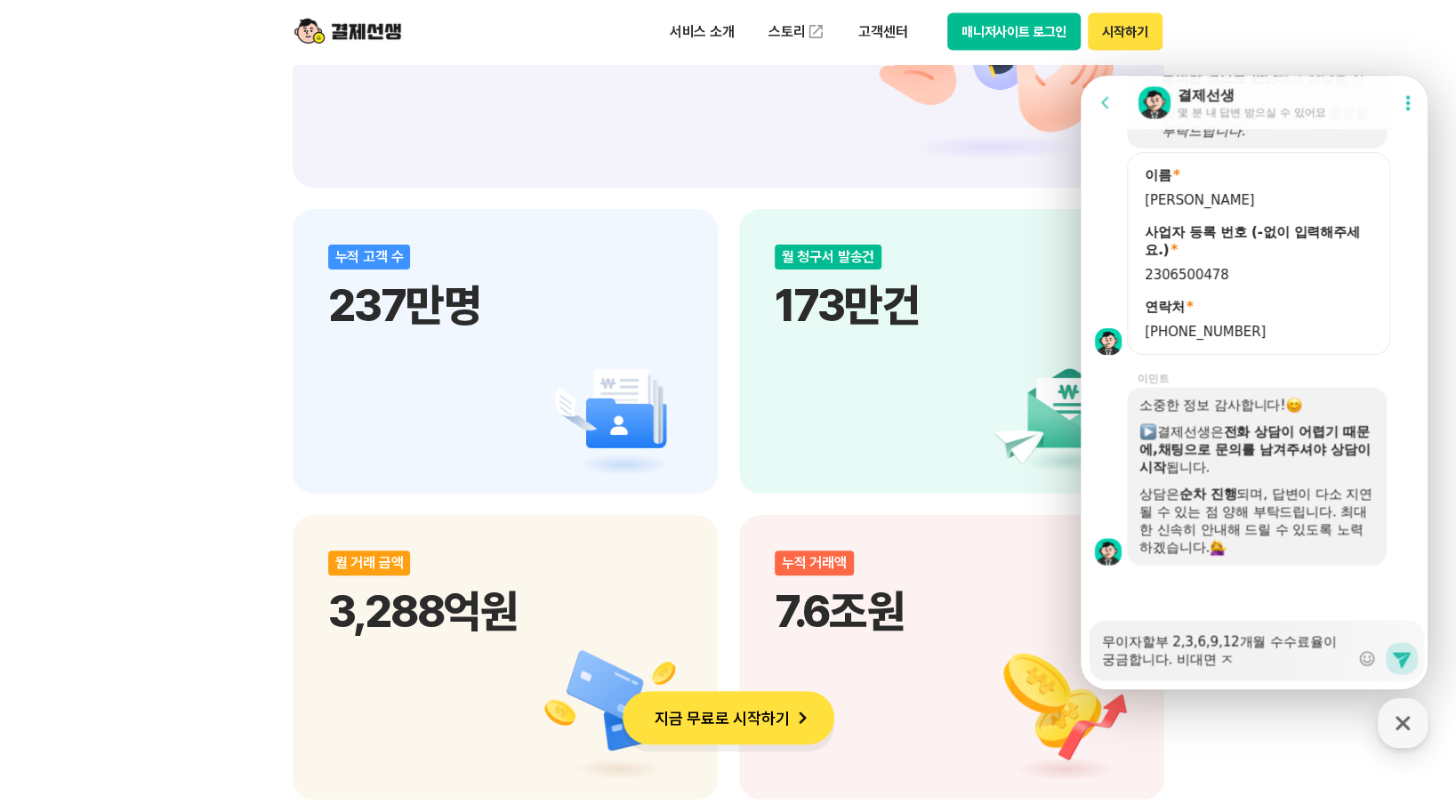
type textarea "무이자할부 2,3,6,9,12개월 수수료율이 궁금합니다. [GEOGRAPHIC_DATA] 지"
type textarea "x"
type textarea "무이자할부 2,3,6,9,12개월 수수료율이 궁금합니다. 비대면 집"
type textarea "x"
type textarea "무이자할부 2,3,6,9,12개월 수수료율이 궁금합니다. [GEOGRAPHIC_DATA] 지"
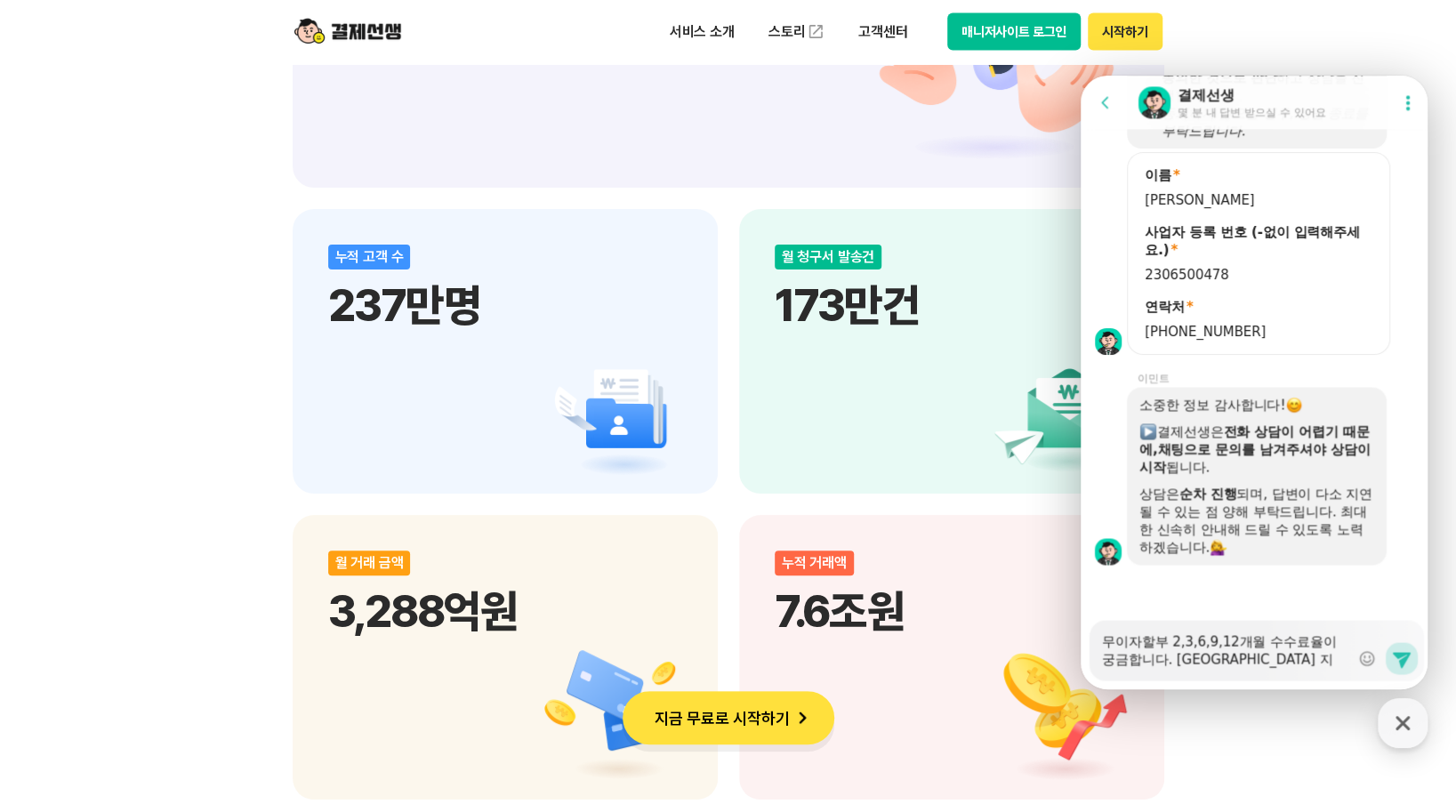
type textarea "x"
type textarea "무이자할부 2,3,6,9,12개월 수수료율이 궁금합니다. 비대면 짖"
type textarea "x"
type textarea "무이자할부 2,3,6,9,12개월 수수료율이 궁금합니다. [GEOGRAPHIC_DATA] 지"
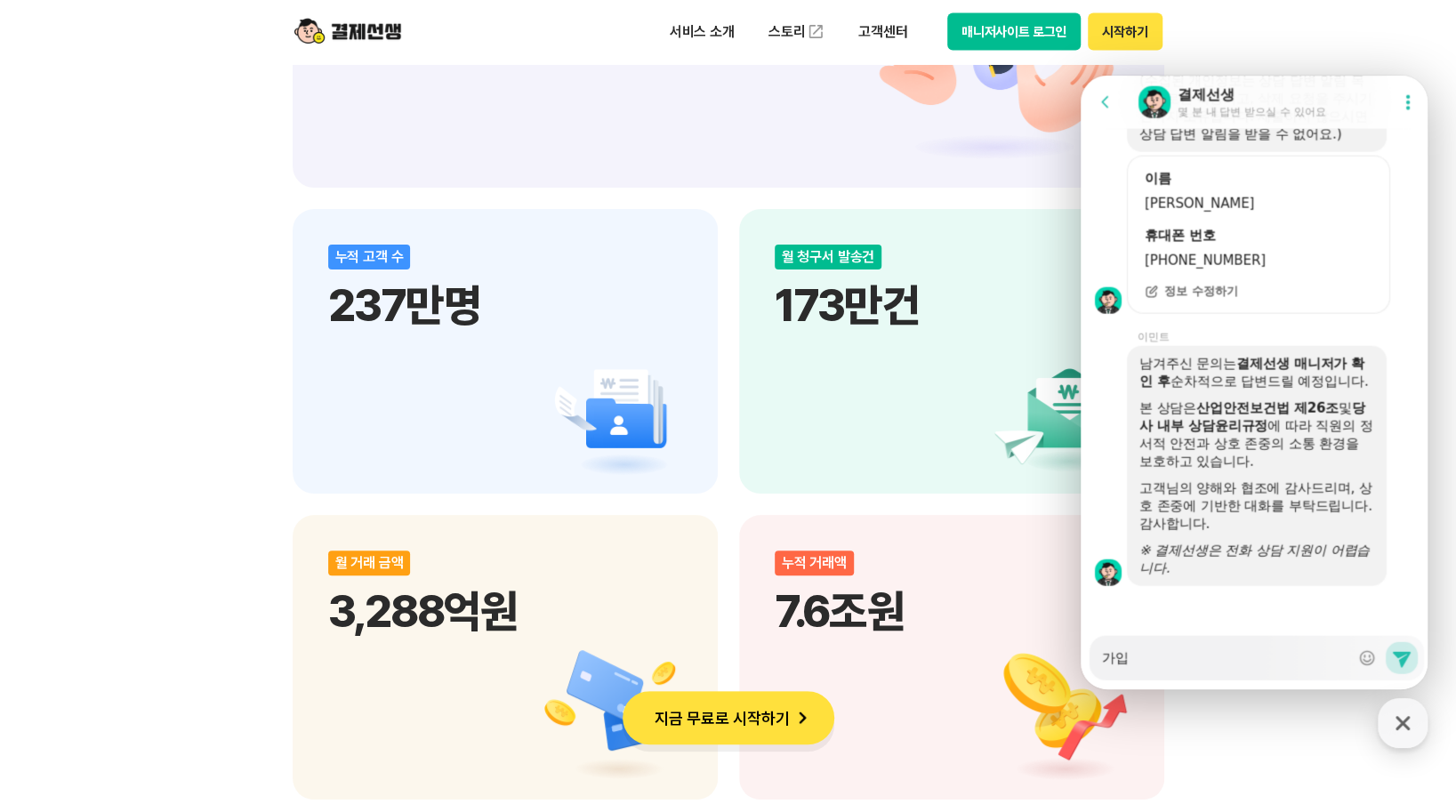
scroll to position [2653, 0]
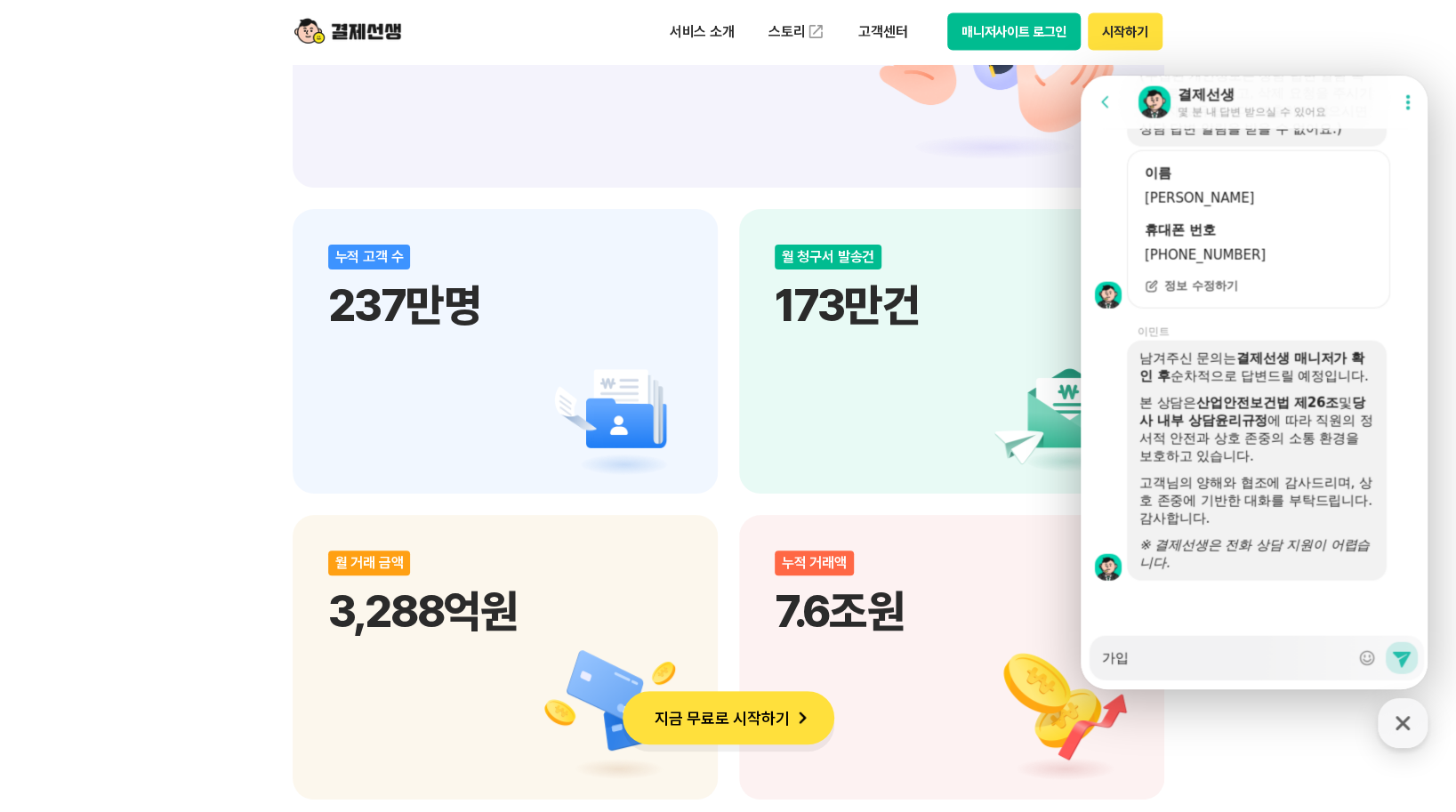
click at [1199, 661] on textarea "가입" at bounding box center [1226, 652] width 247 height 30
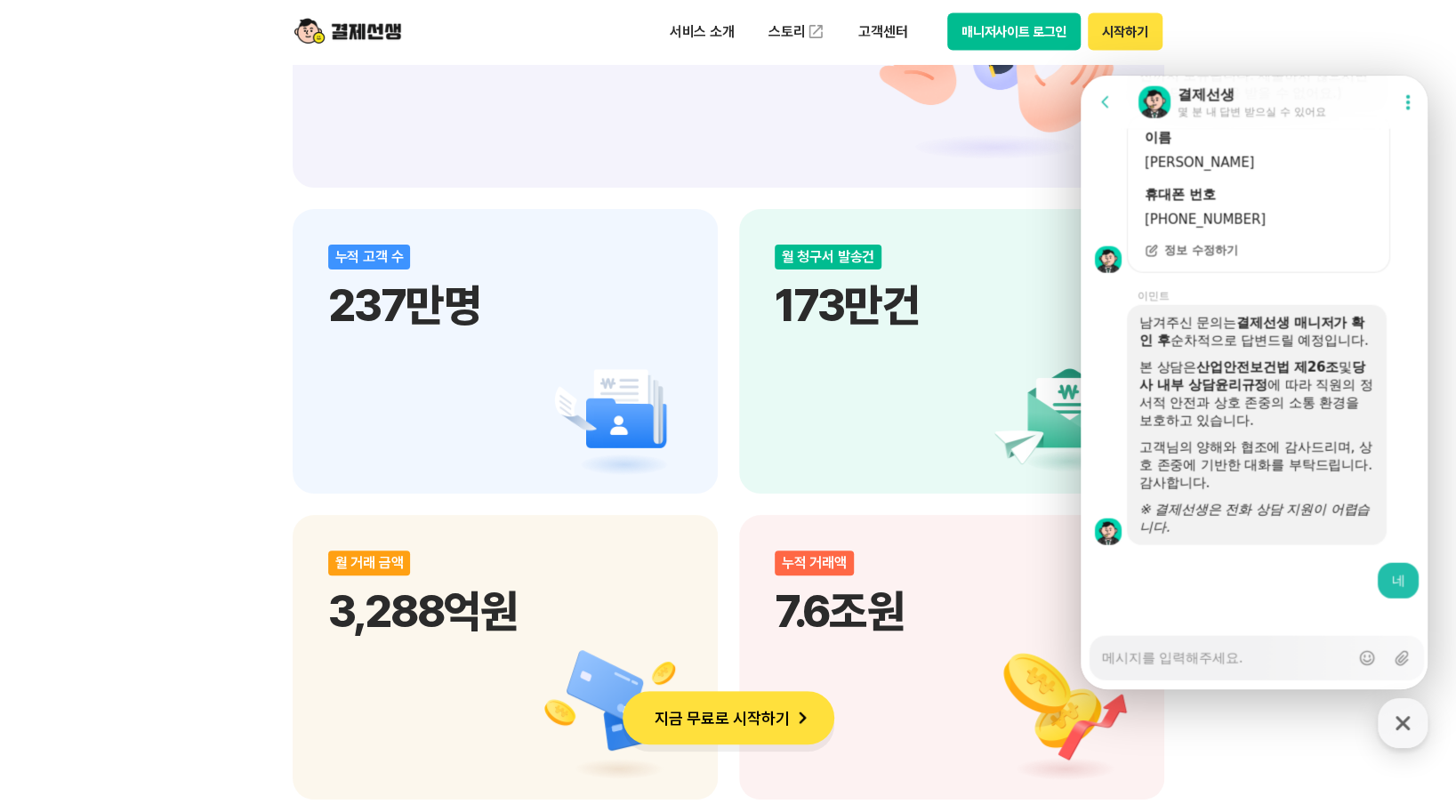
scroll to position [2707, 0]
